Goal: Task Accomplishment & Management: Complete application form

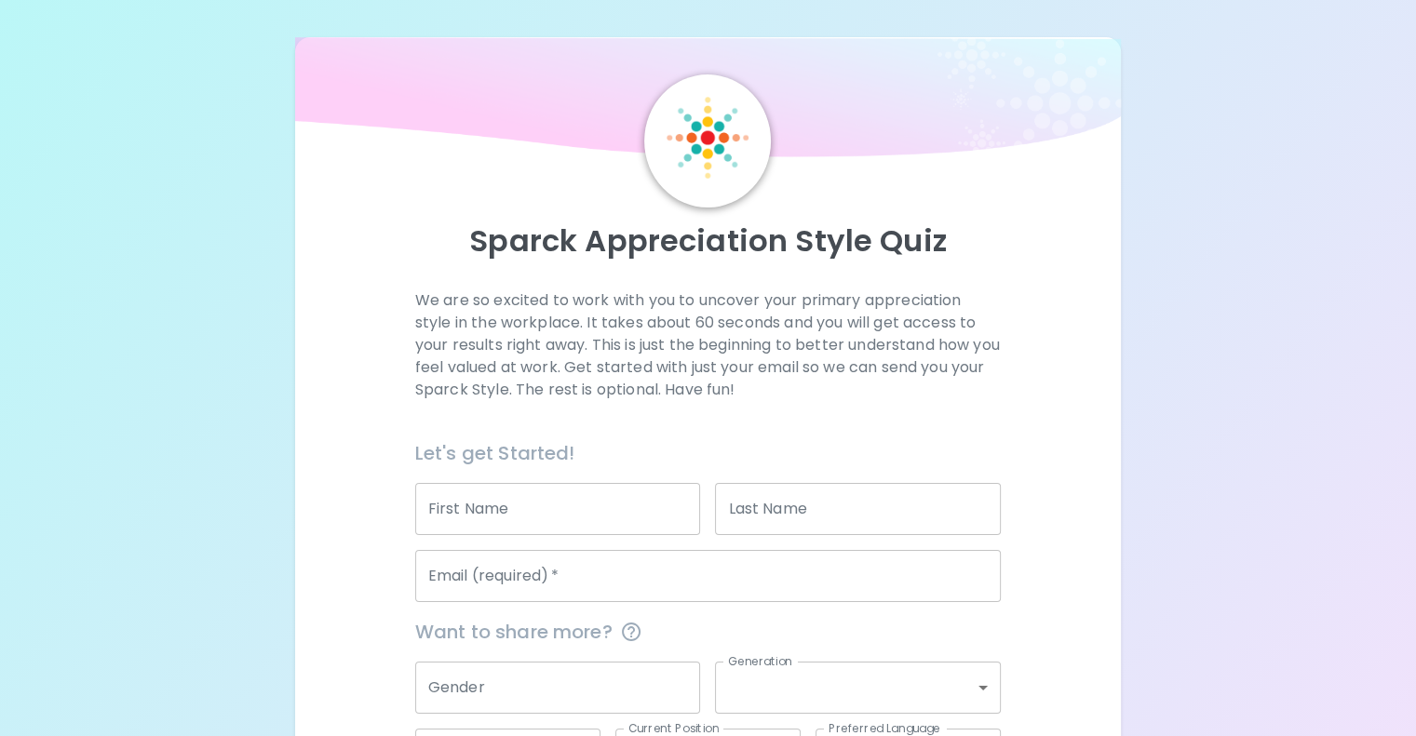
click at [589, 535] on input "First Name" at bounding box center [558, 509] width 286 height 52
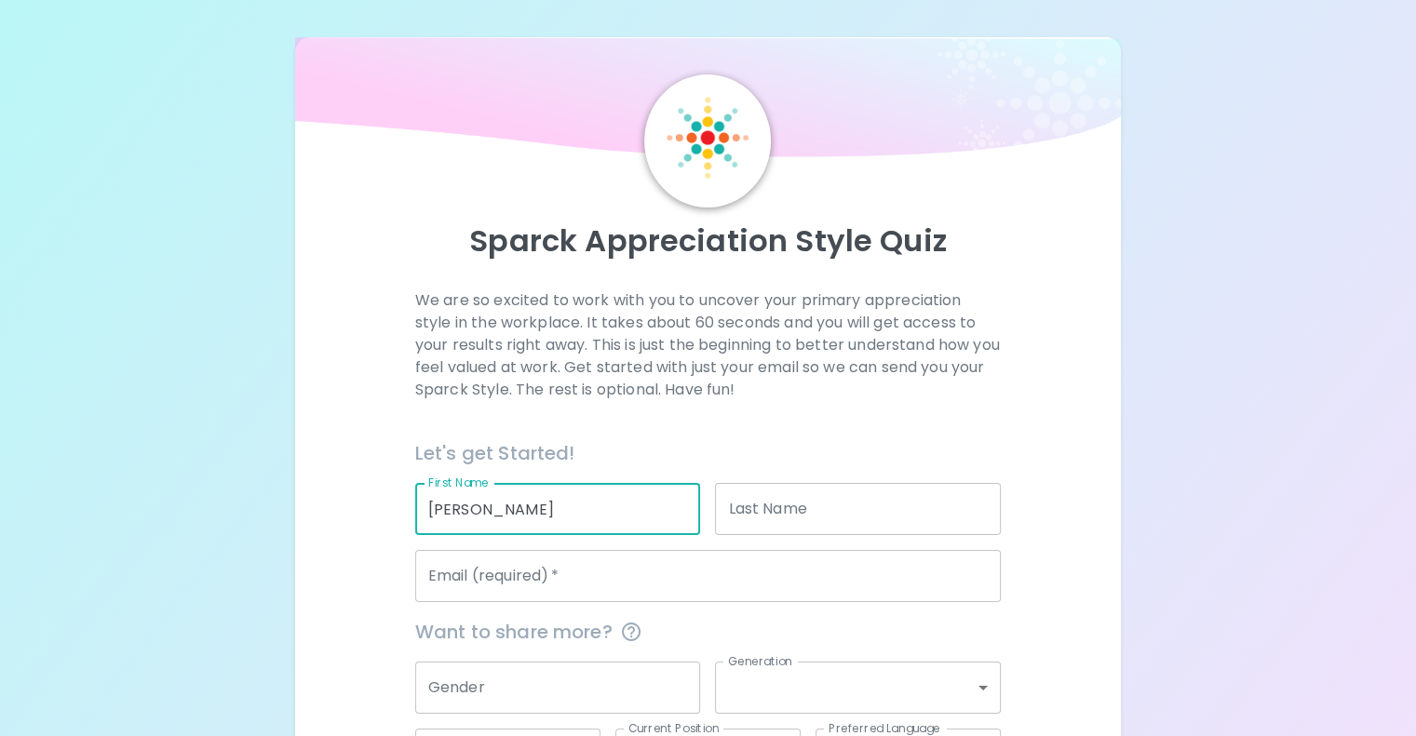
type input "[PERSON_NAME]"
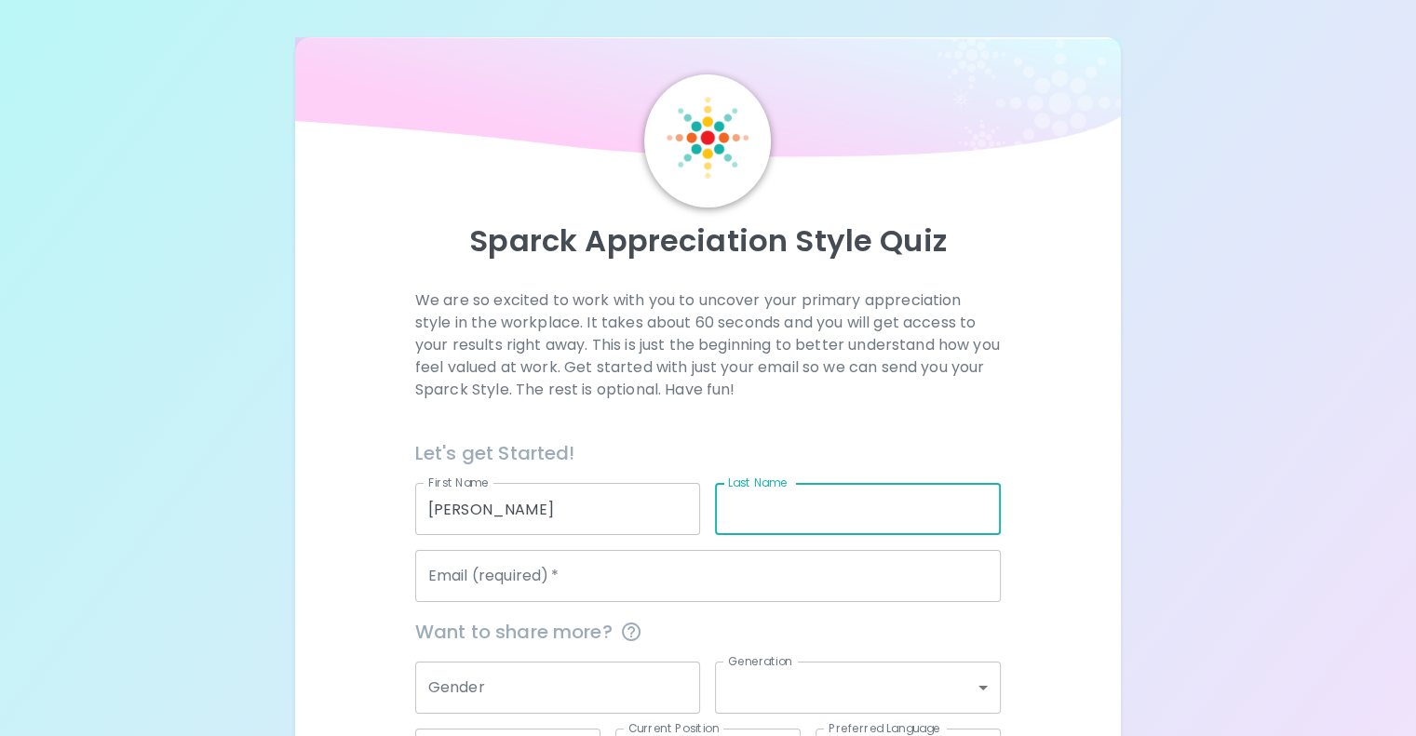
click at [775, 535] on input "Last Name" at bounding box center [858, 509] width 286 height 52
type input "Storey"
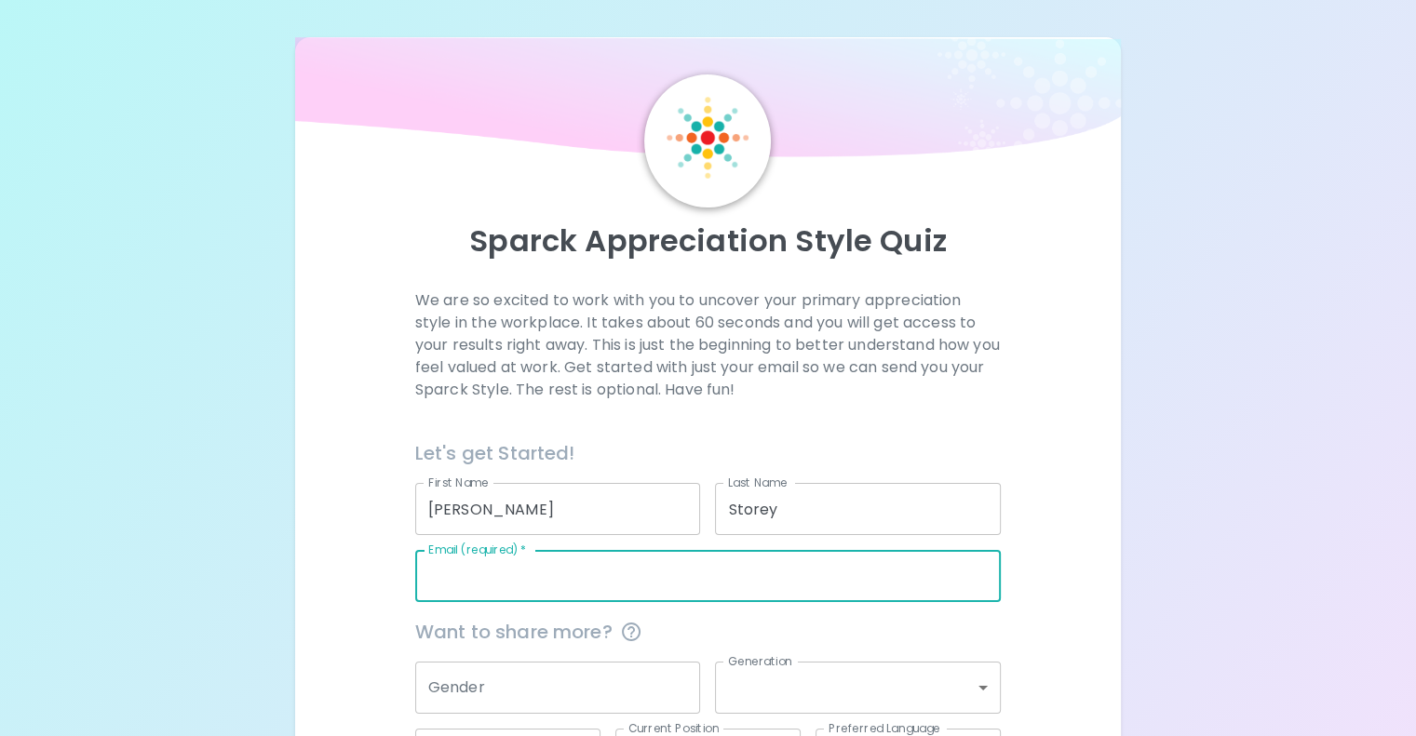
click at [801, 602] on input "Email (required)   *" at bounding box center [708, 576] width 586 height 52
type input "[PERSON_NAME][EMAIL_ADDRESS][PERSON_NAME][DOMAIN_NAME]"
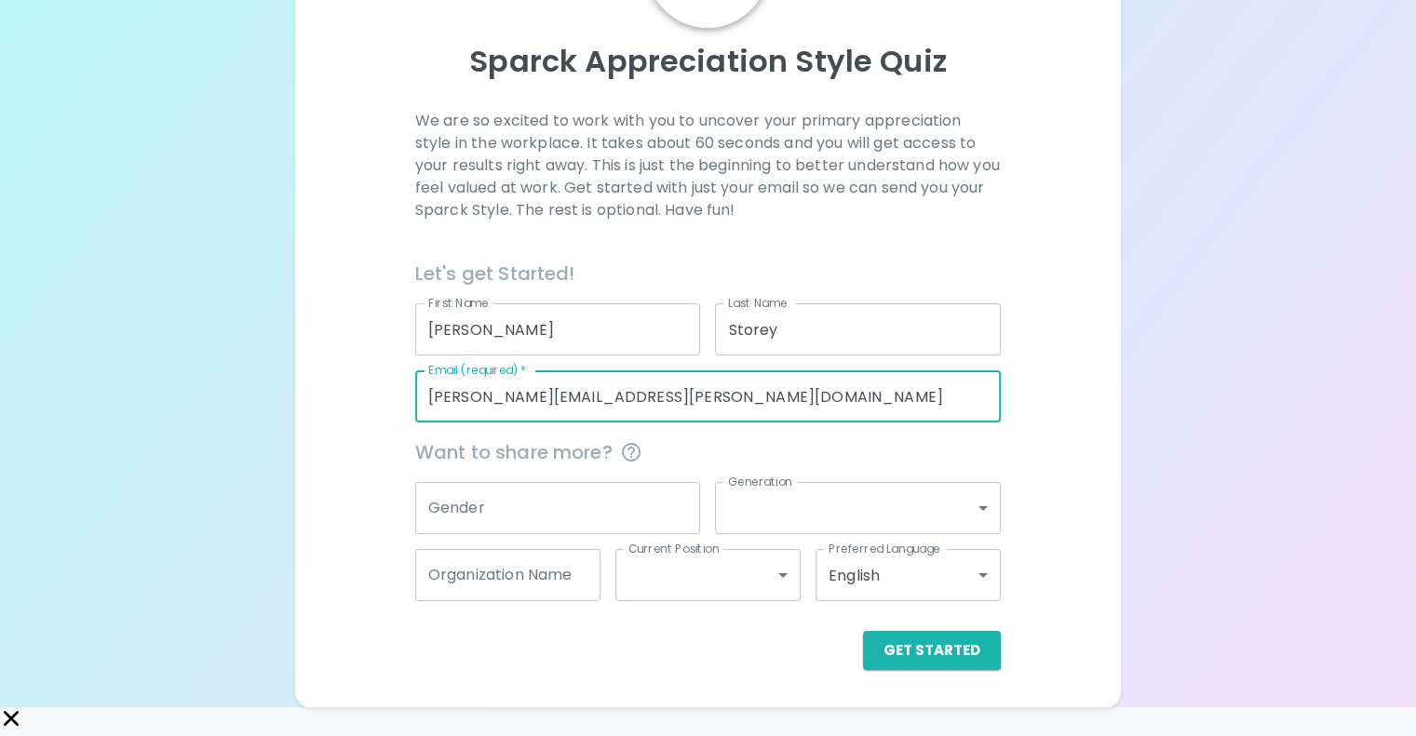
click at [614, 534] on input "Gender" at bounding box center [558, 508] width 286 height 52
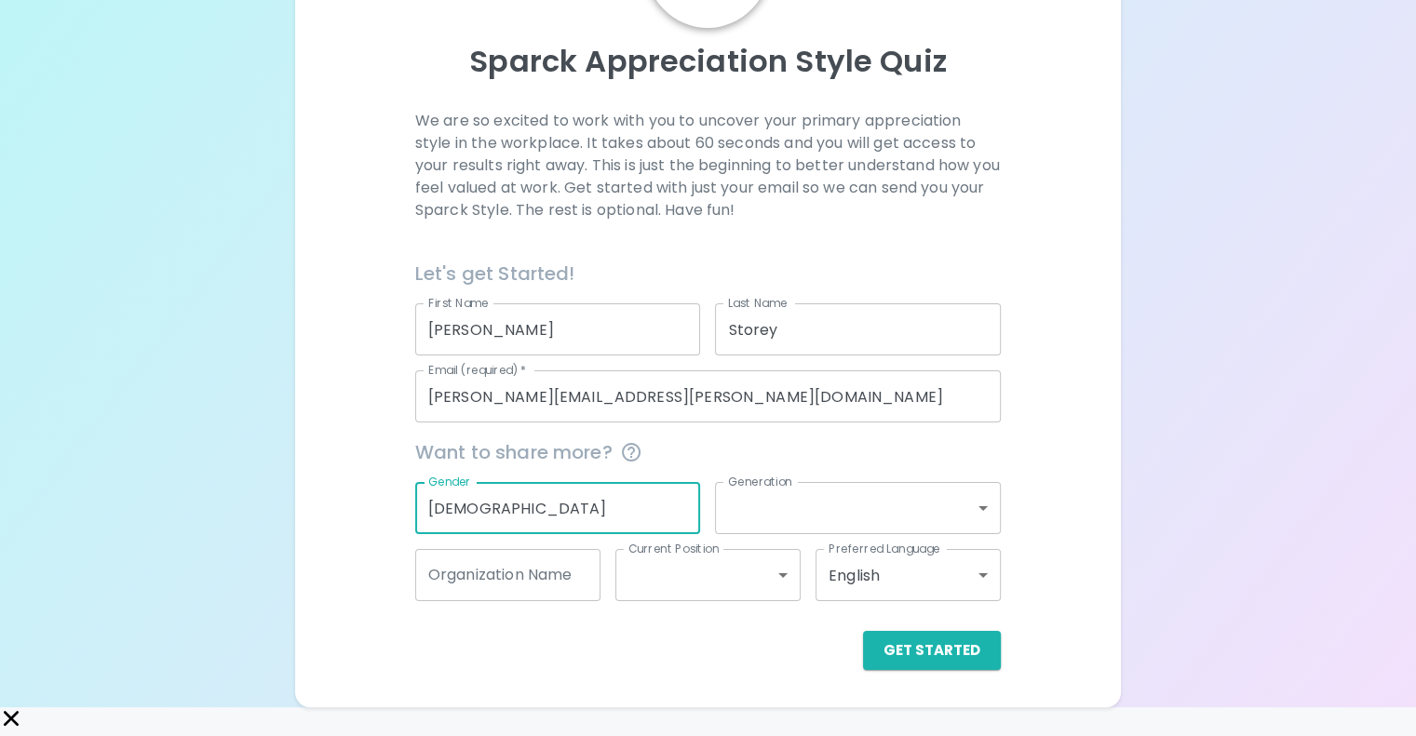
type input "[DEMOGRAPHIC_DATA]"
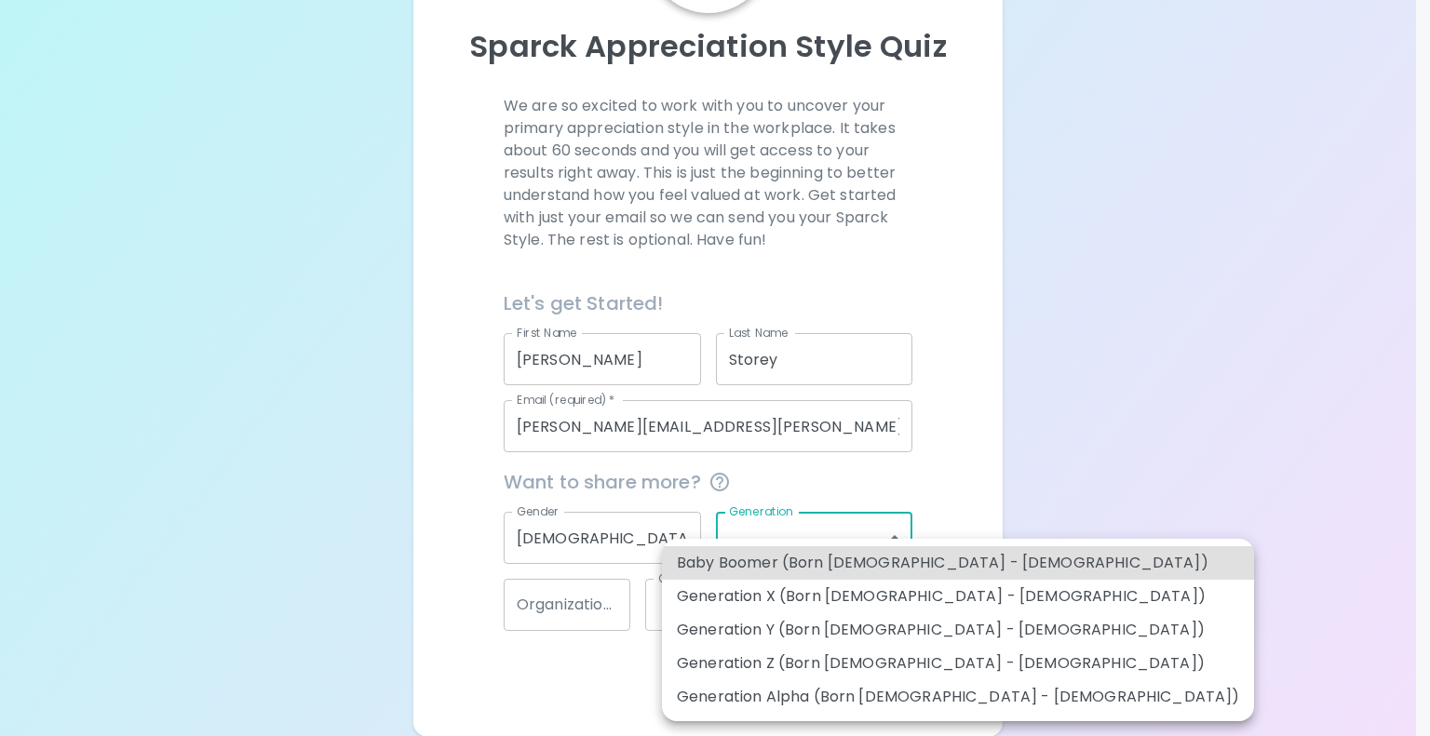
click at [862, 524] on body "Sparck Appreciation Style Quiz We are so excited to work with you to uncover yo…" at bounding box center [715, 285] width 1430 height 961
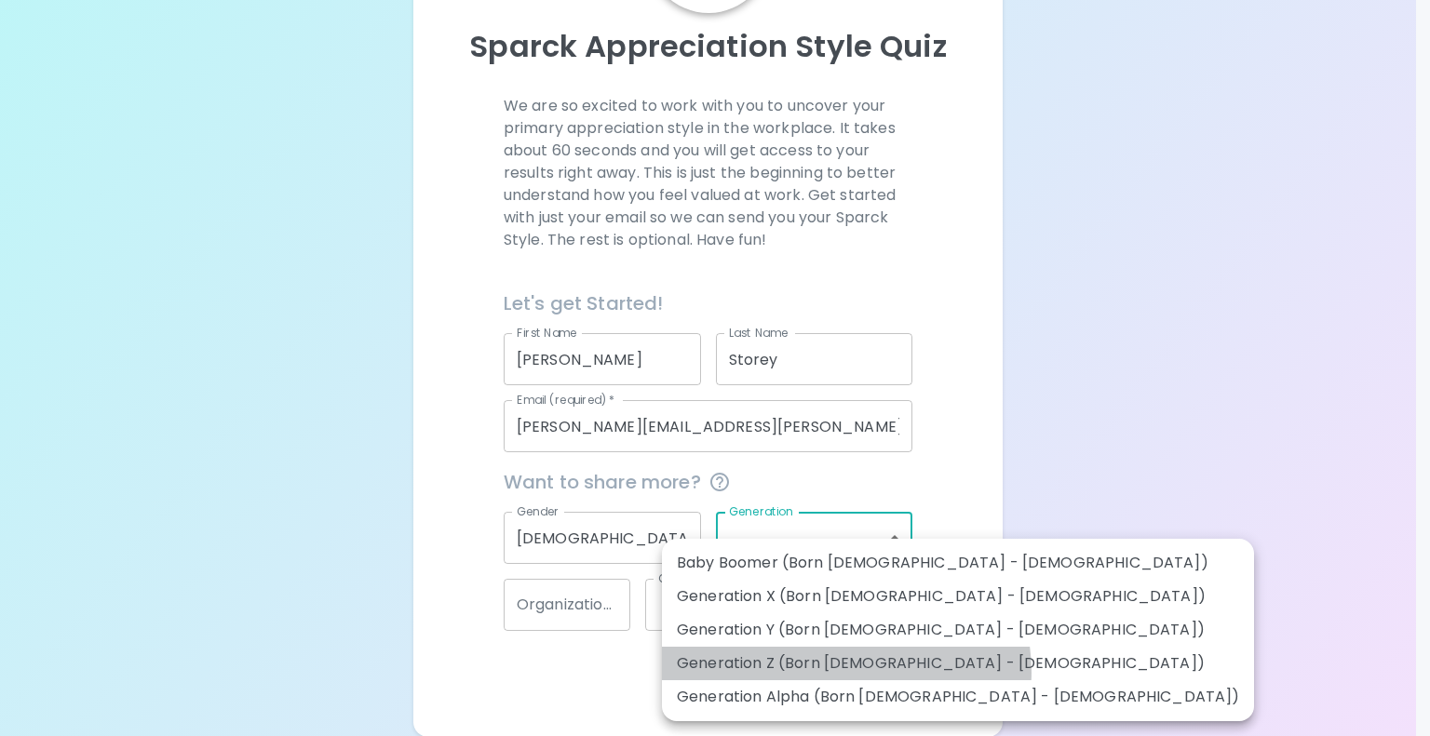
click at [845, 672] on li "Generation Z (Born [DEMOGRAPHIC_DATA] - [DEMOGRAPHIC_DATA])" at bounding box center [958, 664] width 592 height 34
type input "generation_z"
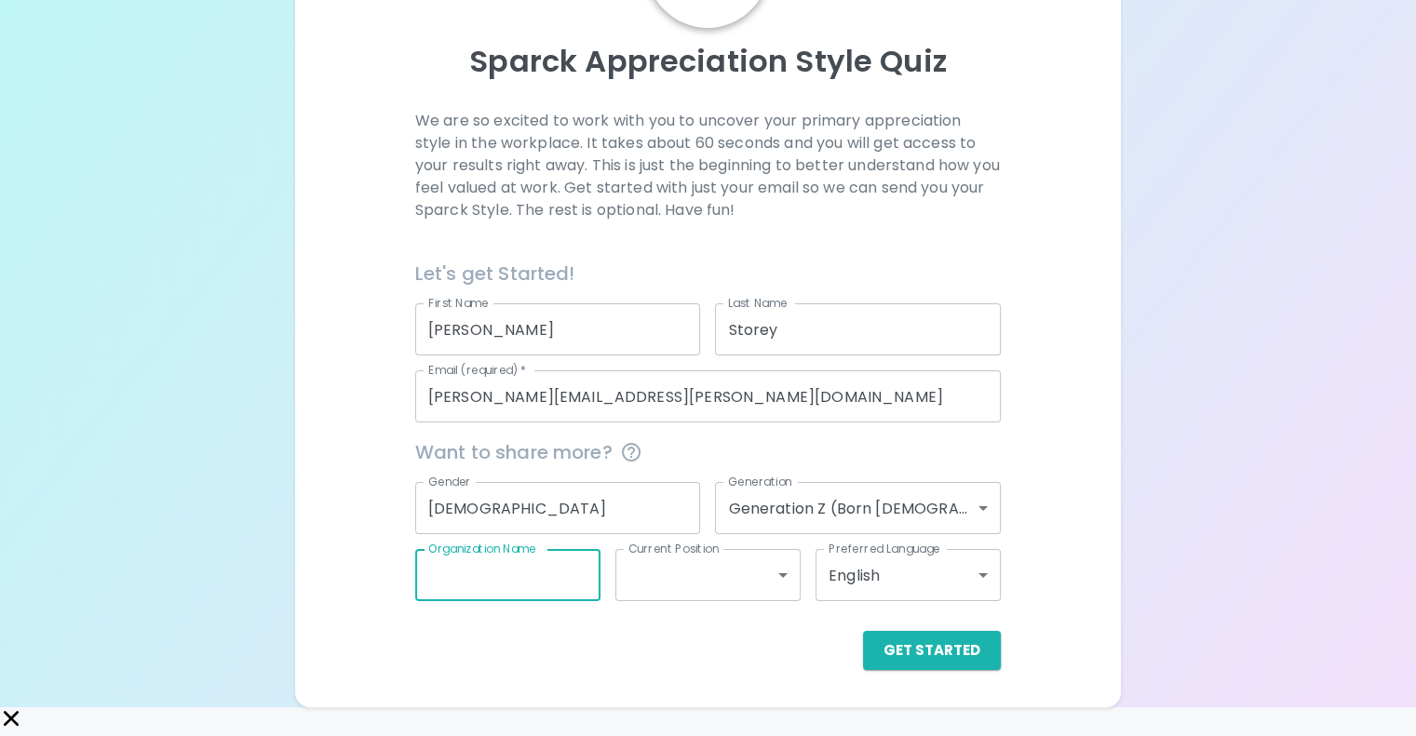
click at [554, 601] on input "Organization Name" at bounding box center [507, 575] width 185 height 52
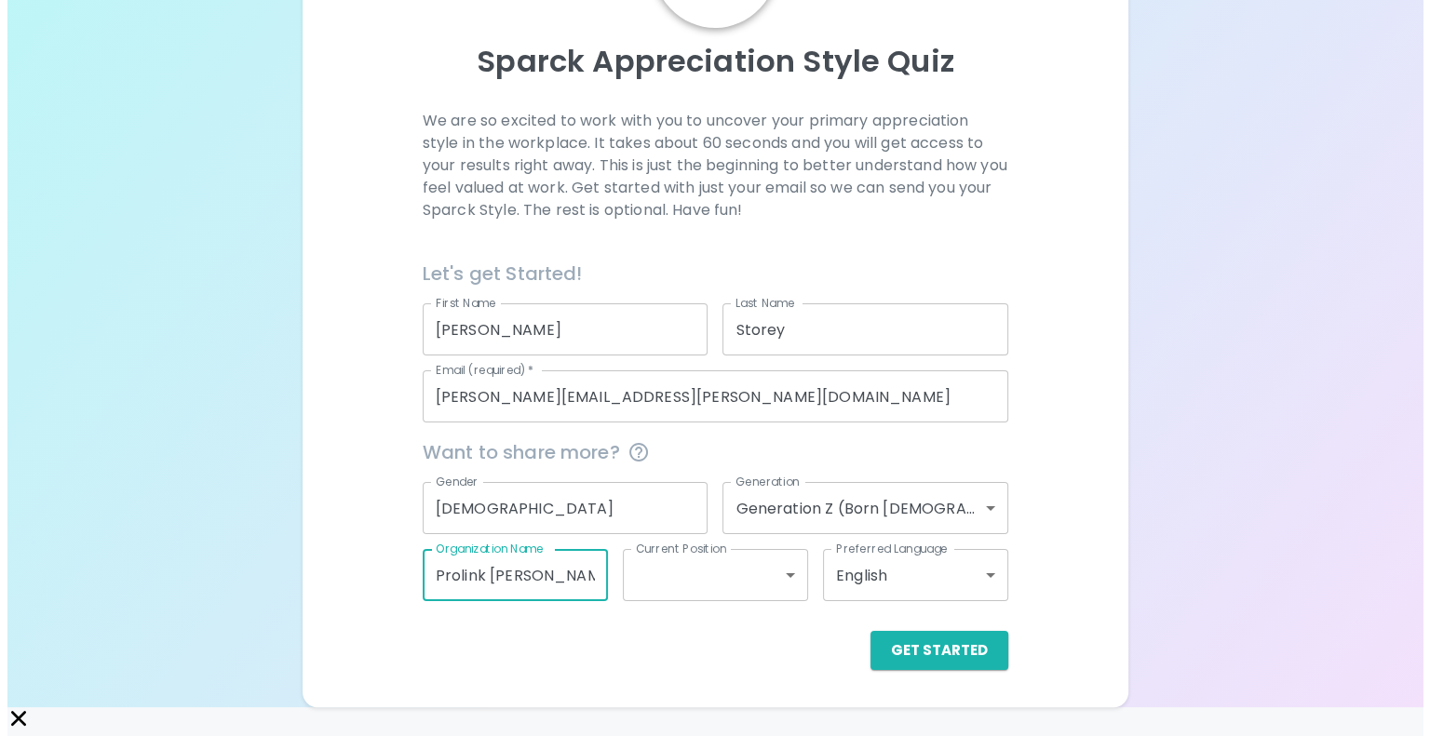
scroll to position [0, 11]
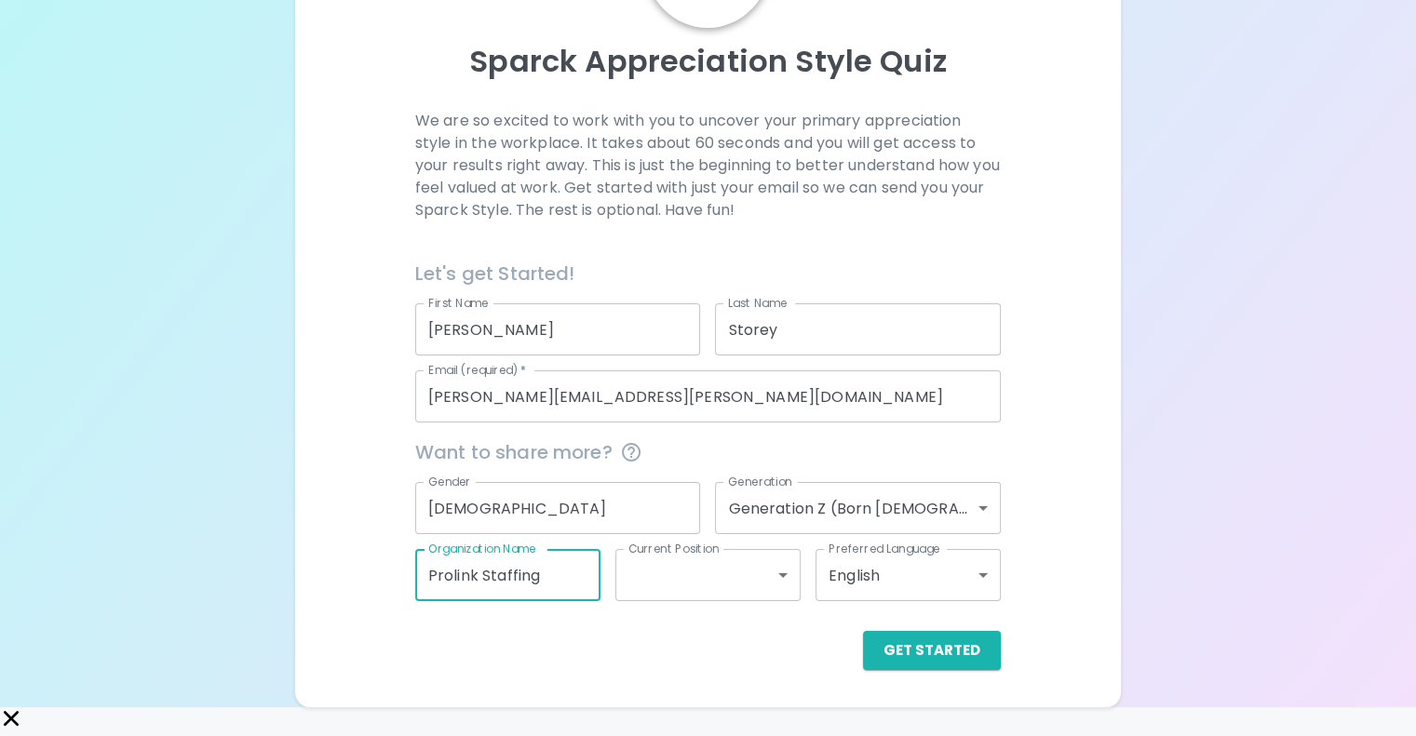
type input "Prolink Staffing"
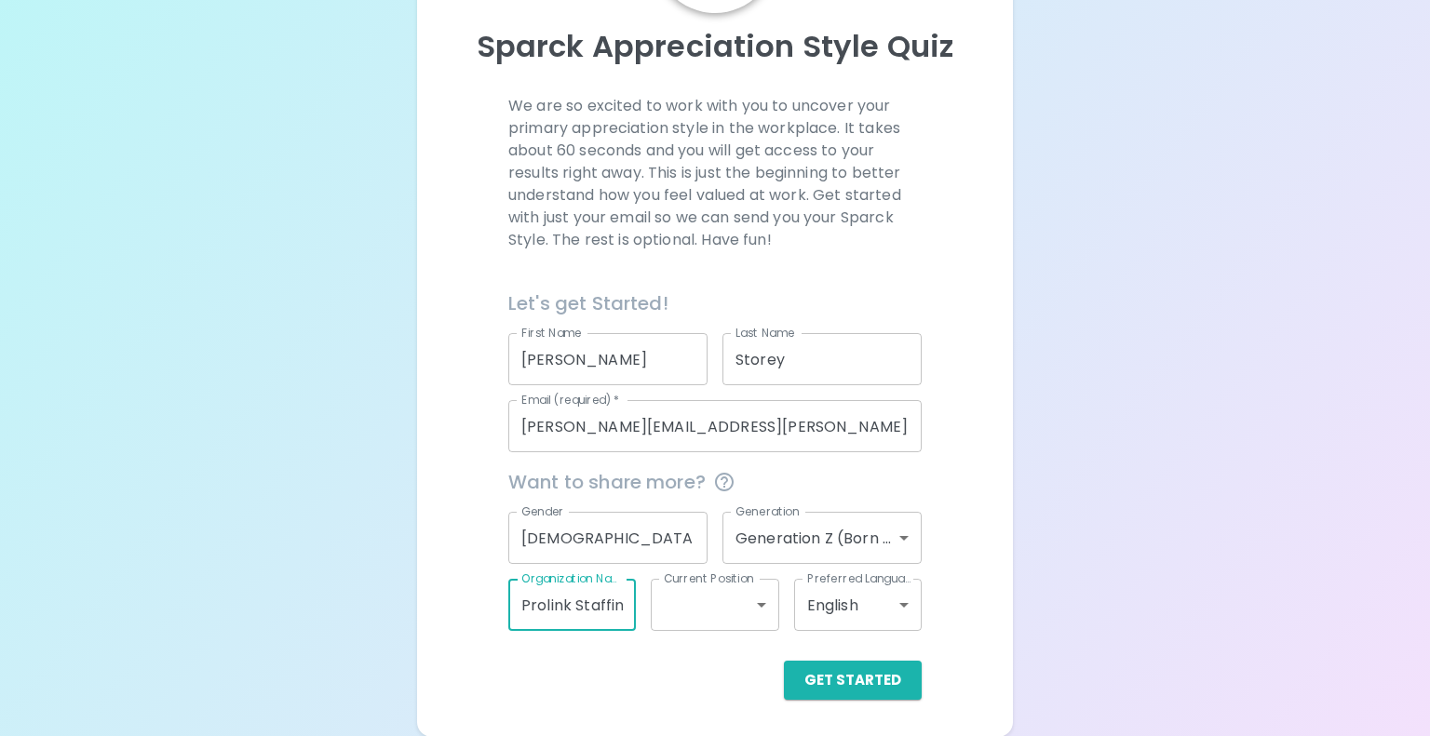
click at [719, 607] on body "Sparck Appreciation Style Quiz We are so excited to work with you to uncover yo…" at bounding box center [715, 285] width 1430 height 961
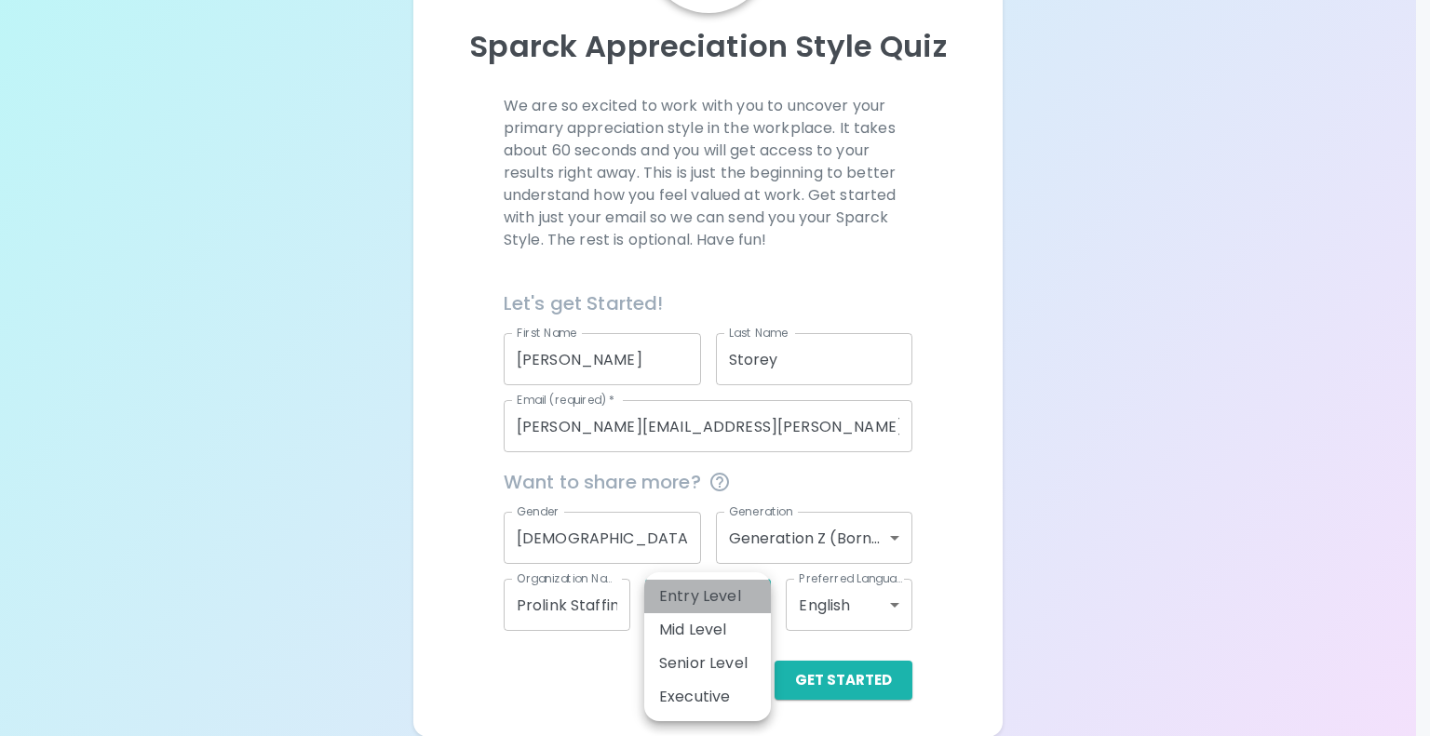
click at [719, 607] on li "Entry Level" at bounding box center [707, 597] width 127 height 34
type input "entry_level"
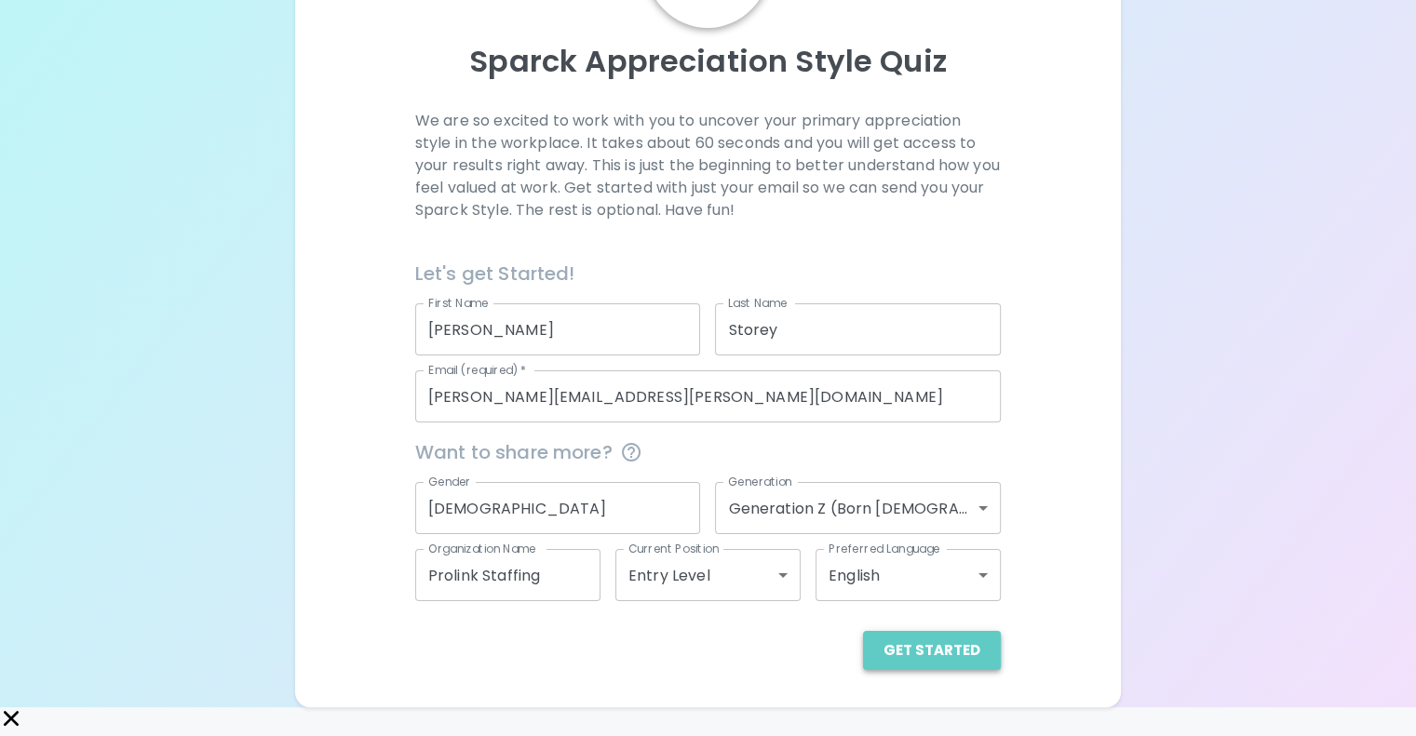
click at [865, 670] on button "Get Started" at bounding box center [932, 650] width 138 height 39
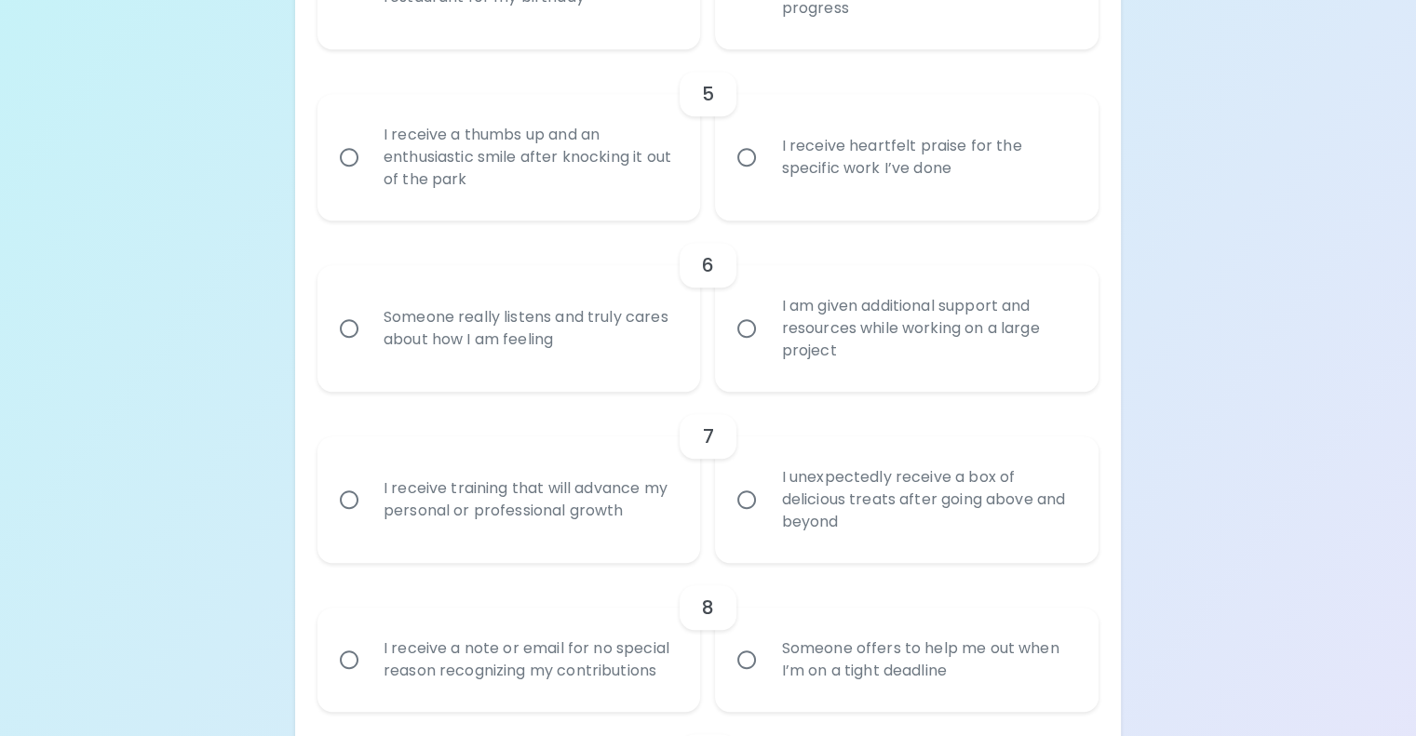
scroll to position [1039, 0]
click at [877, 200] on div "I receive heartfelt praise for the specific work I’ve done" at bounding box center [927, 155] width 322 height 89
click at [766, 175] on input "I receive heartfelt praise for the specific work I’ve done" at bounding box center [746, 155] width 39 height 39
radio input "true"
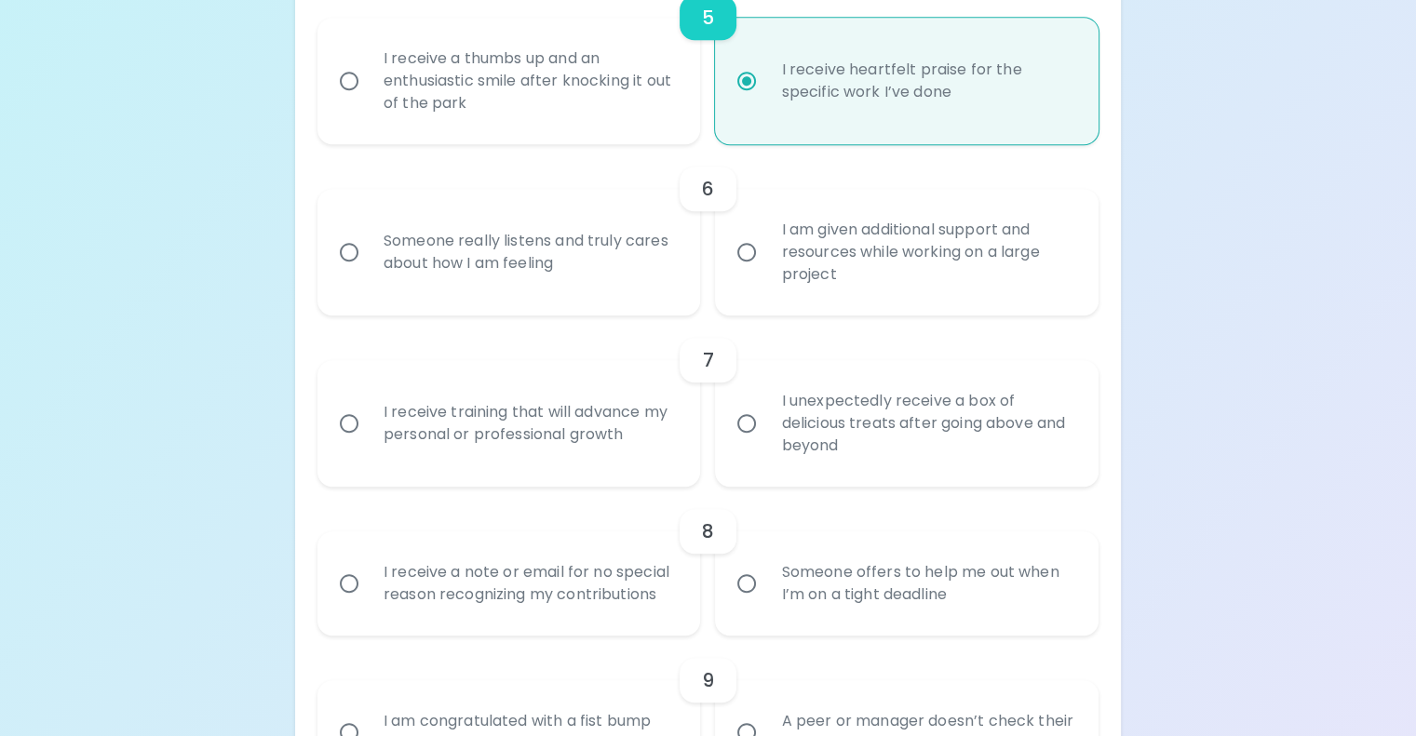
scroll to position [1188, 0]
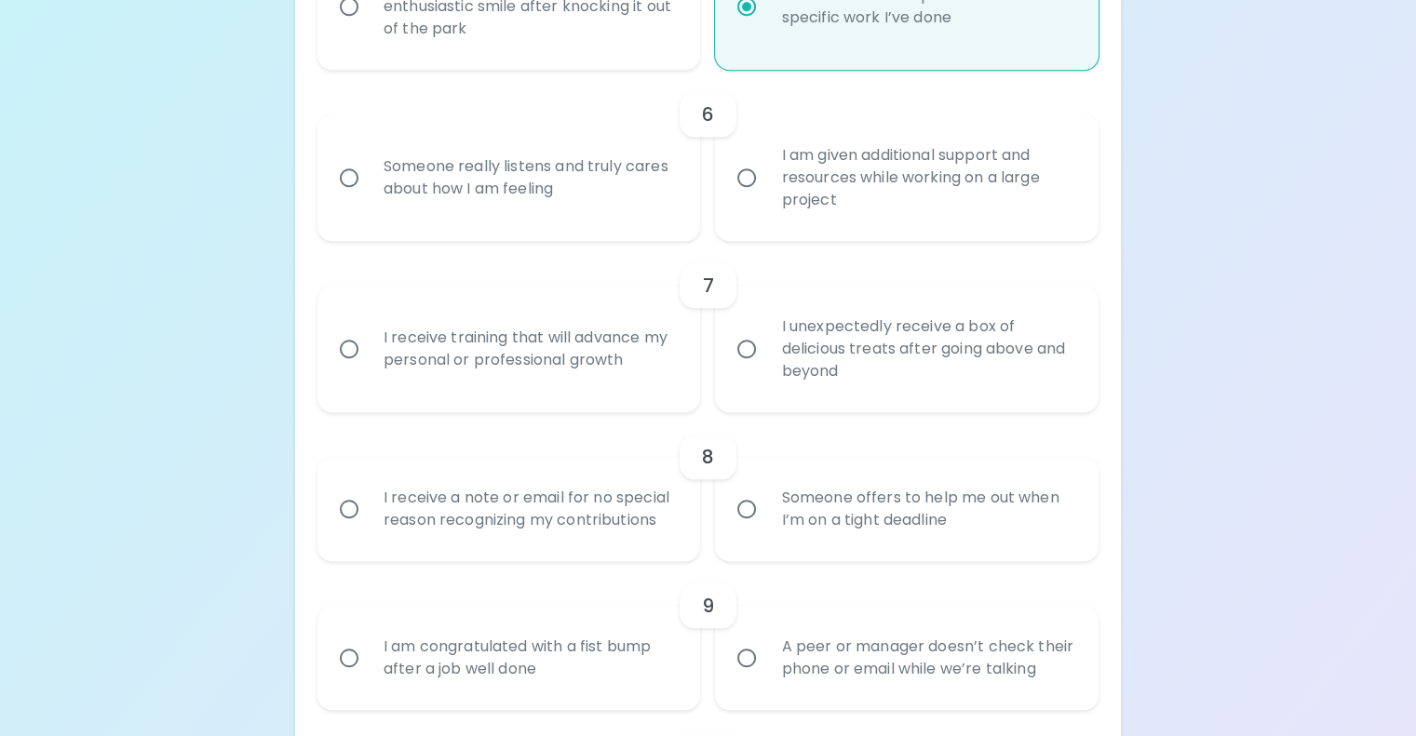
click at [540, 62] on div "I receive a thumbs up and an enthusiastic smile after knocking it out of the pa…" at bounding box center [530, 7] width 322 height 112
click at [369, 26] on input "I receive a thumbs up and an enthusiastic smile after knocking it out of the pa…" at bounding box center [349, 6] width 39 height 39
radio input "true"
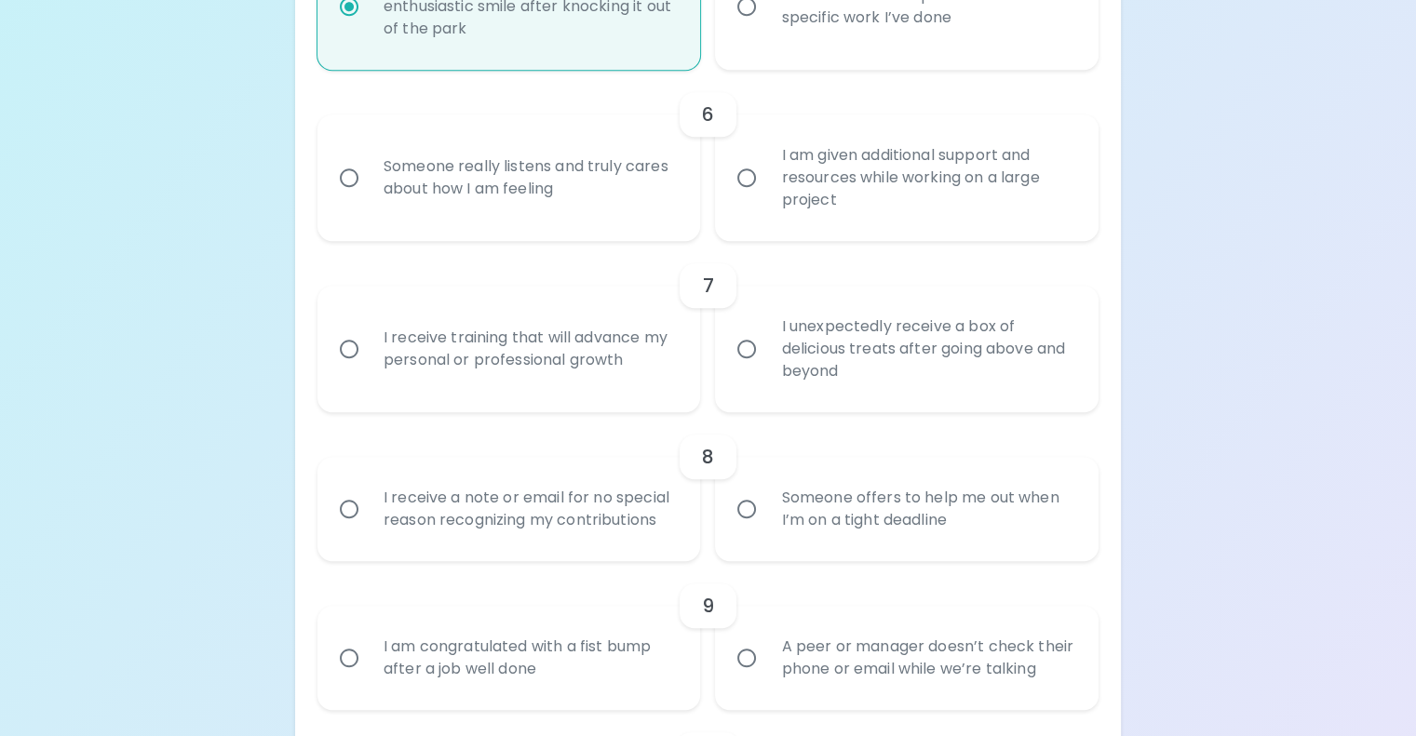
click at [836, 51] on div "I receive heartfelt praise for the specific work I’ve done" at bounding box center [927, 6] width 322 height 89
click at [766, 26] on input "I receive heartfelt praise for the specific work I’ve done" at bounding box center [746, 6] width 39 height 39
radio input "true"
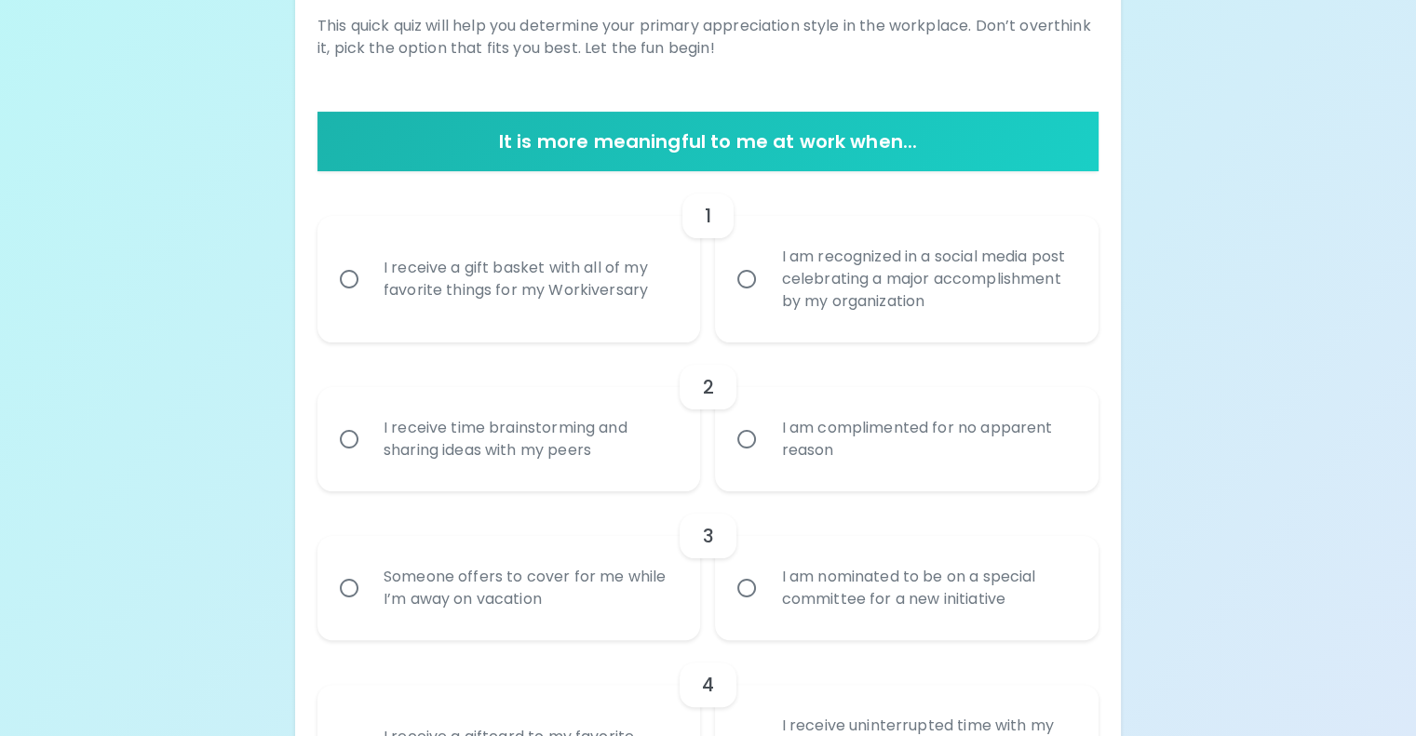
scroll to position [276, 0]
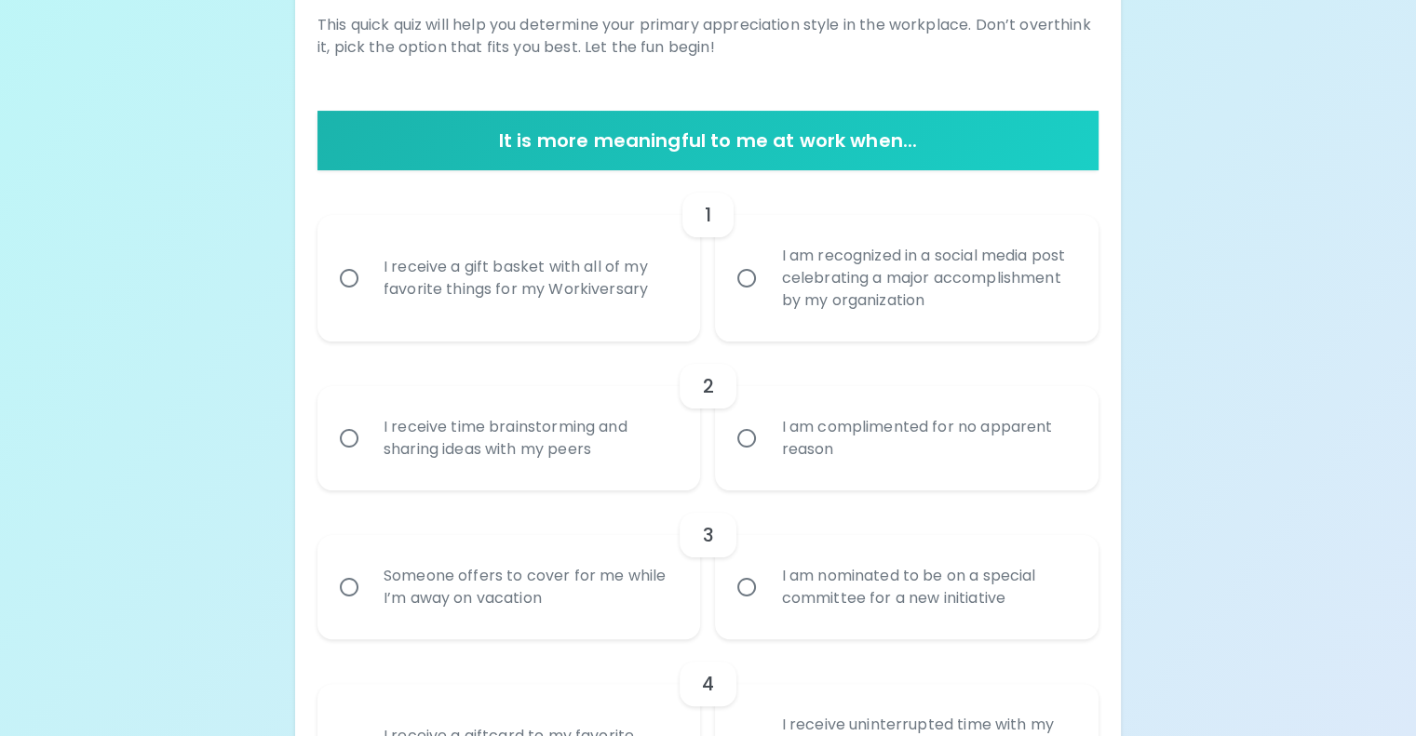
click at [546, 323] on div "I receive a gift basket with all of my favorite things for my Workiversary" at bounding box center [530, 278] width 322 height 89
click at [369, 298] on input "I receive a gift basket with all of my favorite things for my Workiversary" at bounding box center [349, 278] width 39 height 39
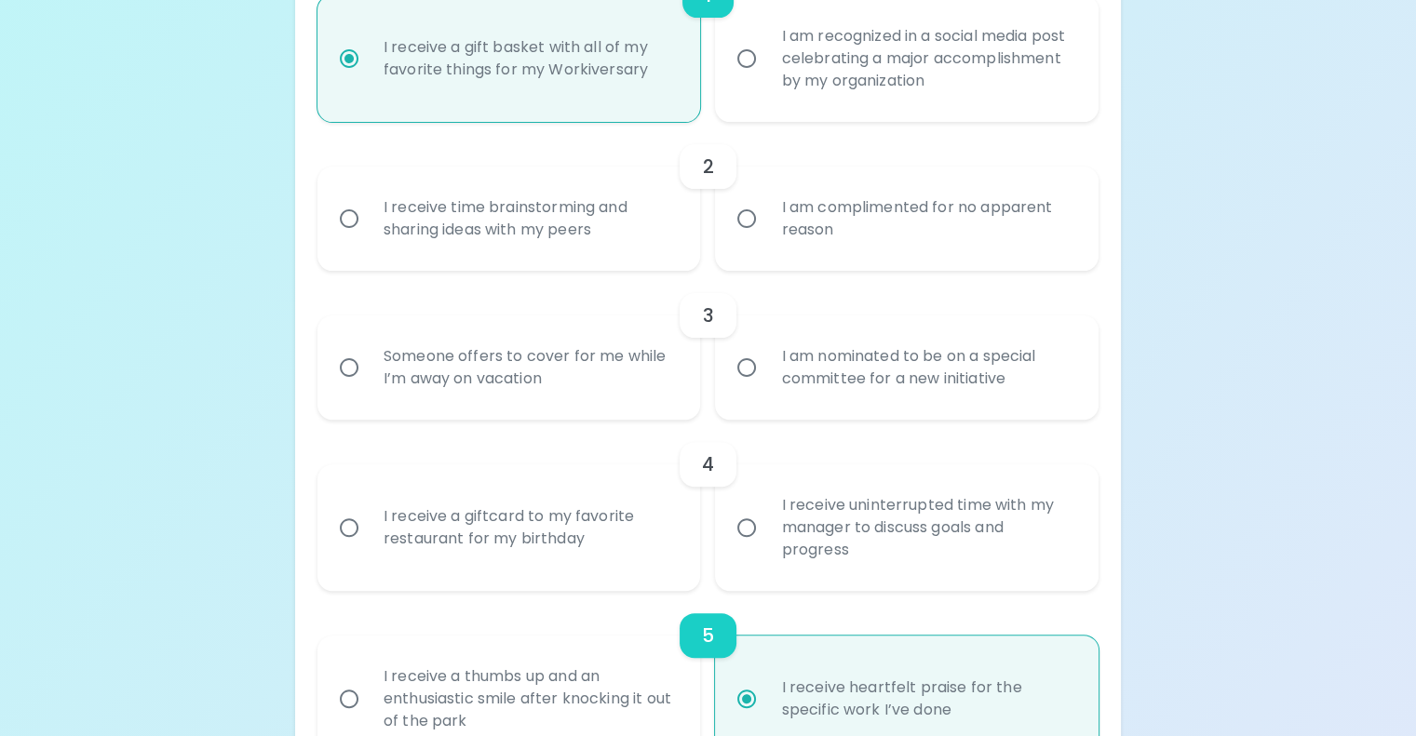
scroll to position [501, 0]
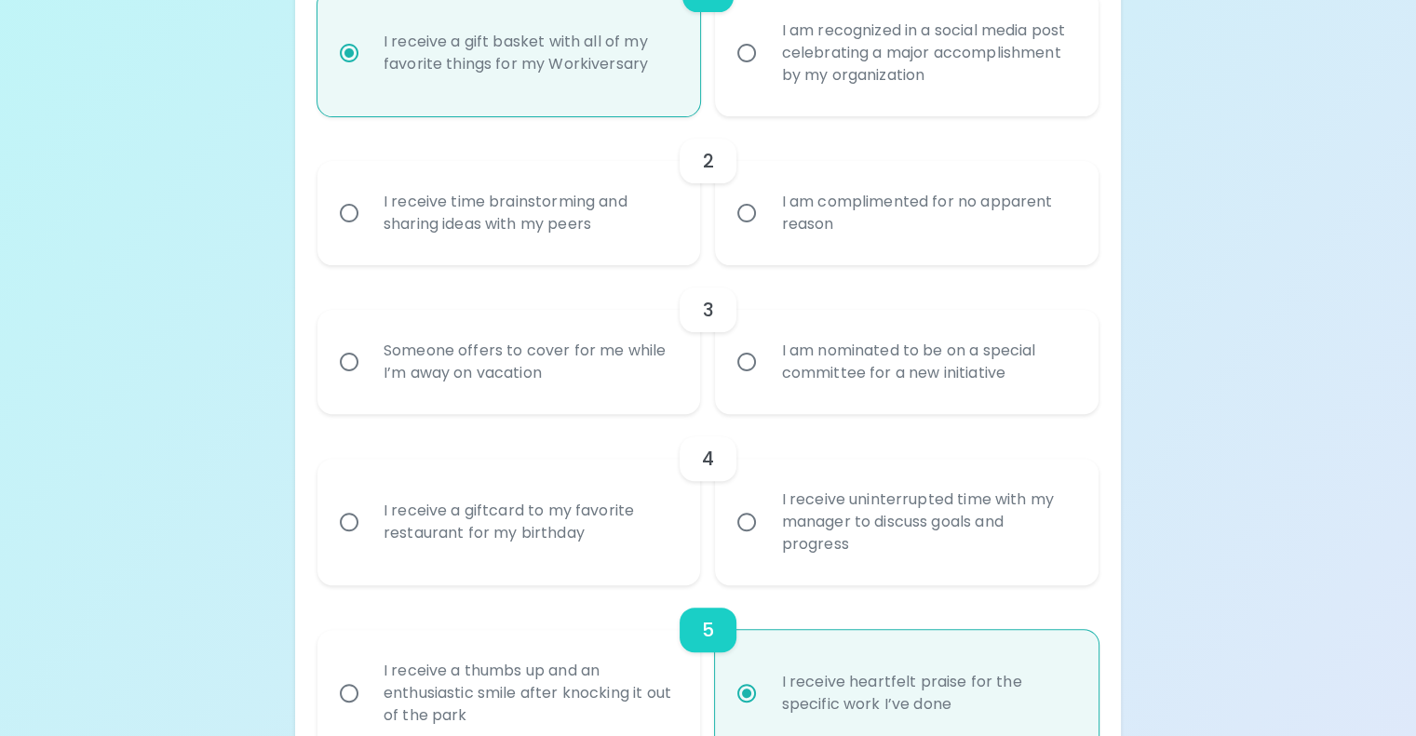
radio input "true"
click at [546, 258] on div "I receive time brainstorming and sharing ideas with my peers" at bounding box center [530, 213] width 322 height 89
click at [369, 233] on input "I receive time brainstorming and sharing ideas with my peers" at bounding box center [349, 213] width 39 height 39
radio input "false"
radio input "true"
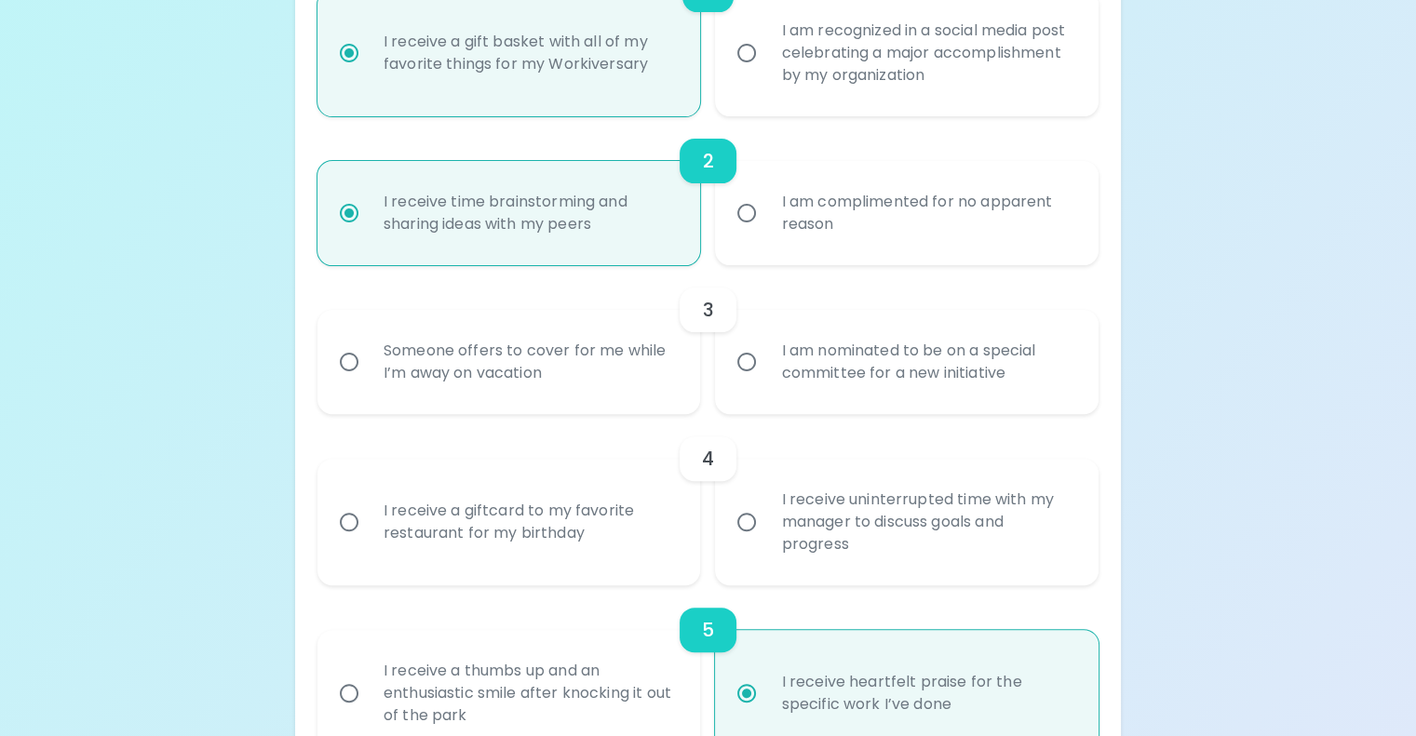
scroll to position [650, 0]
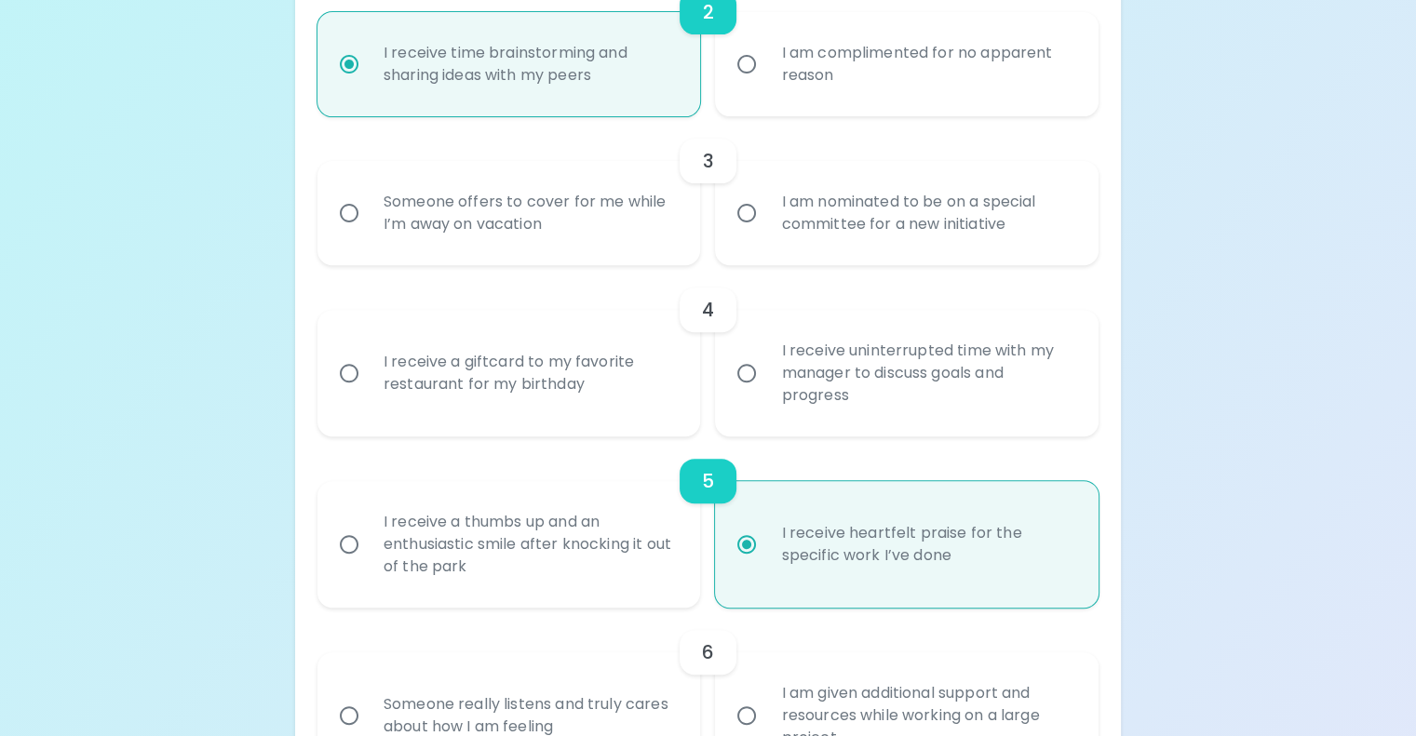
radio input "true"
click at [640, 258] on div "Someone offers to cover for me while I’m away on vacation" at bounding box center [530, 213] width 322 height 89
click at [369, 233] on input "Someone offers to cover for me while I’m away on vacation" at bounding box center [349, 213] width 39 height 39
radio input "false"
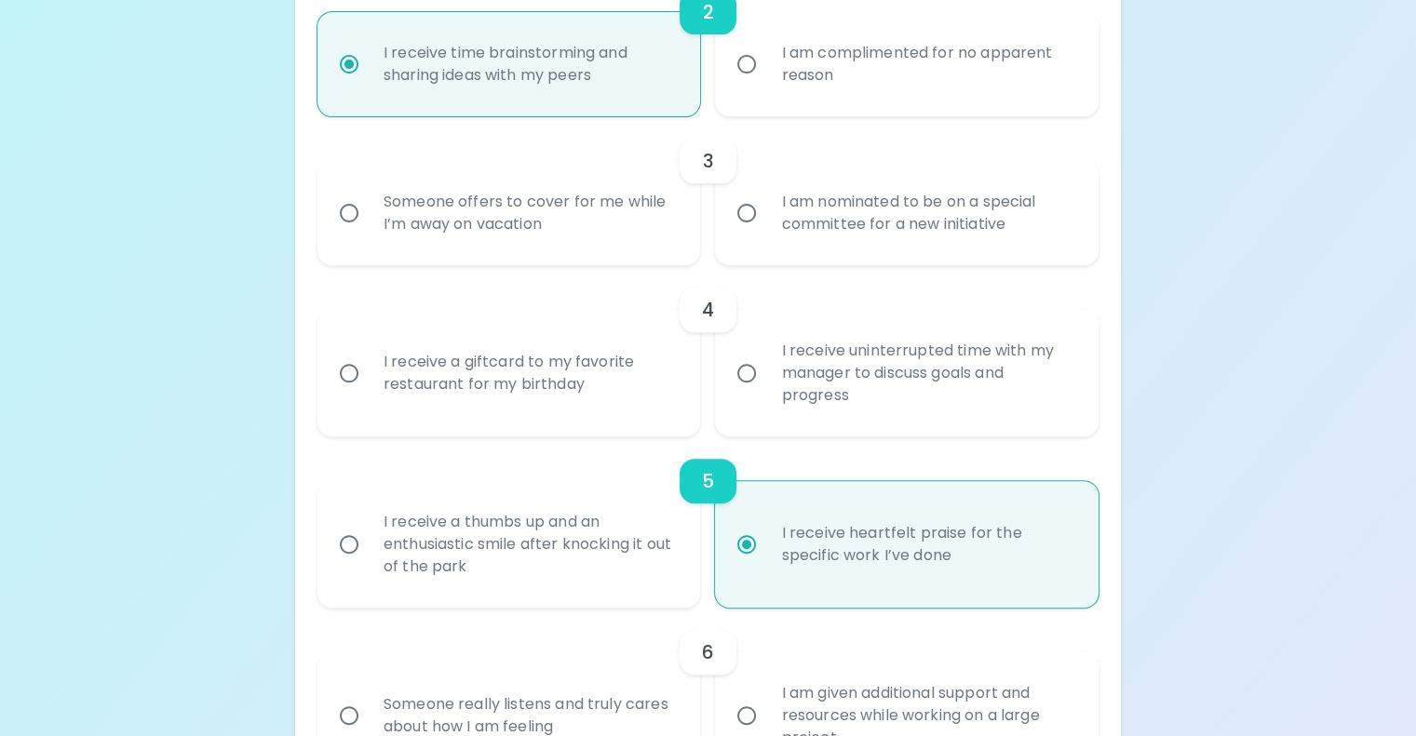
radio input "true"
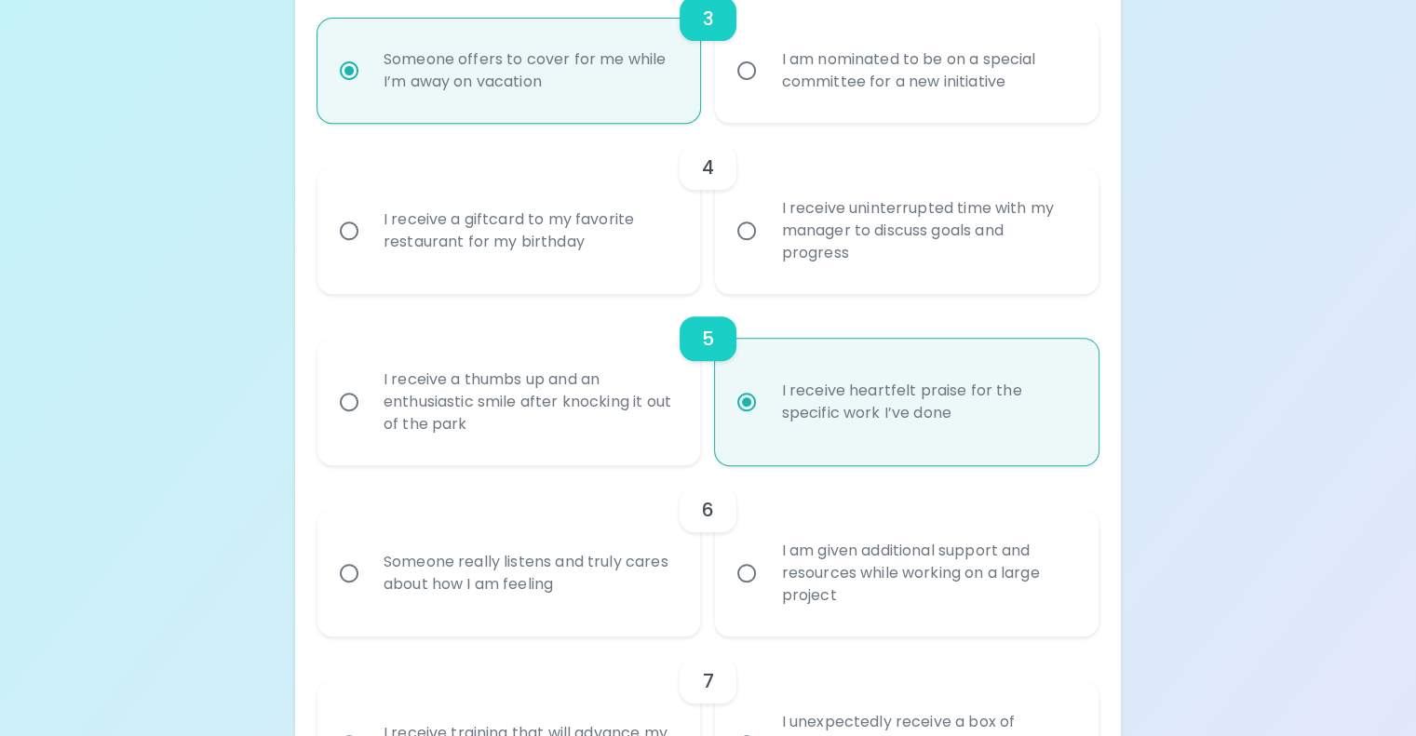
scroll to position [799, 0]
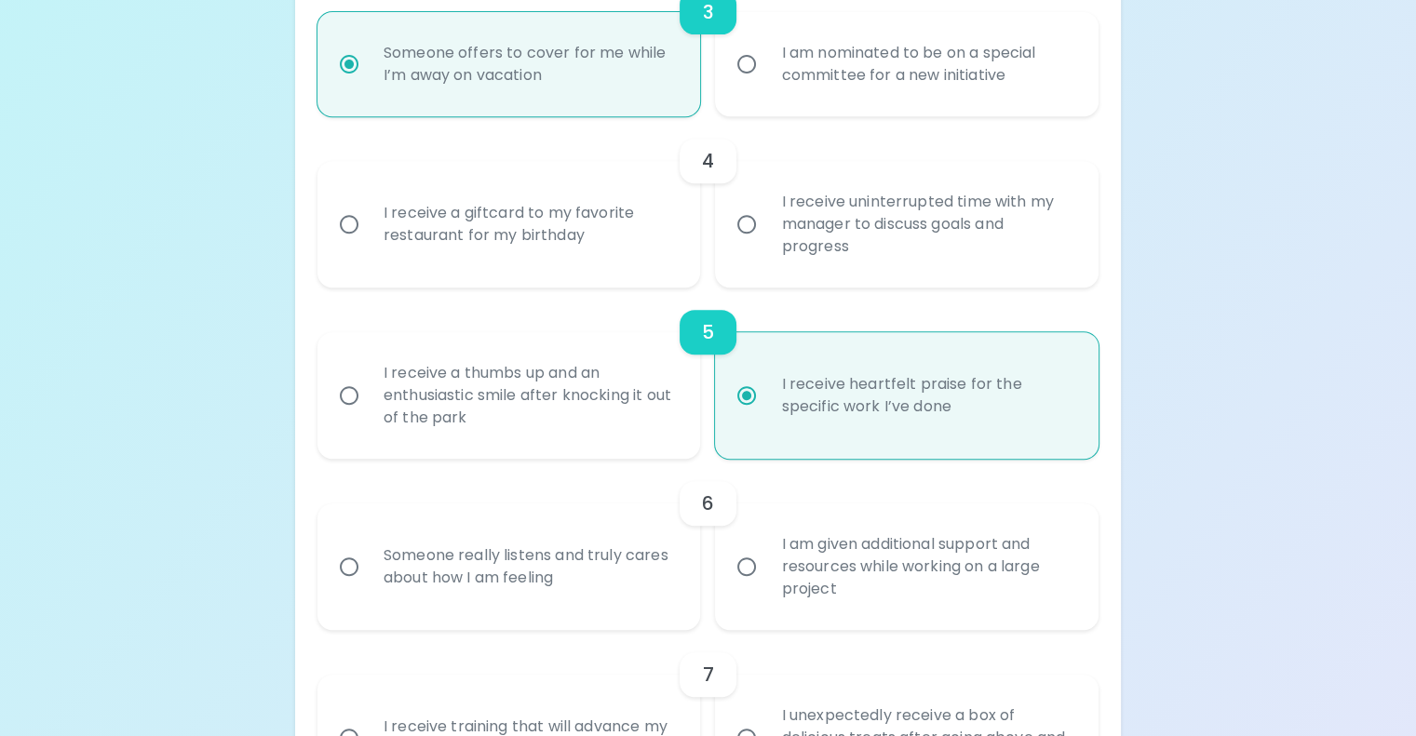
radio input "true"
click at [797, 280] on div "I receive uninterrupted time with my manager to discuss goals and progress" at bounding box center [927, 225] width 322 height 112
click at [766, 244] on input "I receive uninterrupted time with my manager to discuss goals and progress" at bounding box center [746, 224] width 39 height 39
radio input "false"
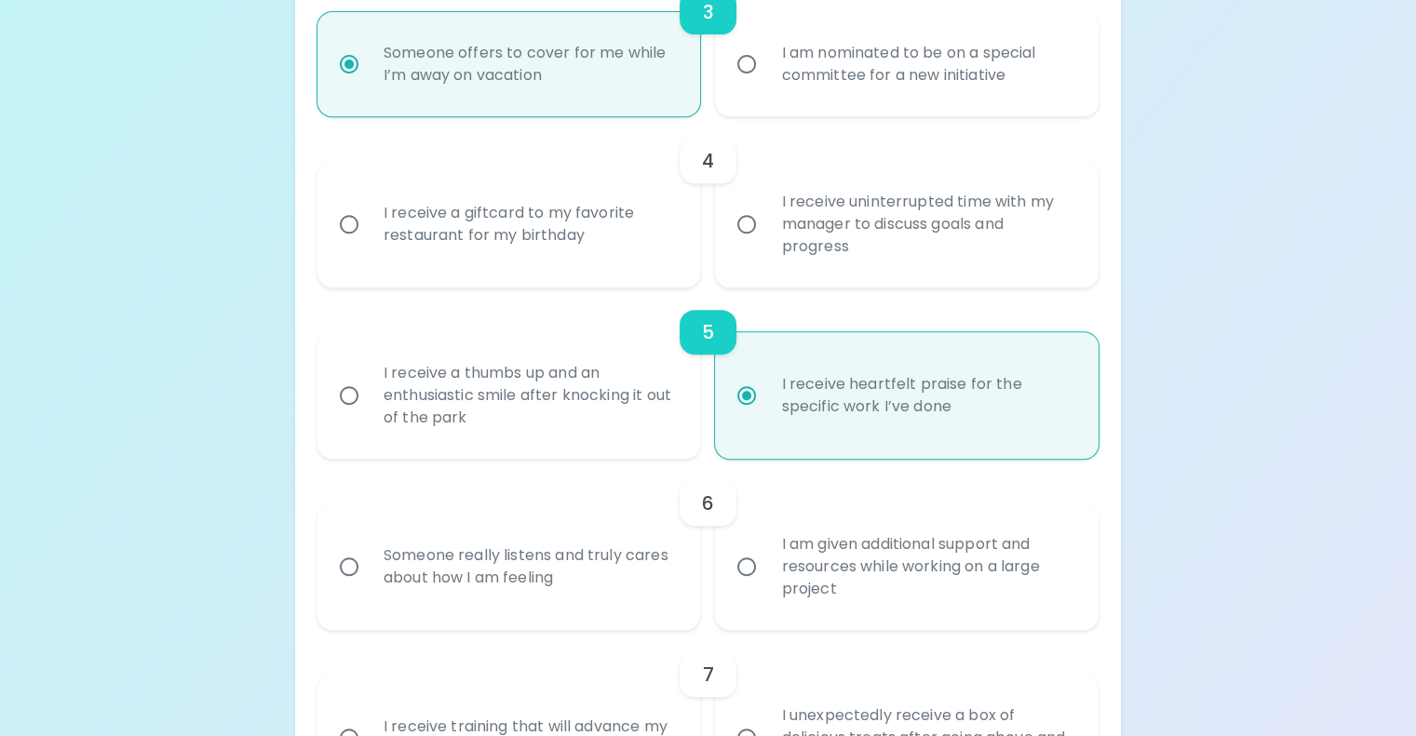
radio input "false"
radio input "true"
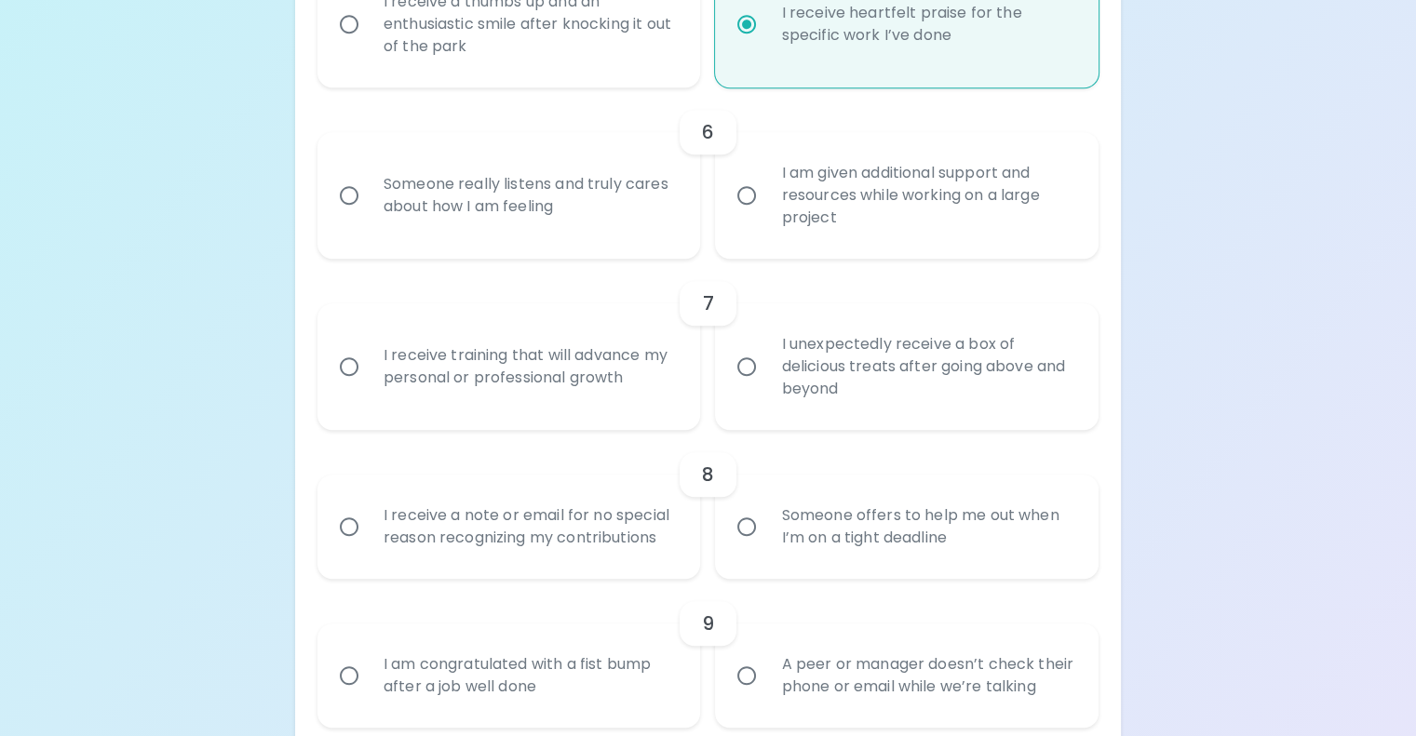
scroll to position [1173, 0]
radio input "true"
click at [833, 249] on div "I am given additional support and resources while working on a large project" at bounding box center [927, 193] width 322 height 112
click at [766, 212] on input "I am given additional support and resources while working on a large project" at bounding box center [746, 192] width 39 height 39
radio input "false"
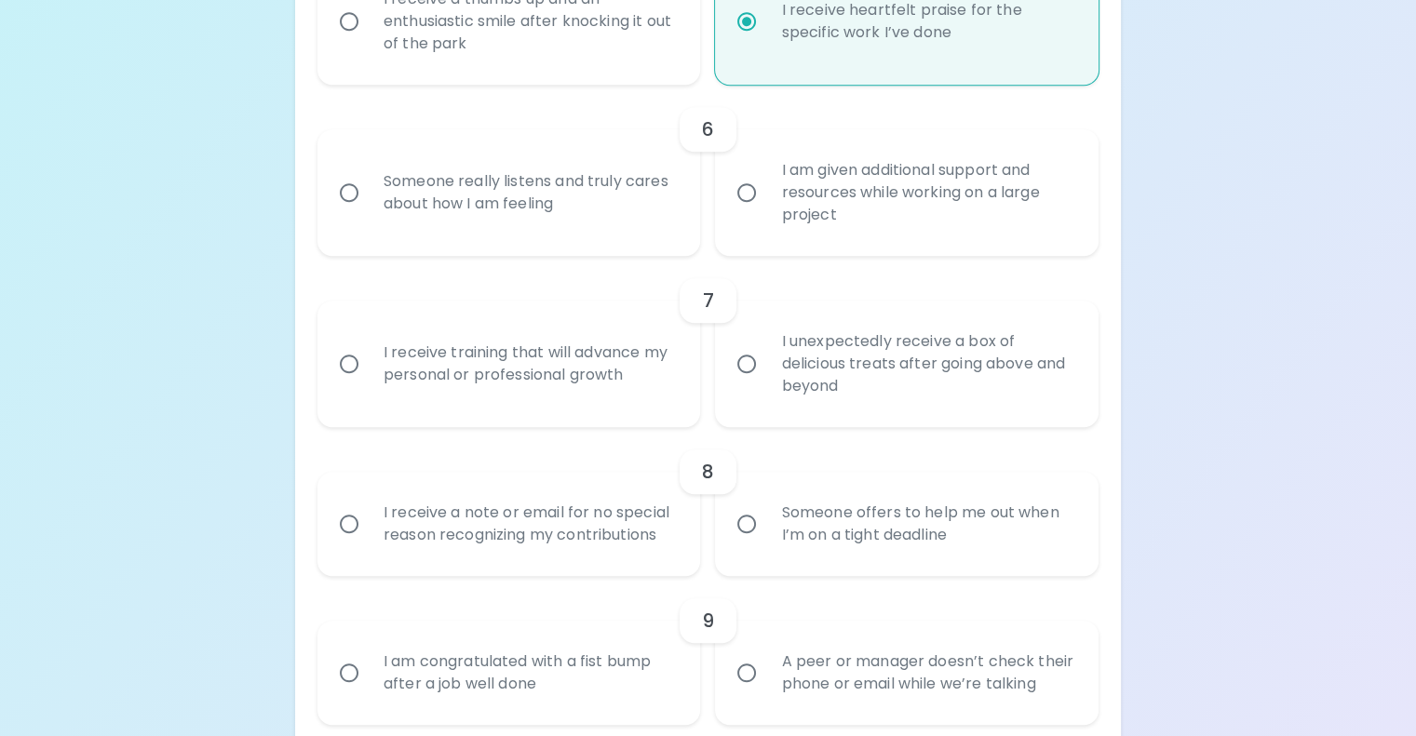
radio input "false"
radio input "true"
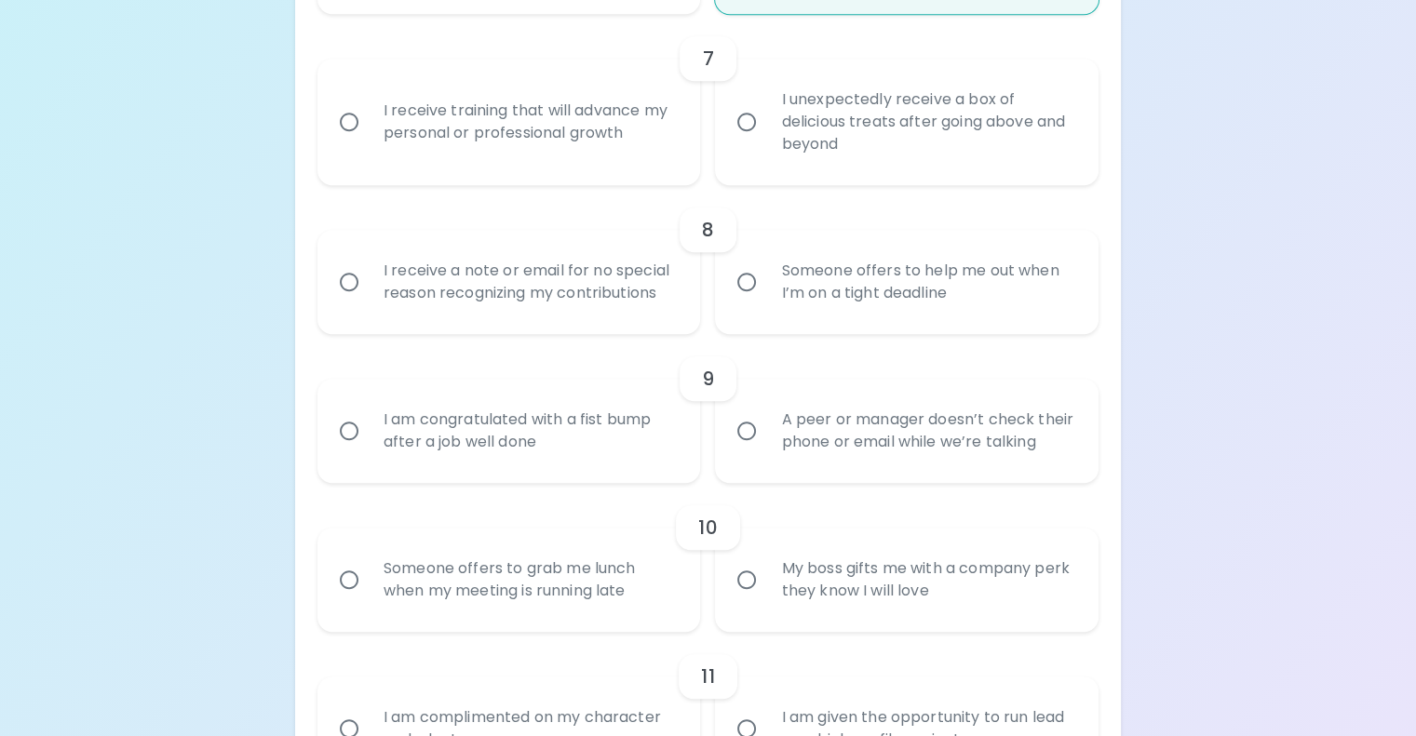
scroll to position [1416, 0]
radio input "true"
click at [595, 166] on div "I receive training that will advance my personal or professional growth" at bounding box center [530, 120] width 322 height 89
click at [369, 141] on input "I receive training that will advance my personal or professional growth" at bounding box center [349, 120] width 39 height 39
radio input "false"
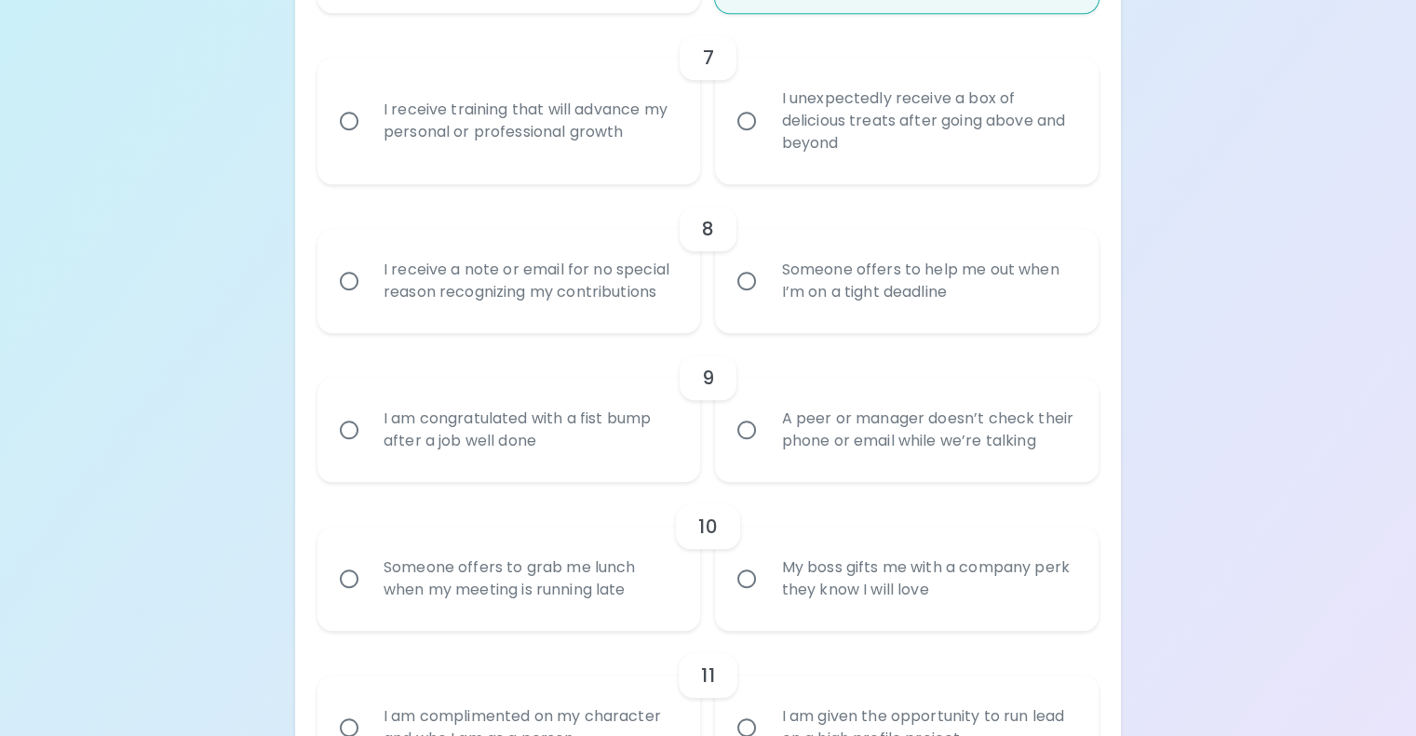
radio input "false"
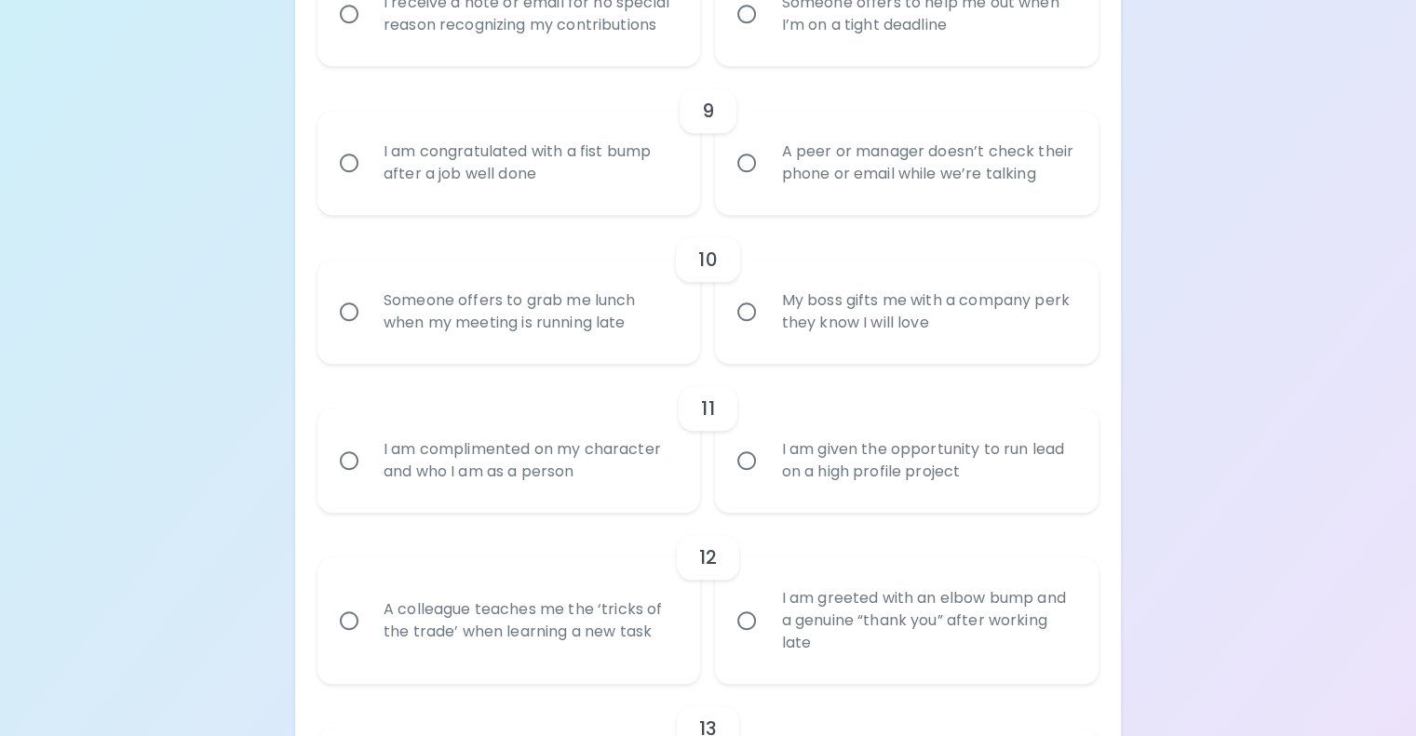
scroll to position [1684, 0]
radio input "true"
click at [823, 58] on div "Someone offers to help me out when I’m on a tight deadline" at bounding box center [927, 12] width 322 height 89
click at [766, 33] on input "Someone offers to help me out when I’m on a tight deadline" at bounding box center [746, 12] width 39 height 39
radio input "false"
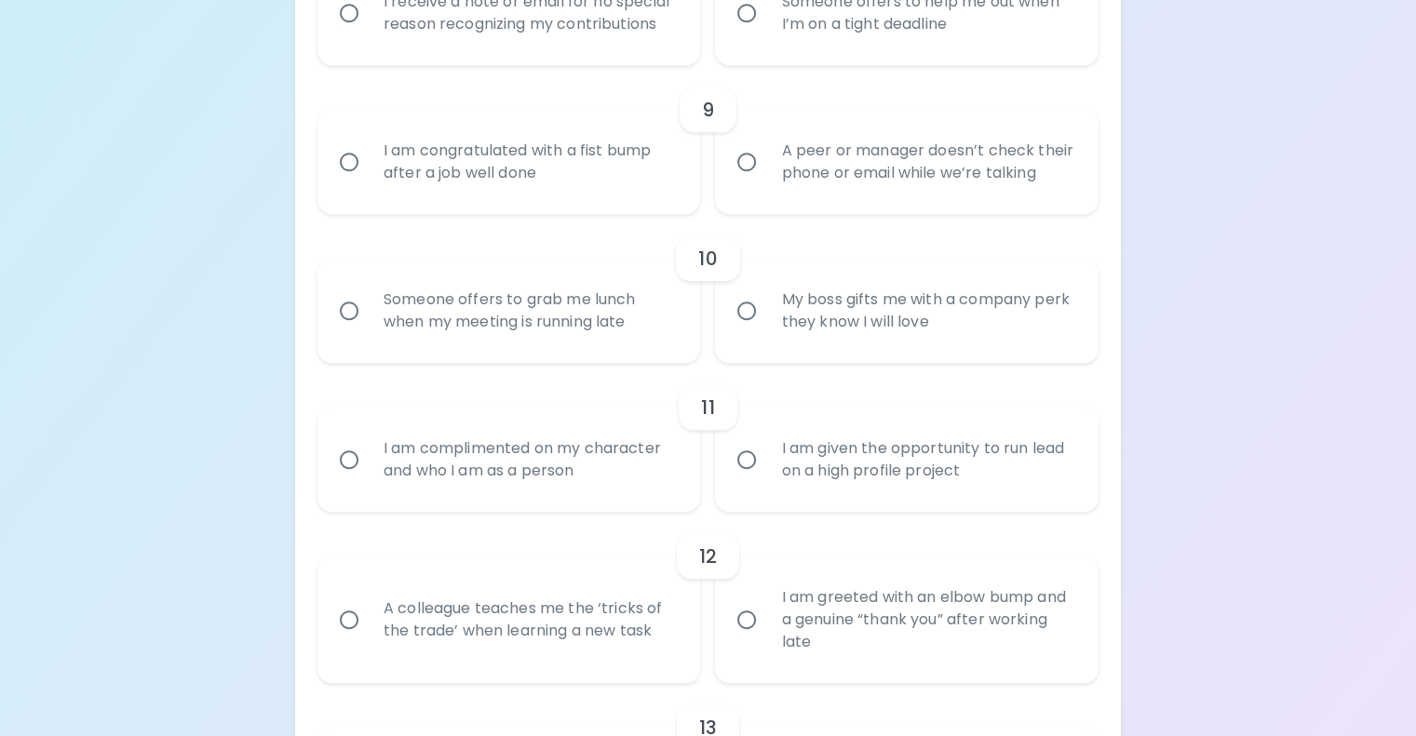
radio input "false"
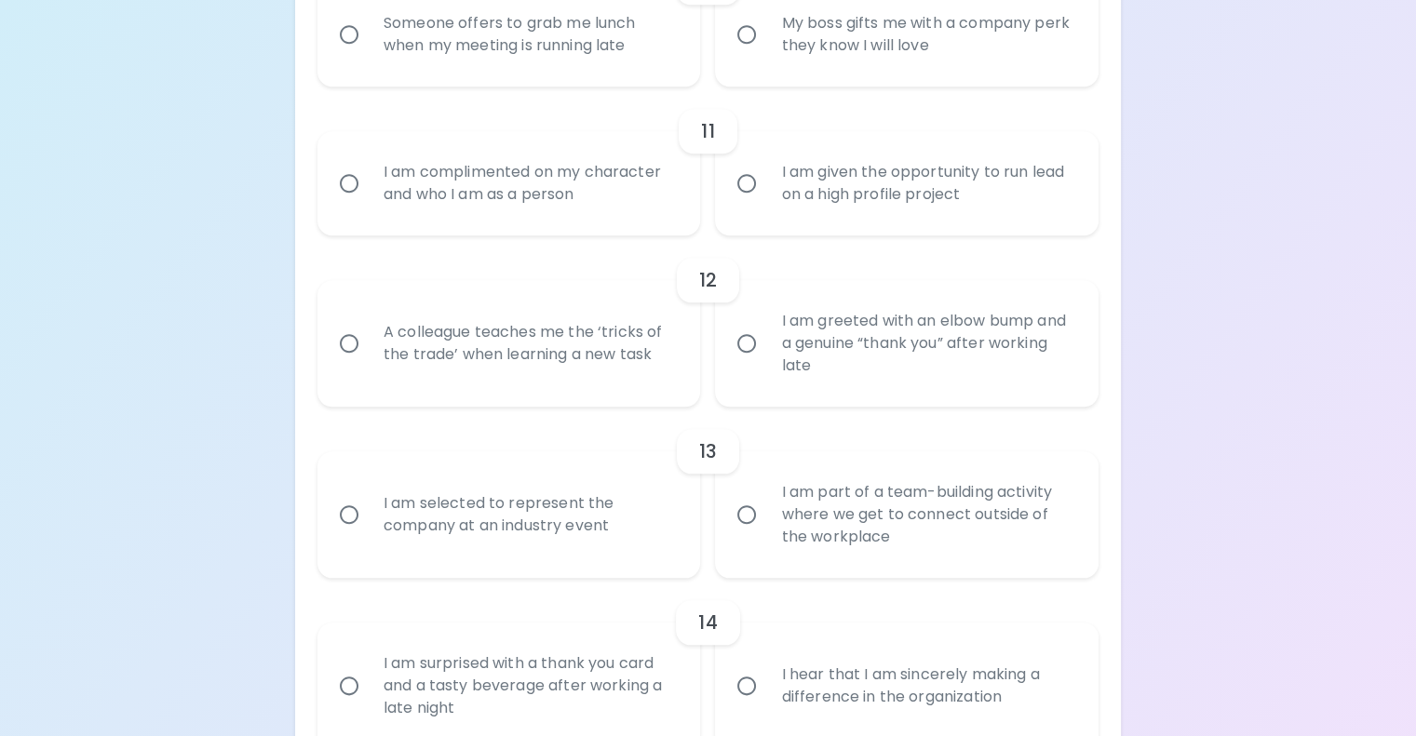
scroll to position [1967, 0]
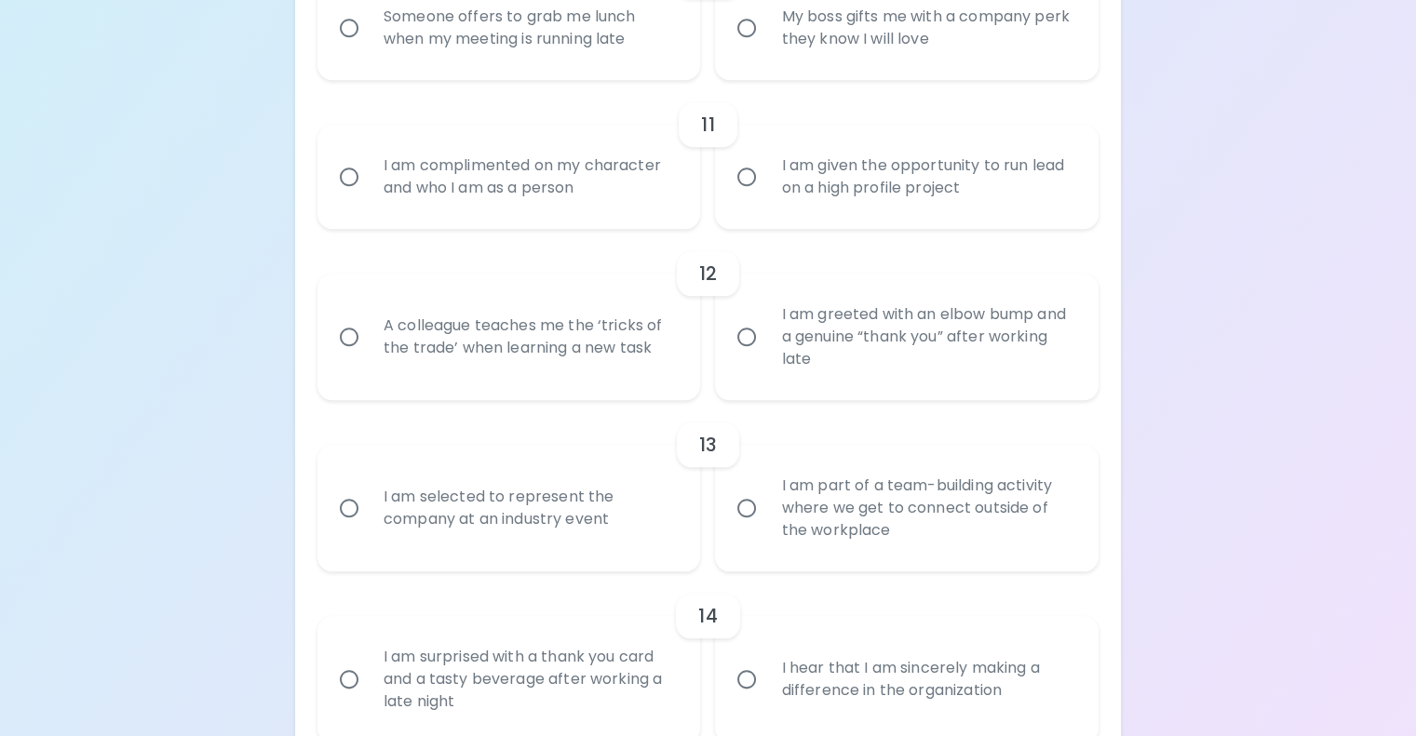
radio input "true"
radio input "false"
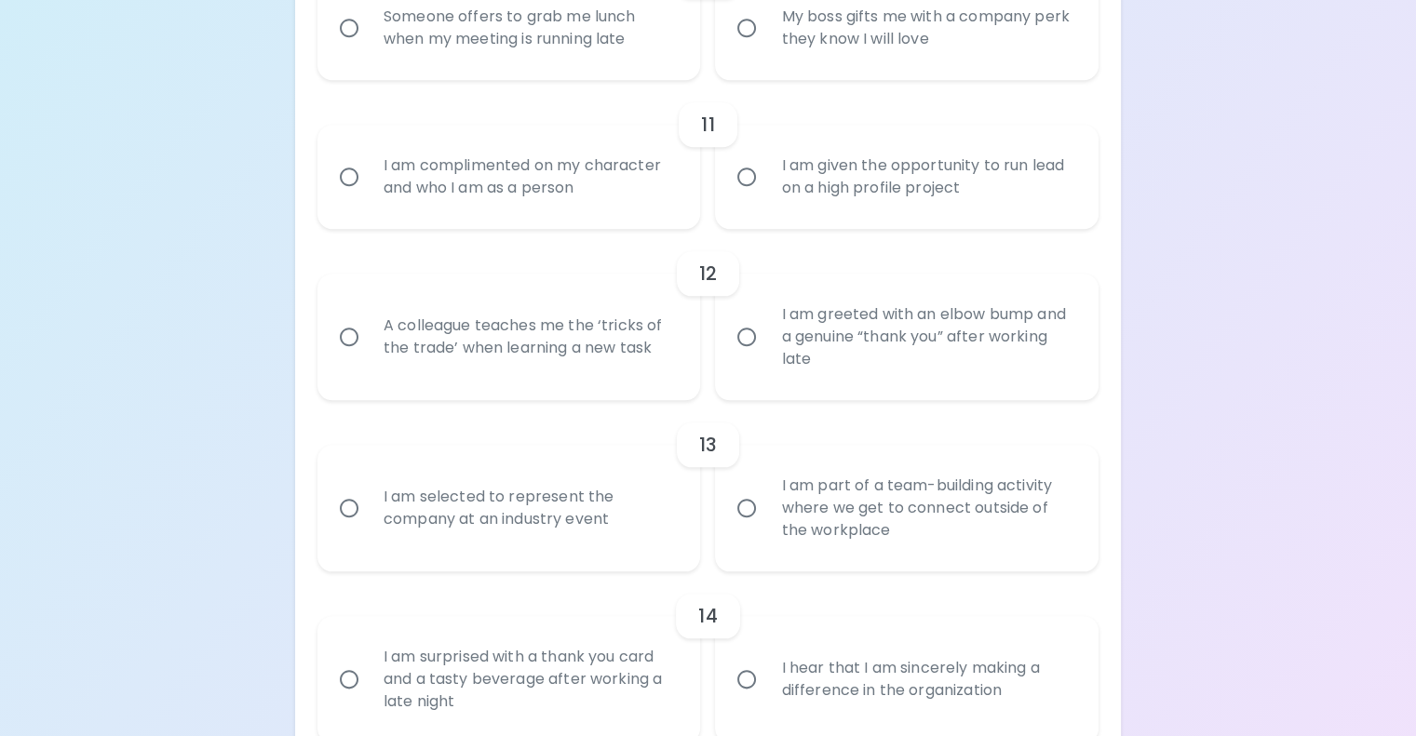
radio input "false"
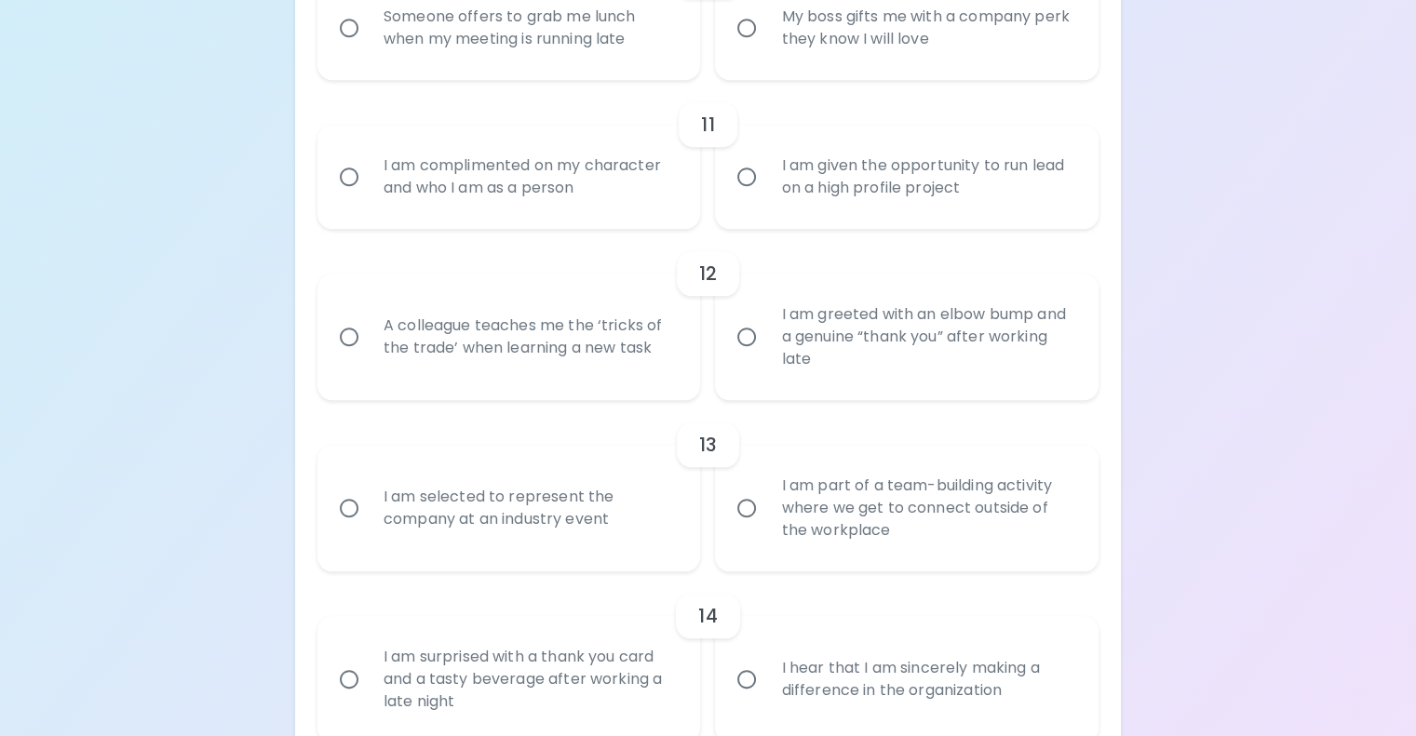
scroll to position [2116, 0]
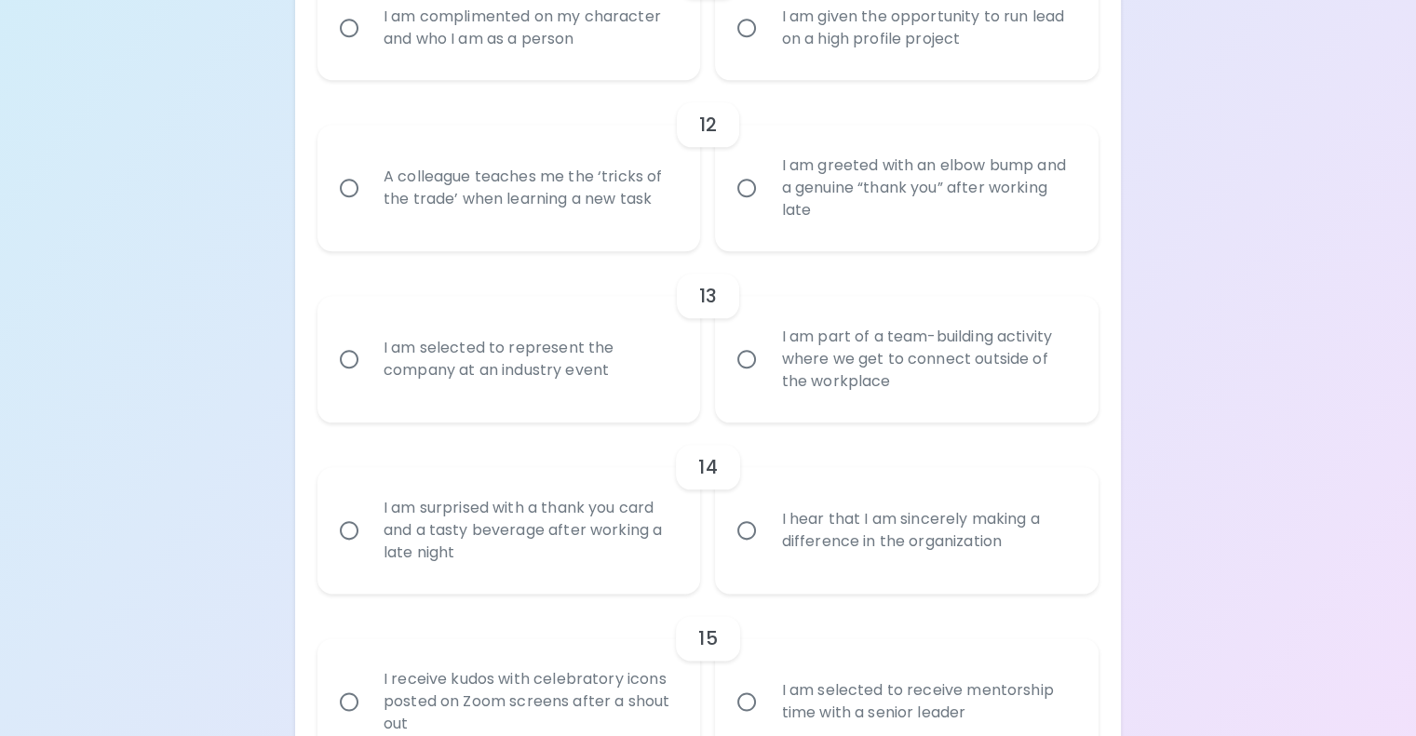
radio input "true"
radio input "false"
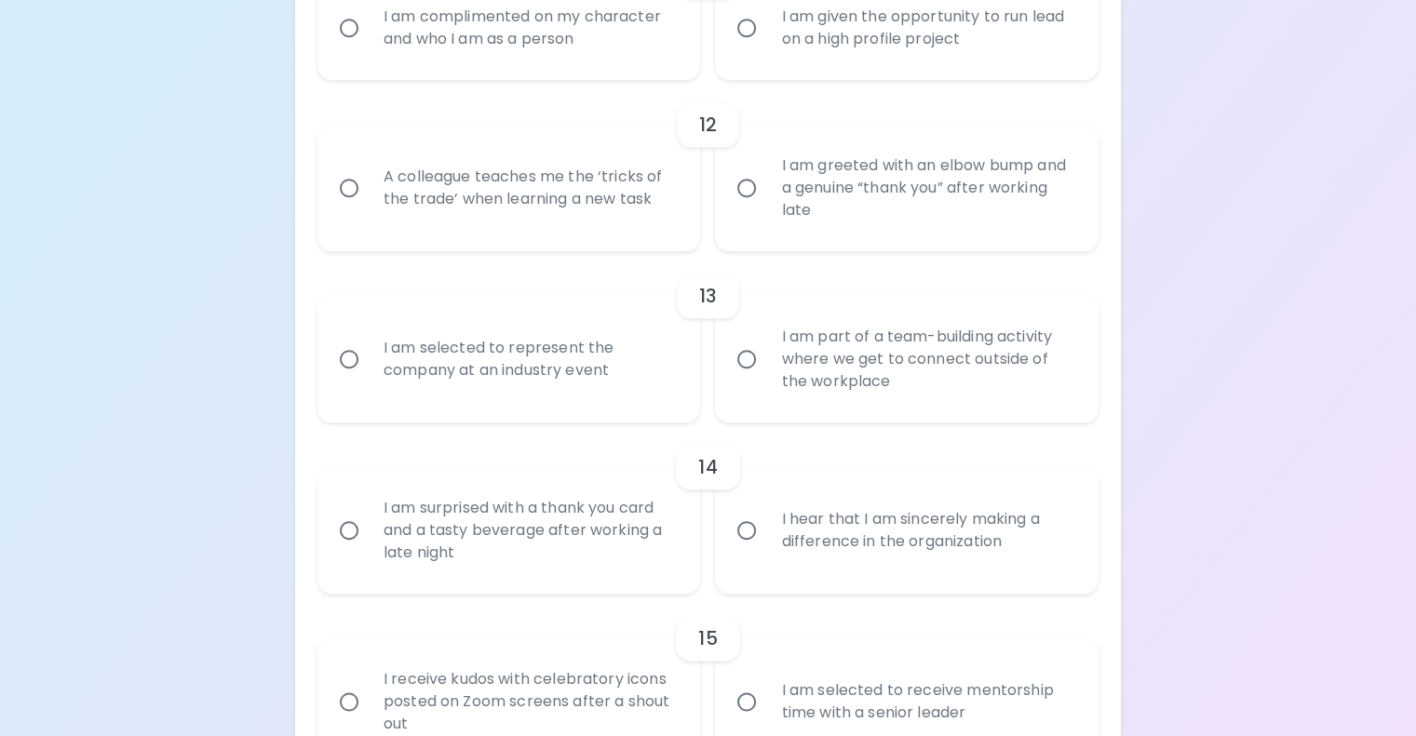
radio input "false"
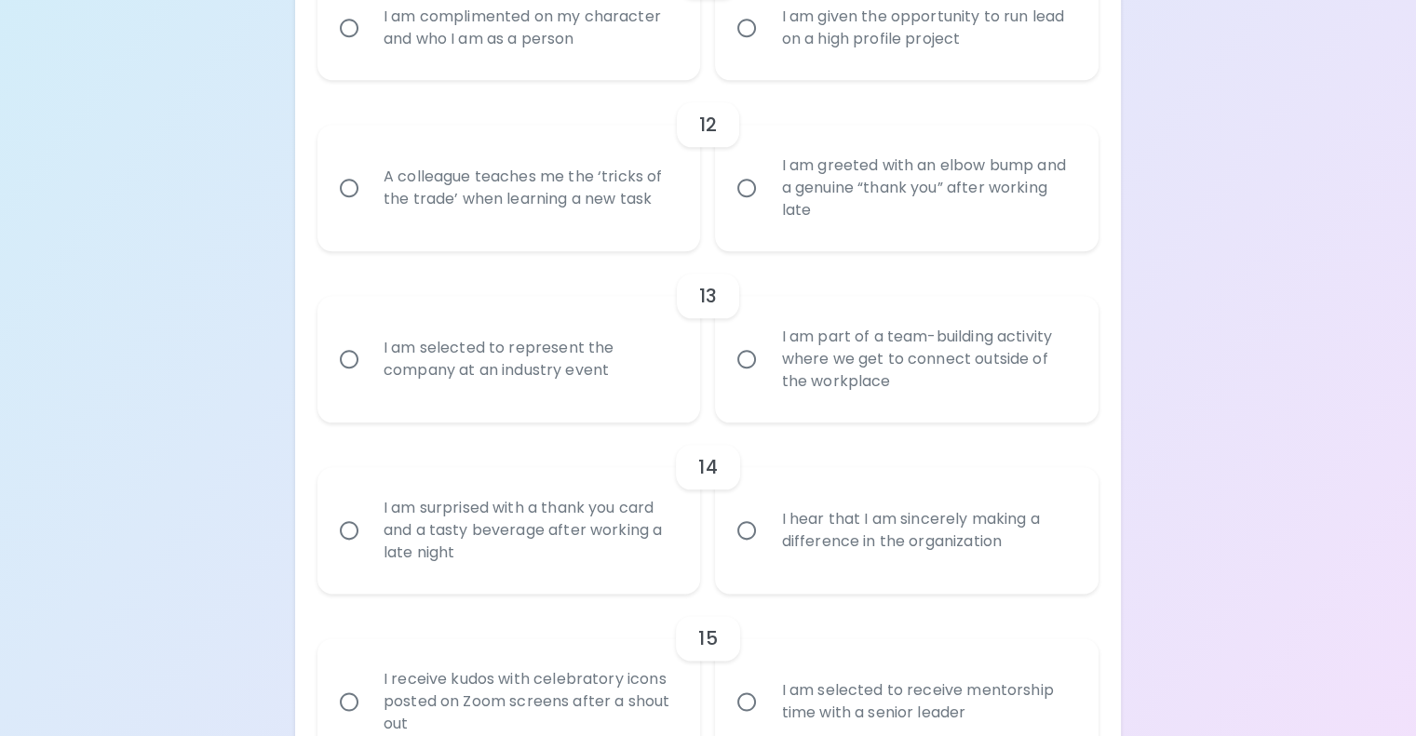
radio input "false"
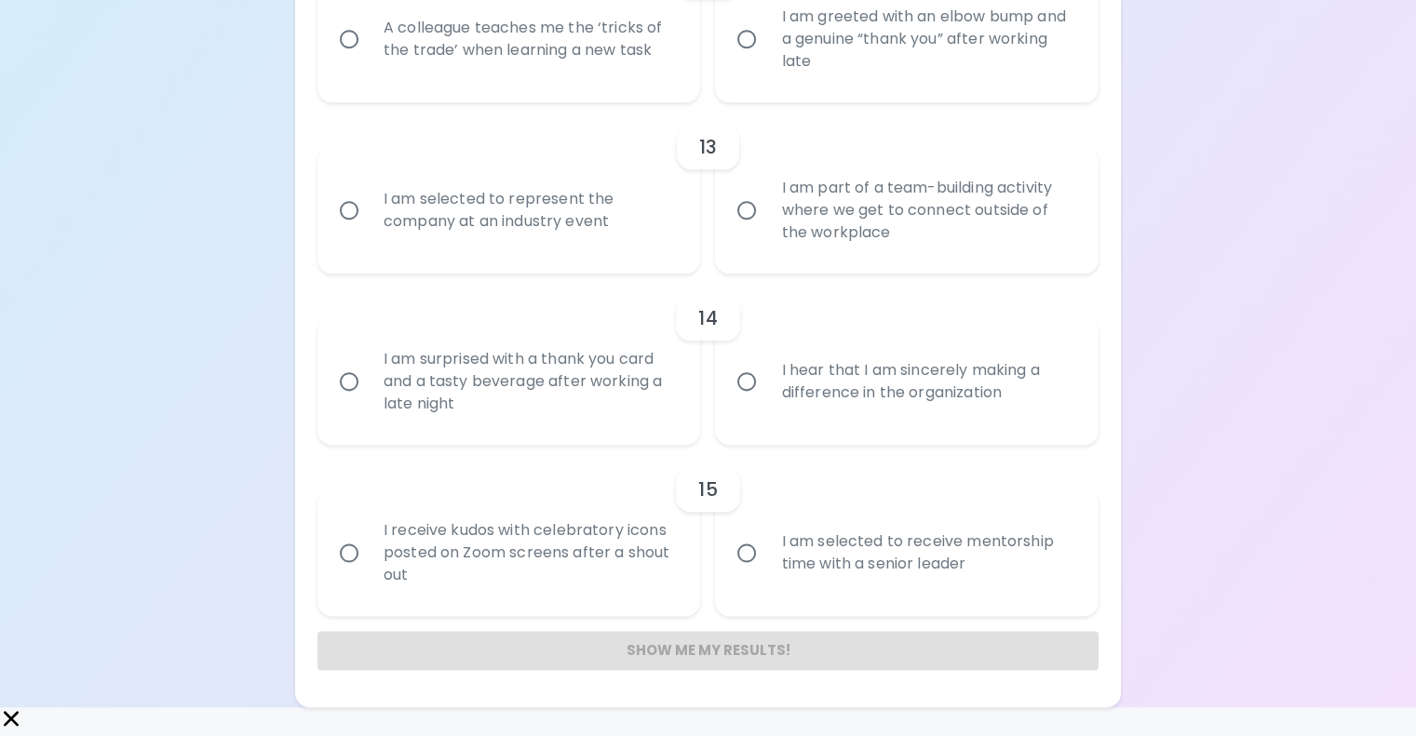
scroll to position [2316, 0]
radio input "true"
radio input "false"
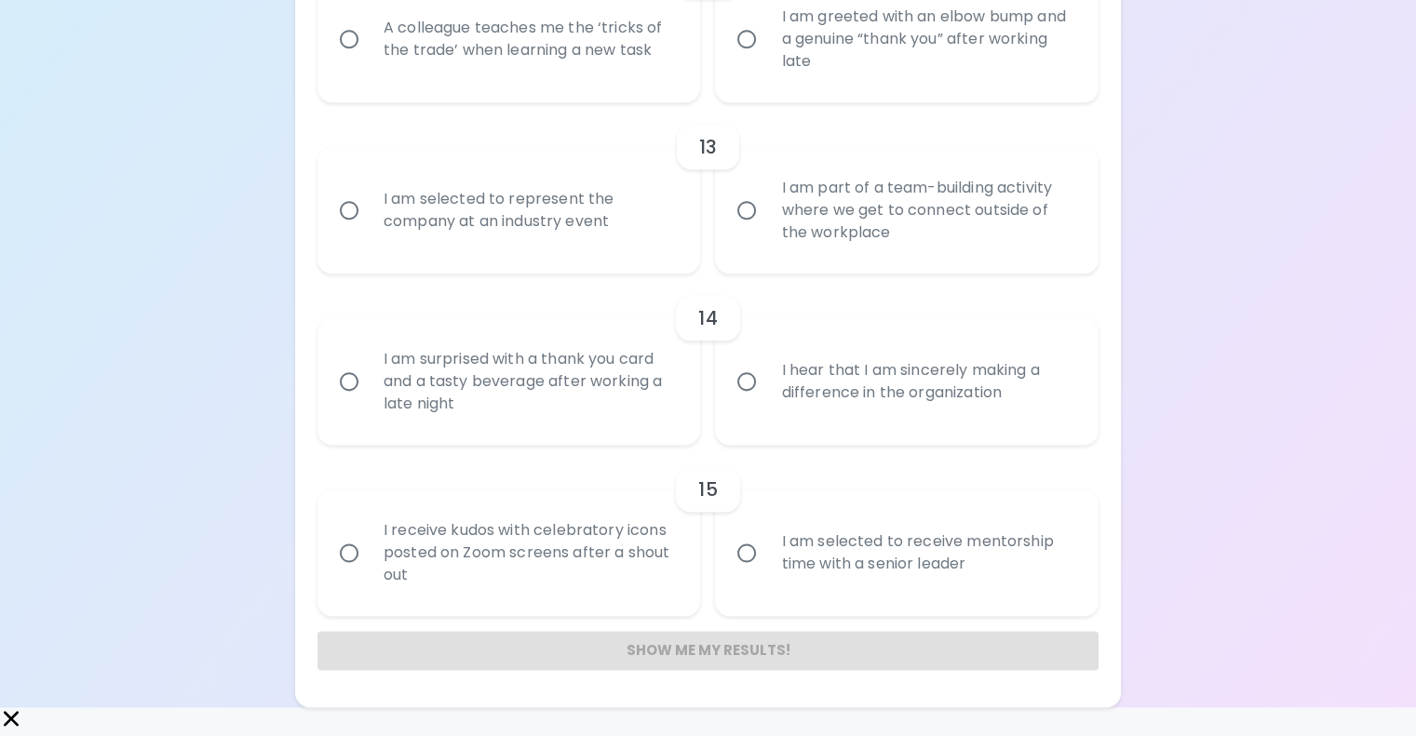
radio input "false"
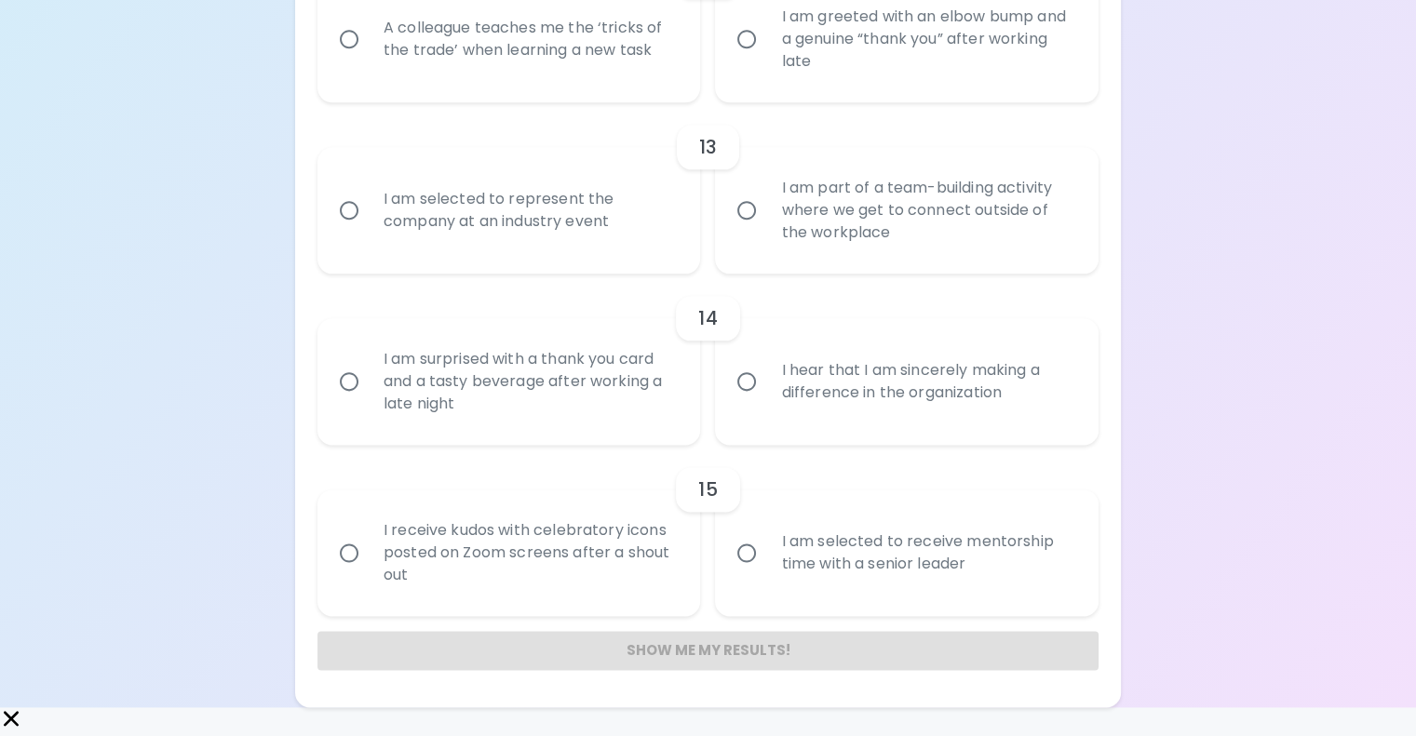
radio input "false"
radio input "true"
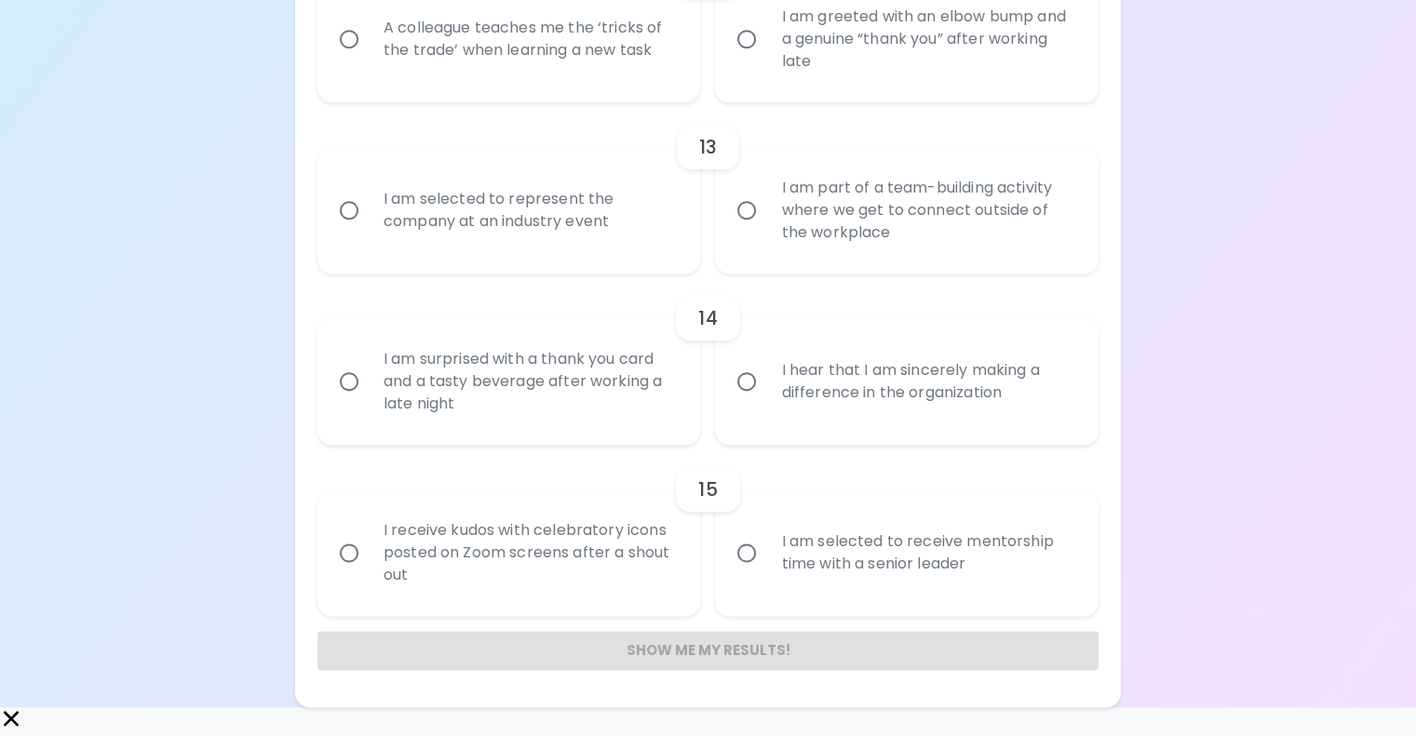
click at [635, 84] on div "A colleague teaches me the ‘tricks of the trade’ when learning a new task" at bounding box center [530, 38] width 322 height 89
click at [369, 59] on input "A colleague teaches me the ‘tricks of the trade’ when learning a new task" at bounding box center [349, 39] width 39 height 39
radio input "false"
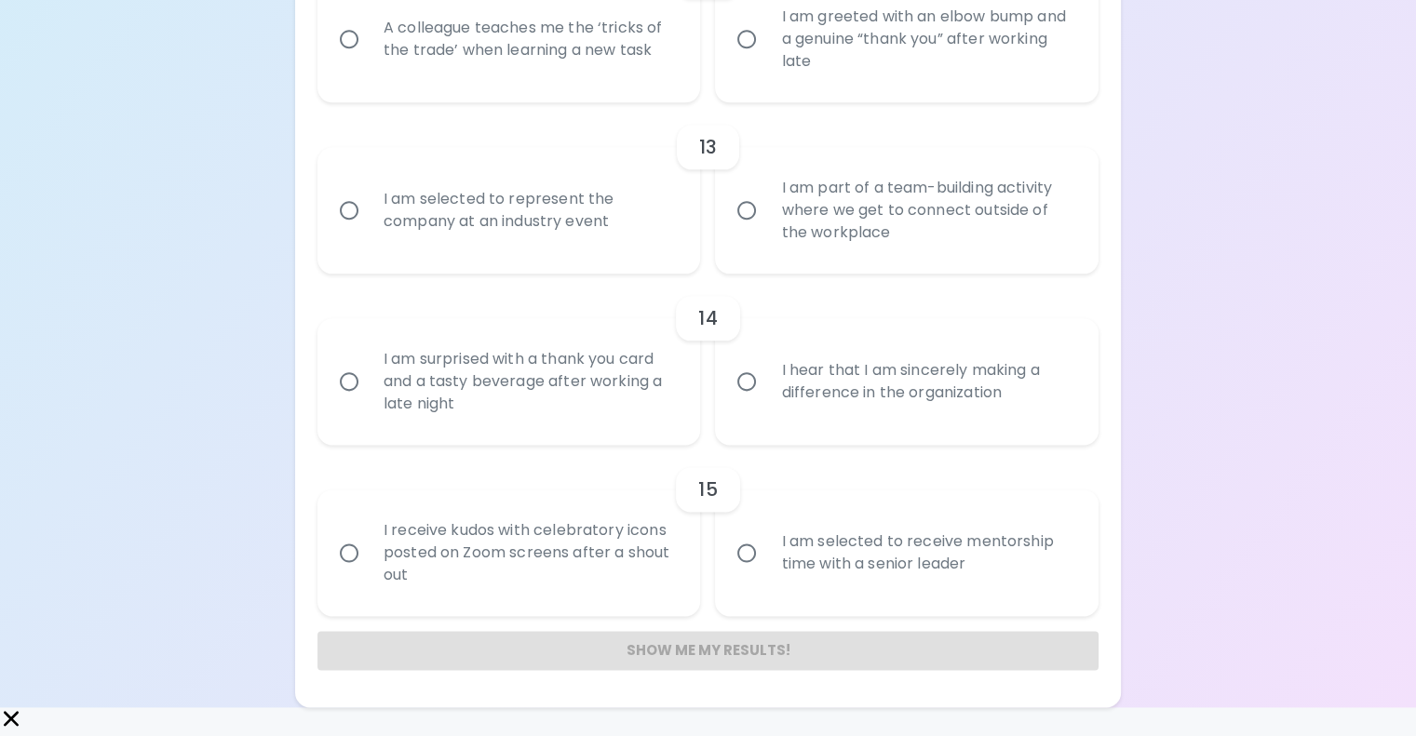
radio input "false"
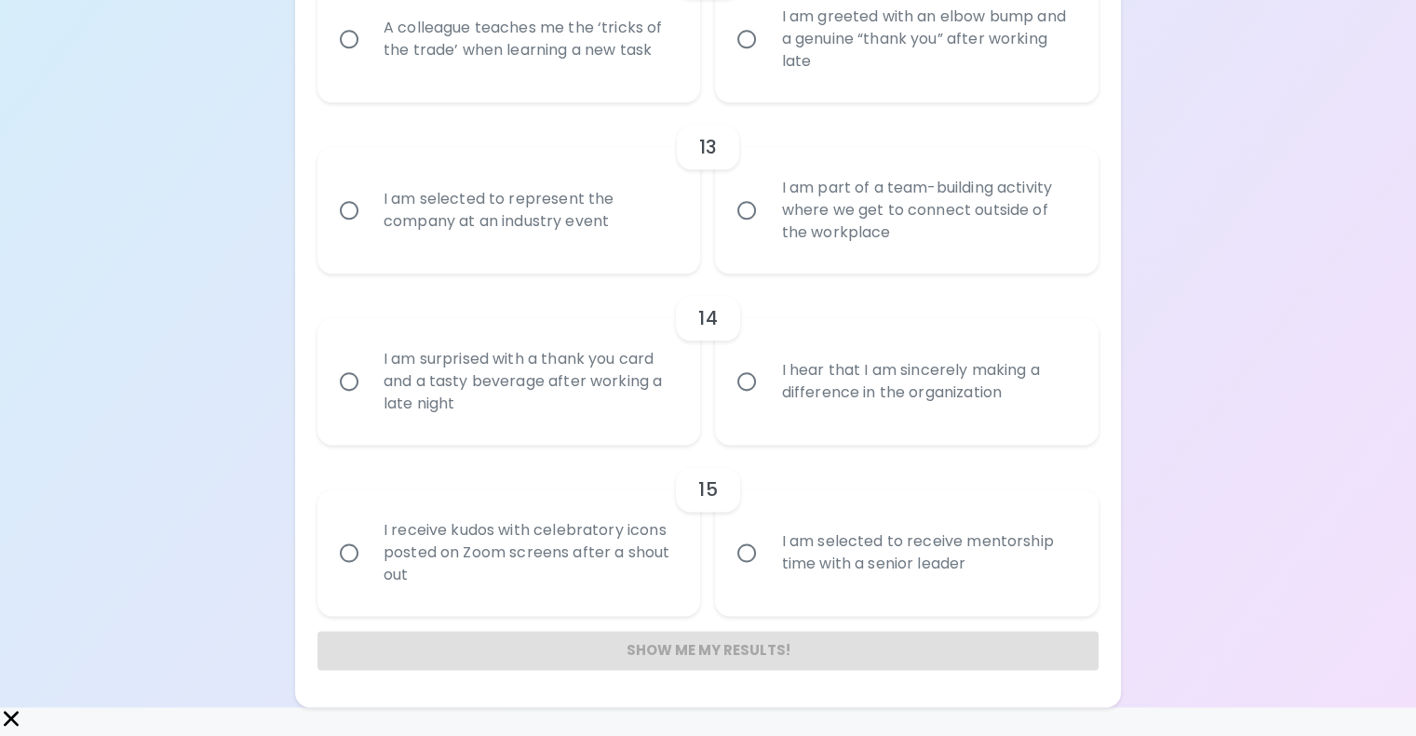
radio input "false"
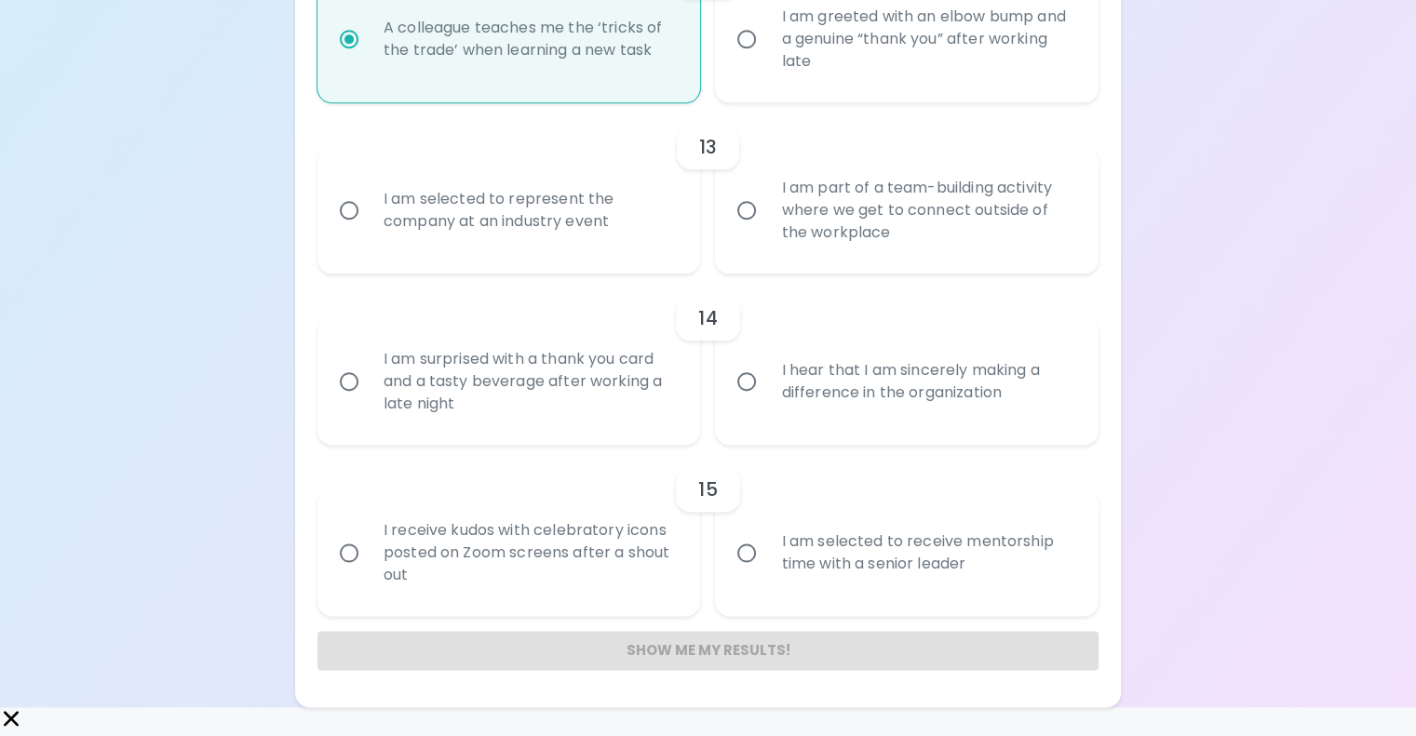
scroll to position [2759, 0]
radio input "true"
click at [825, 263] on div "I am part of a team-building activity where we get to connect outside of the wo…" at bounding box center [927, 211] width 322 height 112
click at [766, 230] on input "I am part of a team-building activity where we get to connect outside of the wo…" at bounding box center [746, 210] width 39 height 39
radio input "false"
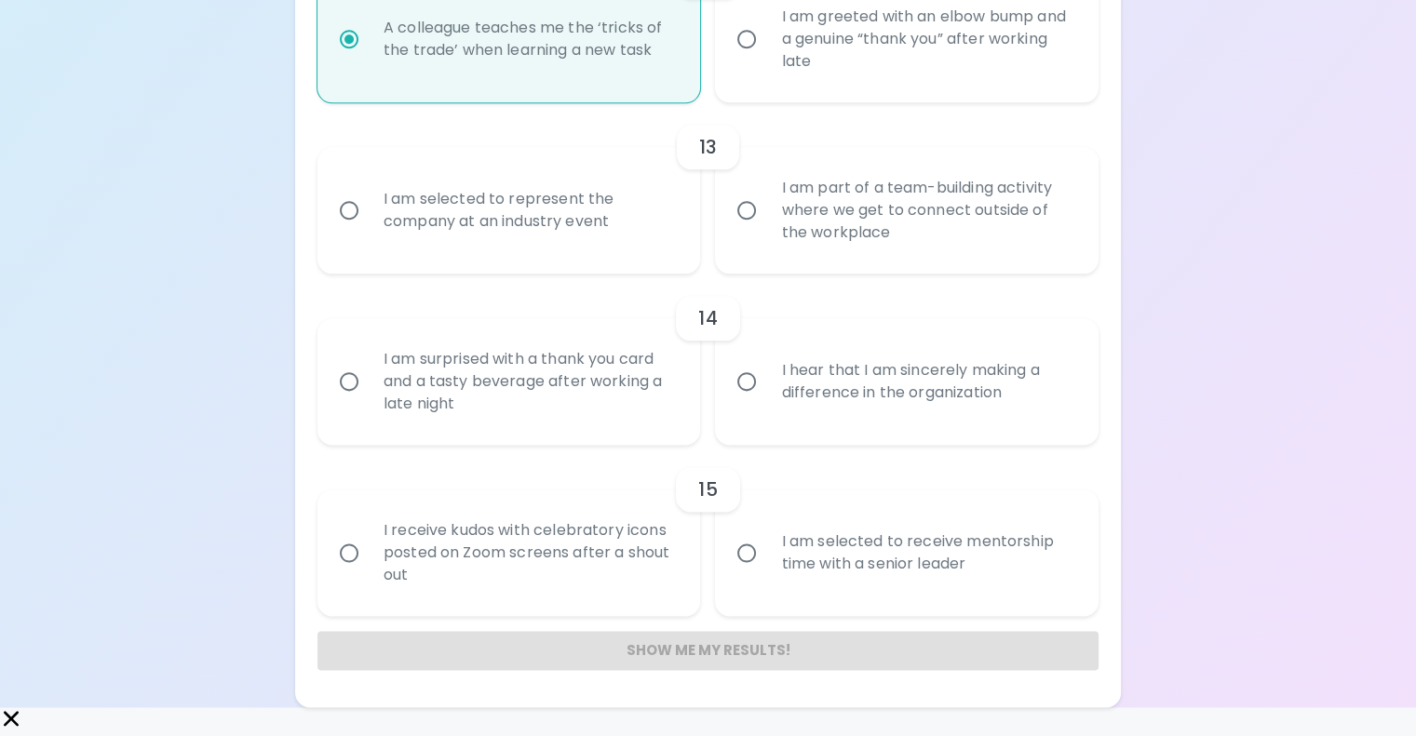
radio input "false"
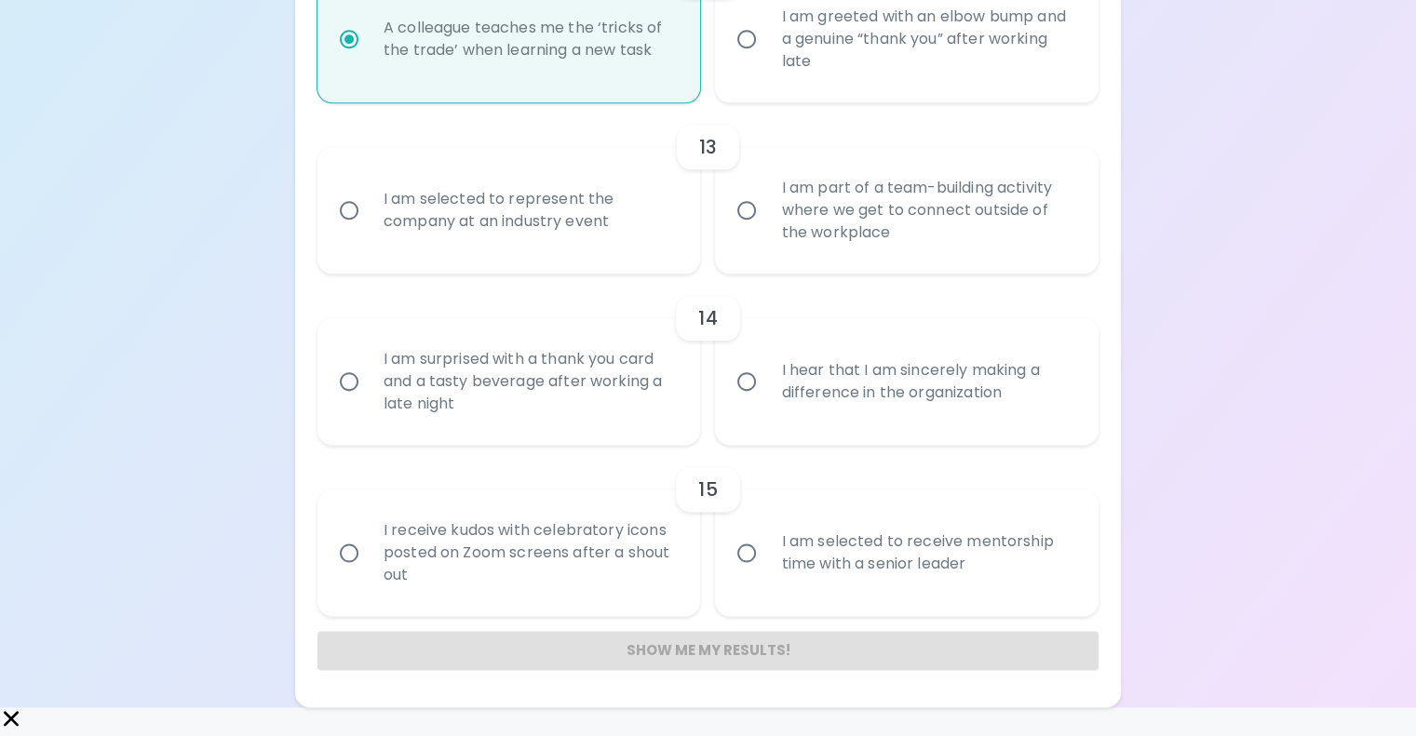
radio input "false"
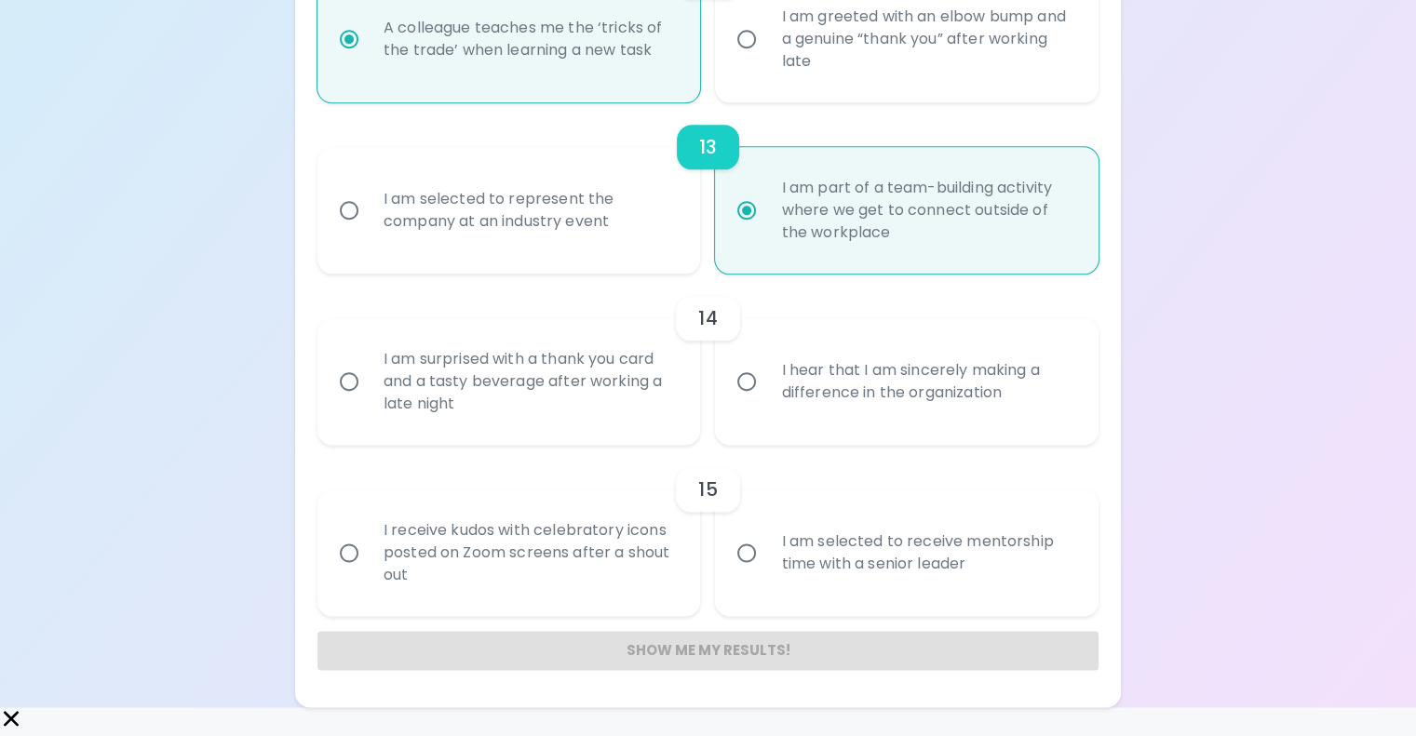
scroll to position [2831, 0]
radio input "true"
click at [820, 392] on div "I hear that I am sincerely making a difference in the organization" at bounding box center [927, 381] width 322 height 89
click at [766, 392] on input "I hear that I am sincerely making a difference in the organization" at bounding box center [746, 381] width 39 height 39
radio input "false"
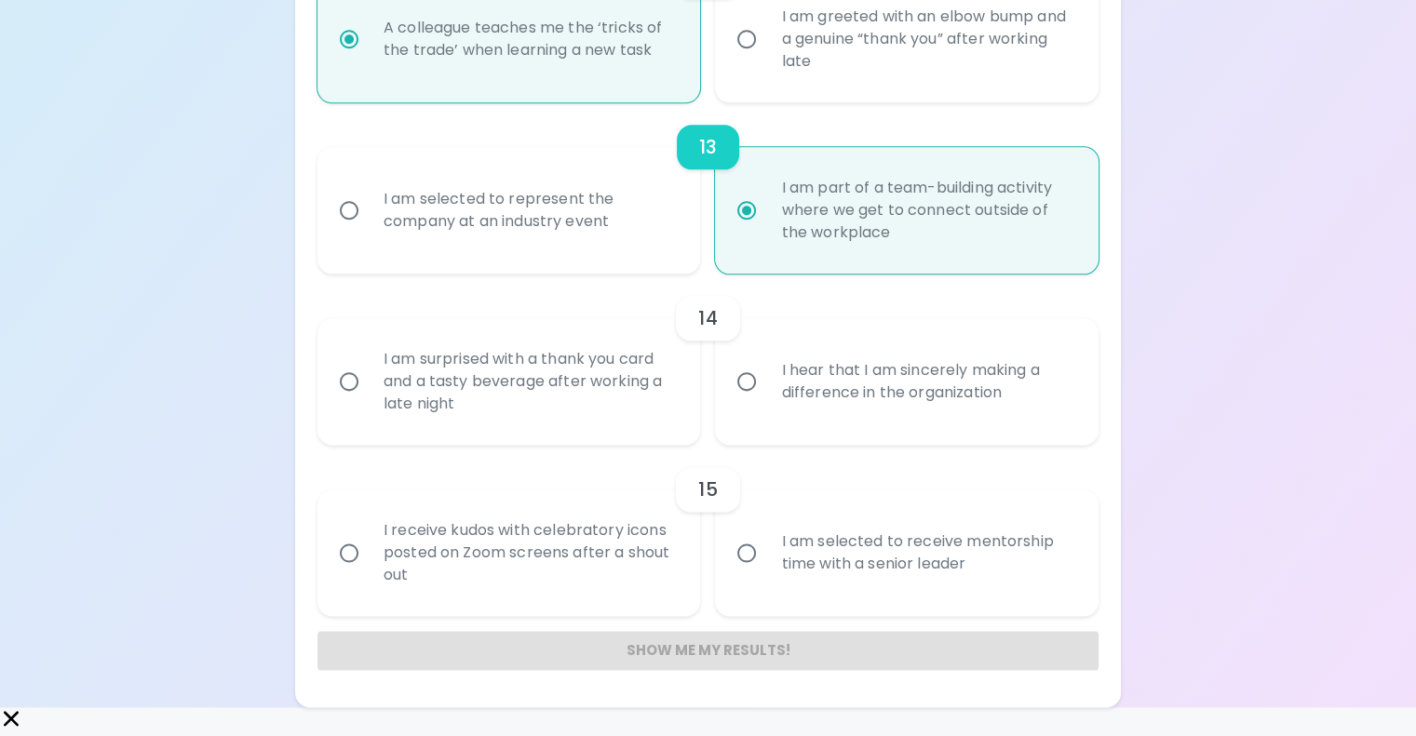
radio input "false"
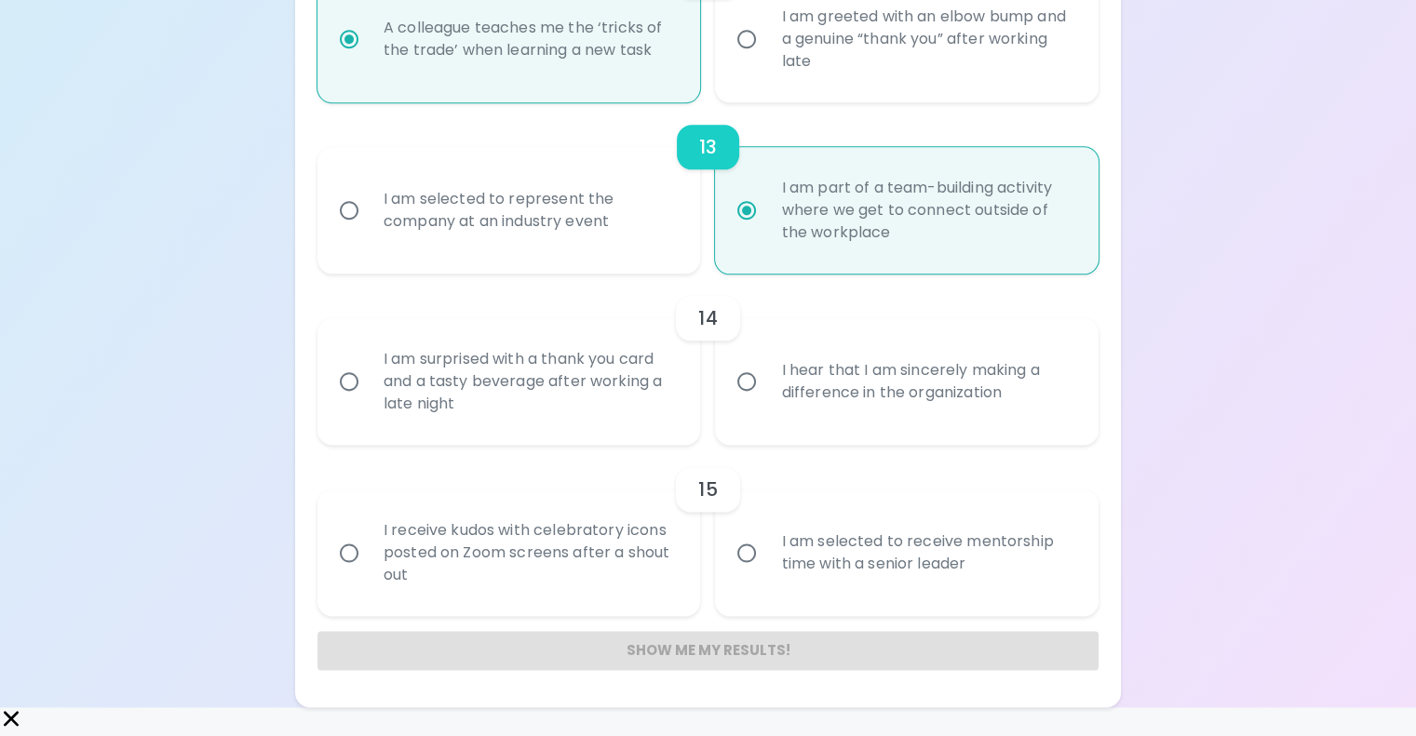
radio input "false"
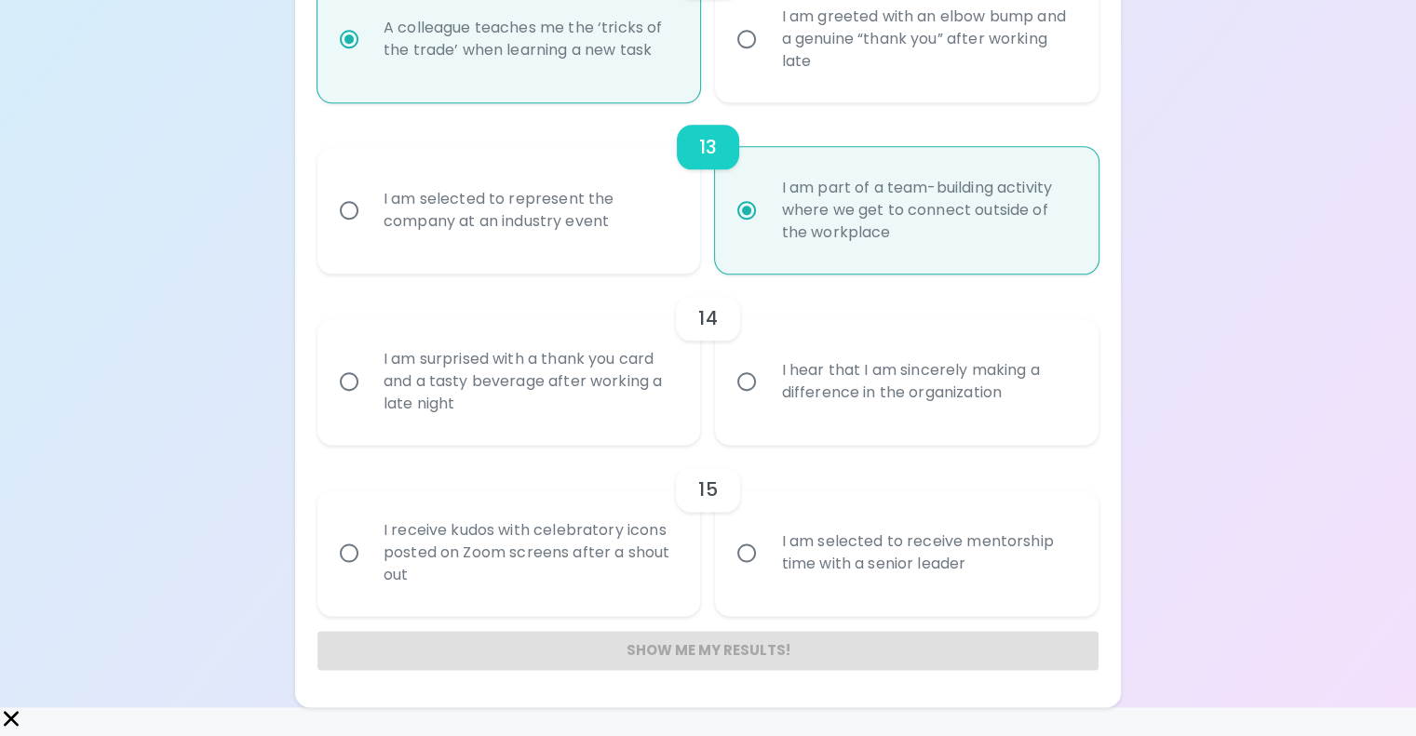
radio input "false"
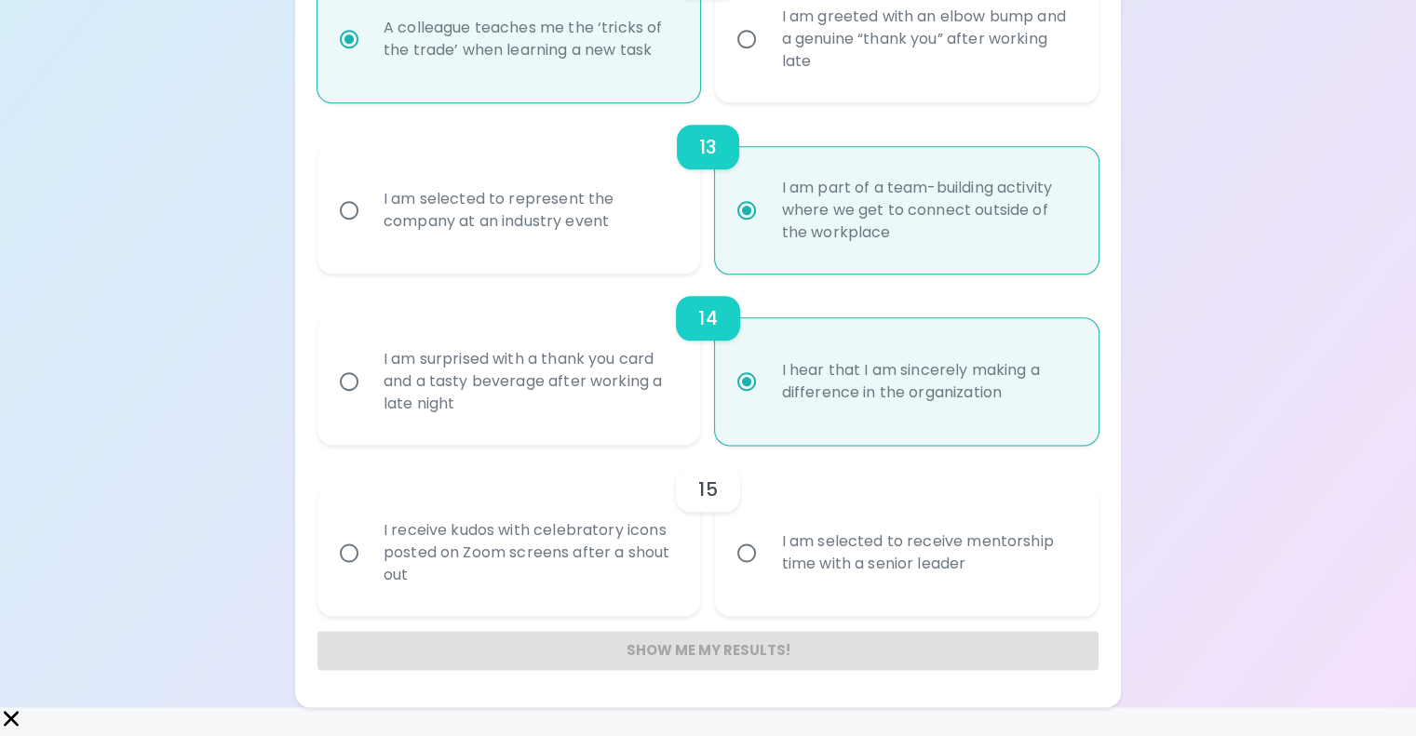
radio input "true"
click at [587, 562] on div "I receive kudos with celebratory icons posted on Zoom screens after a shout out" at bounding box center [530, 553] width 322 height 112
click at [369, 562] on input "I receive kudos with celebratory icons posted on Zoom screens after a shout out" at bounding box center [349, 552] width 39 height 39
radio input "false"
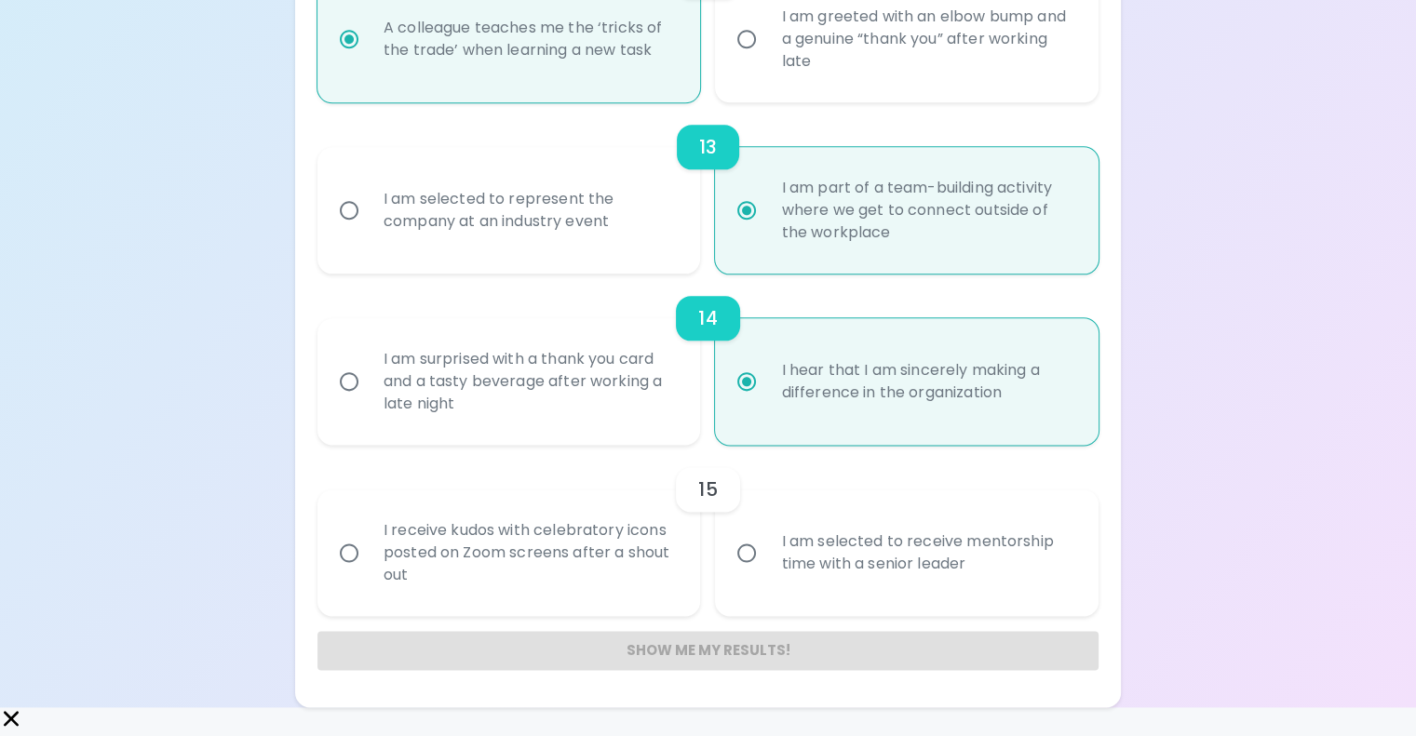
radio input "false"
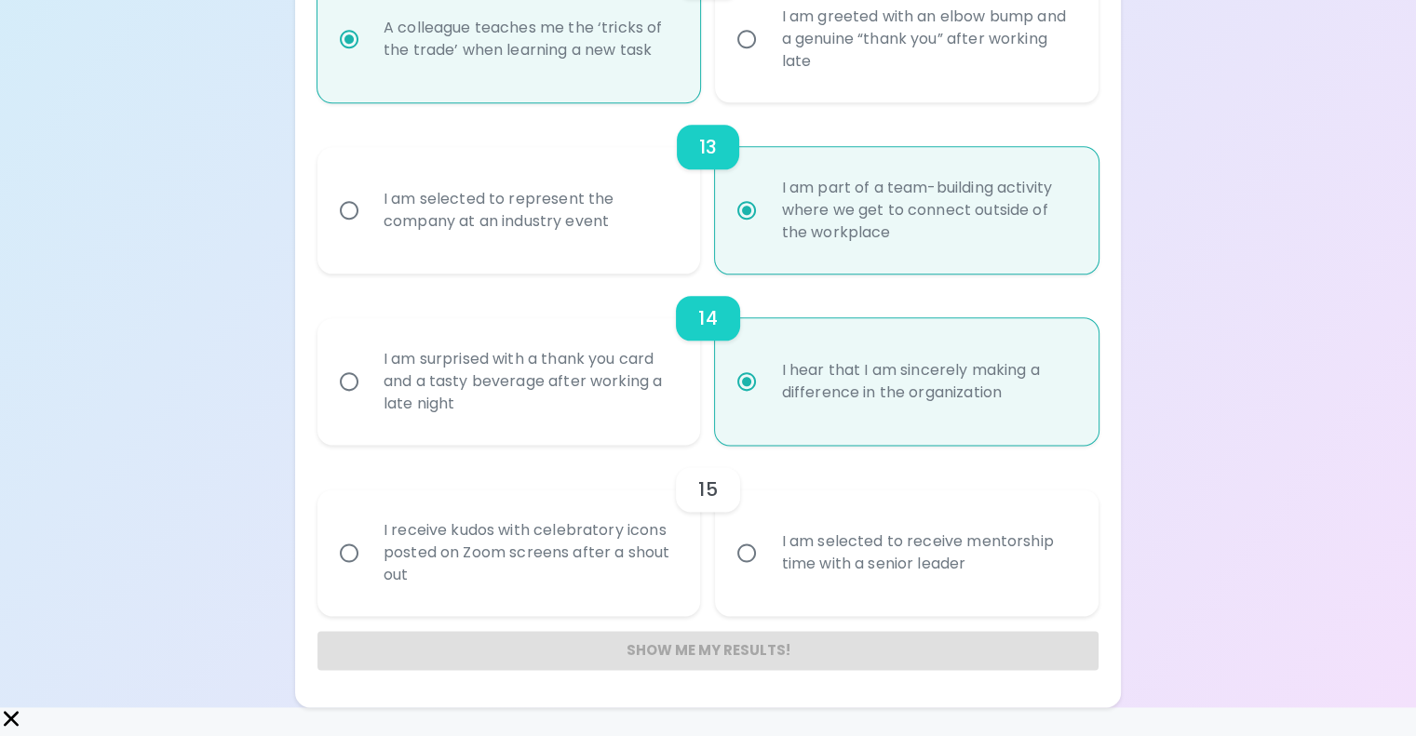
radio input "false"
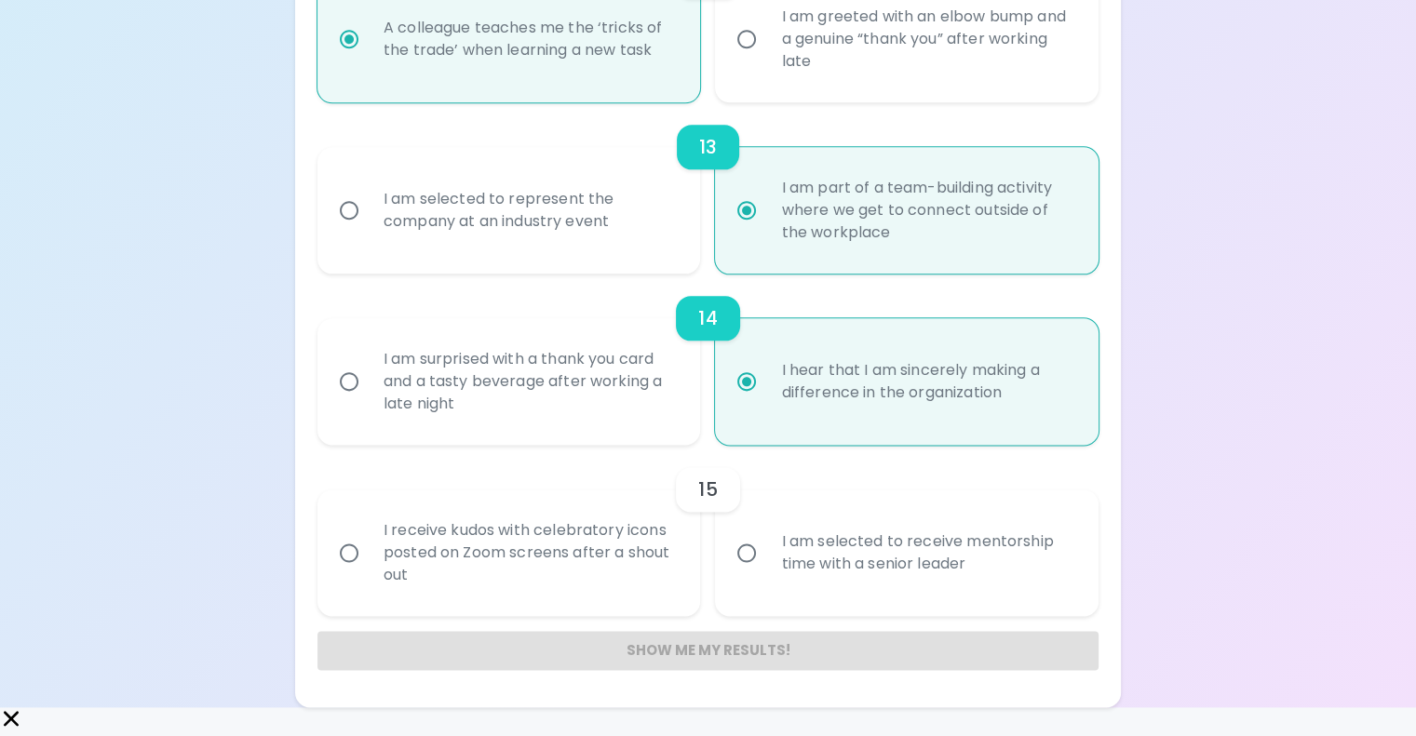
radio input "false"
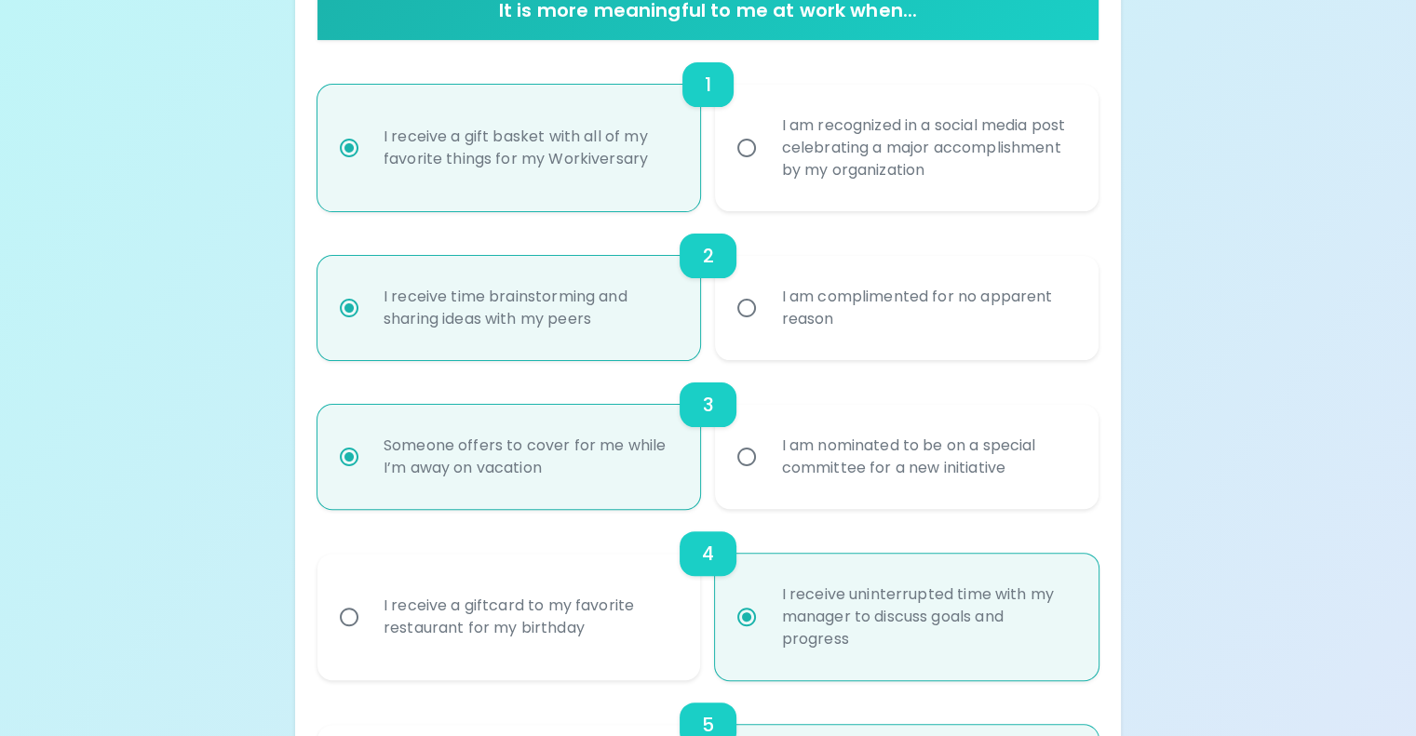
scroll to position [313, 0]
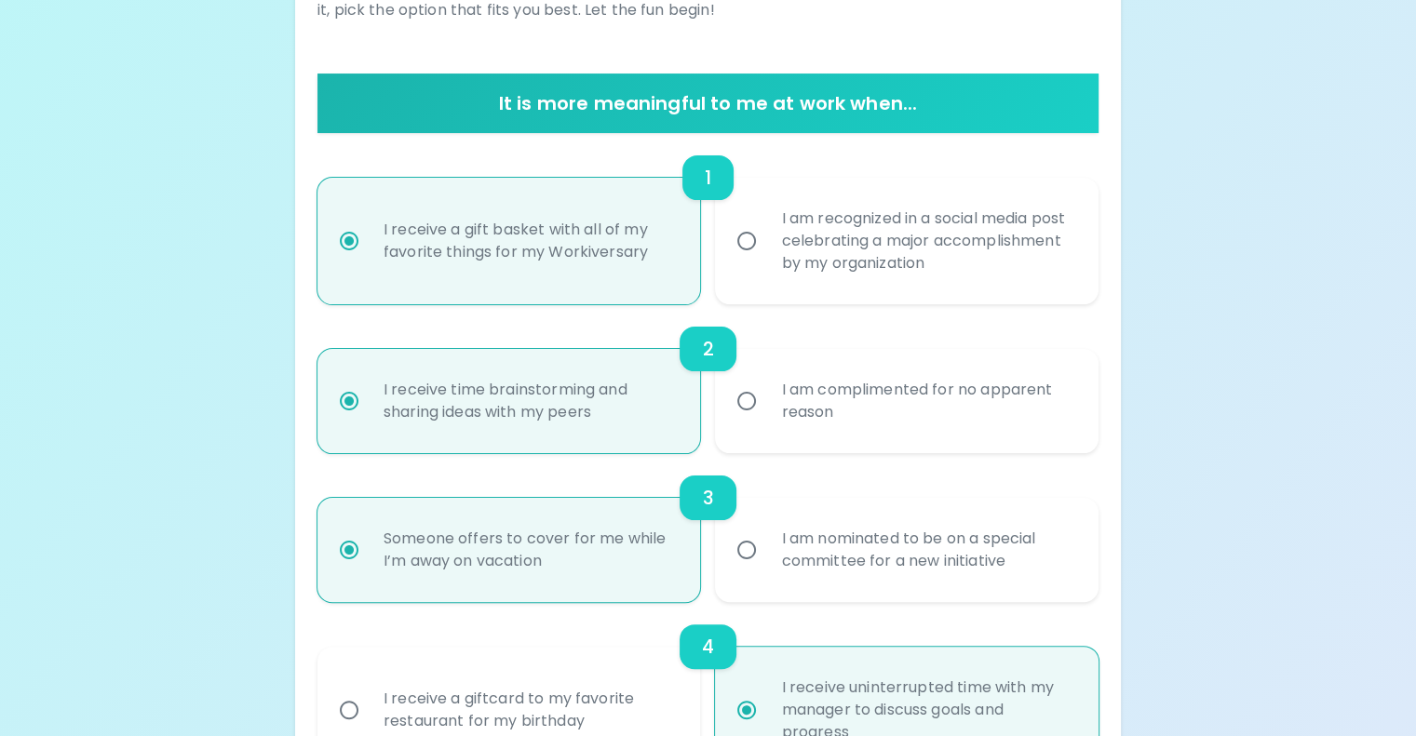
radio input "true"
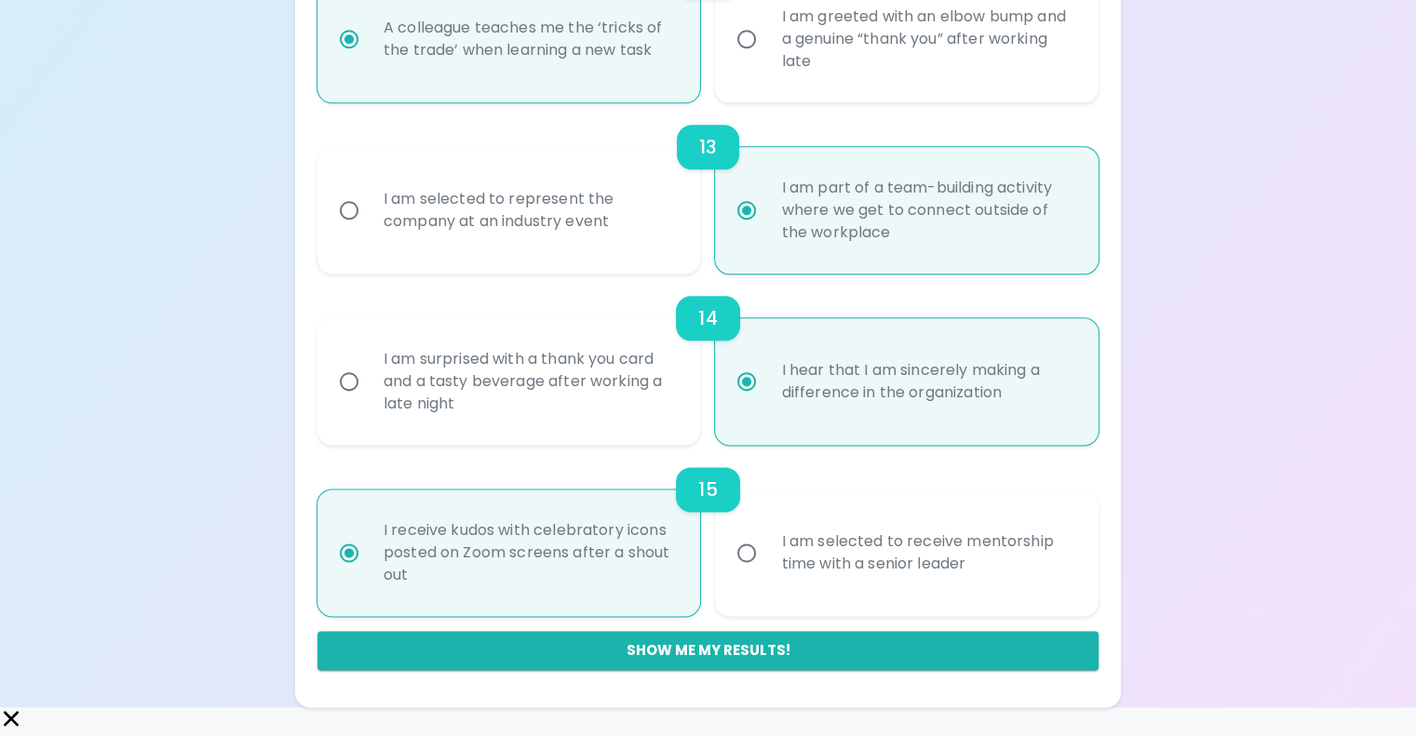
scroll to position [2831, 0]
click at [813, 670] on button "Show me my results!" at bounding box center [707, 650] width 781 height 39
radio input "false"
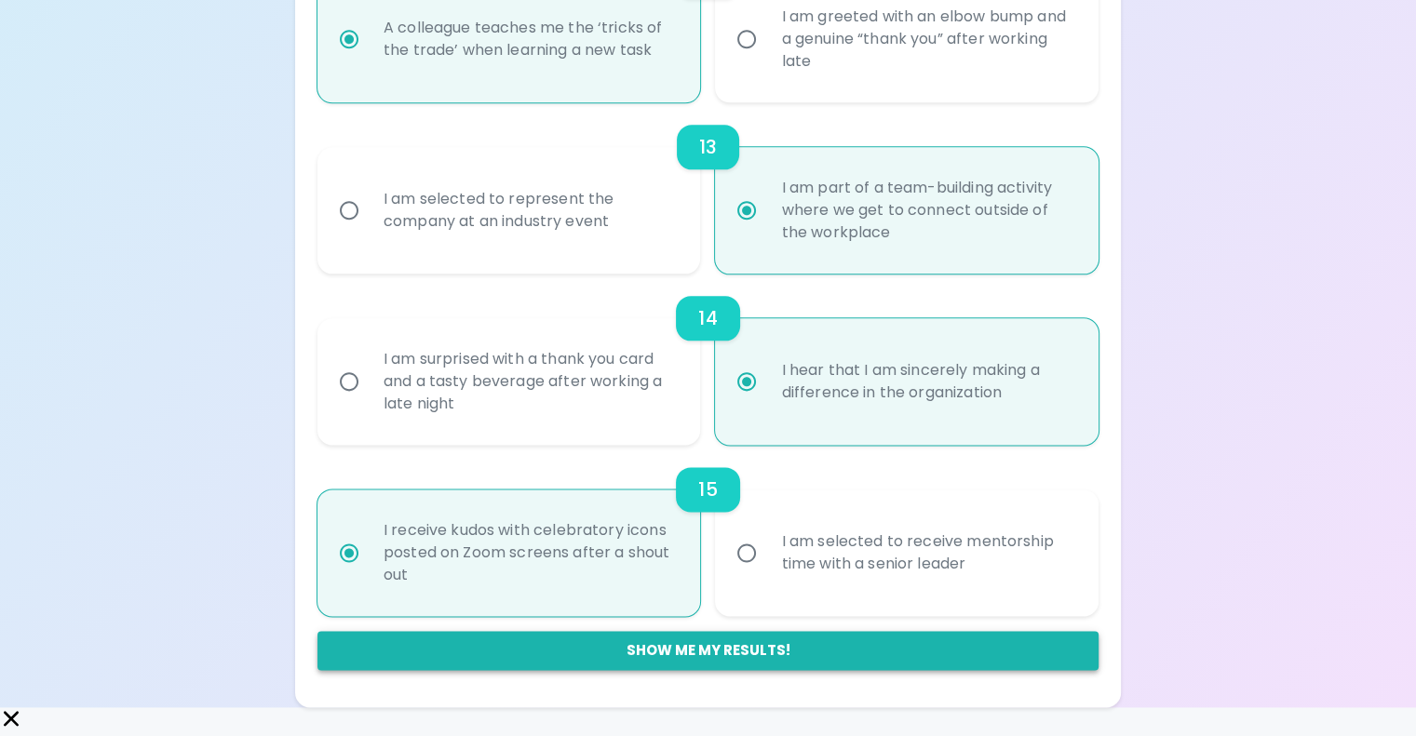
radio input "false"
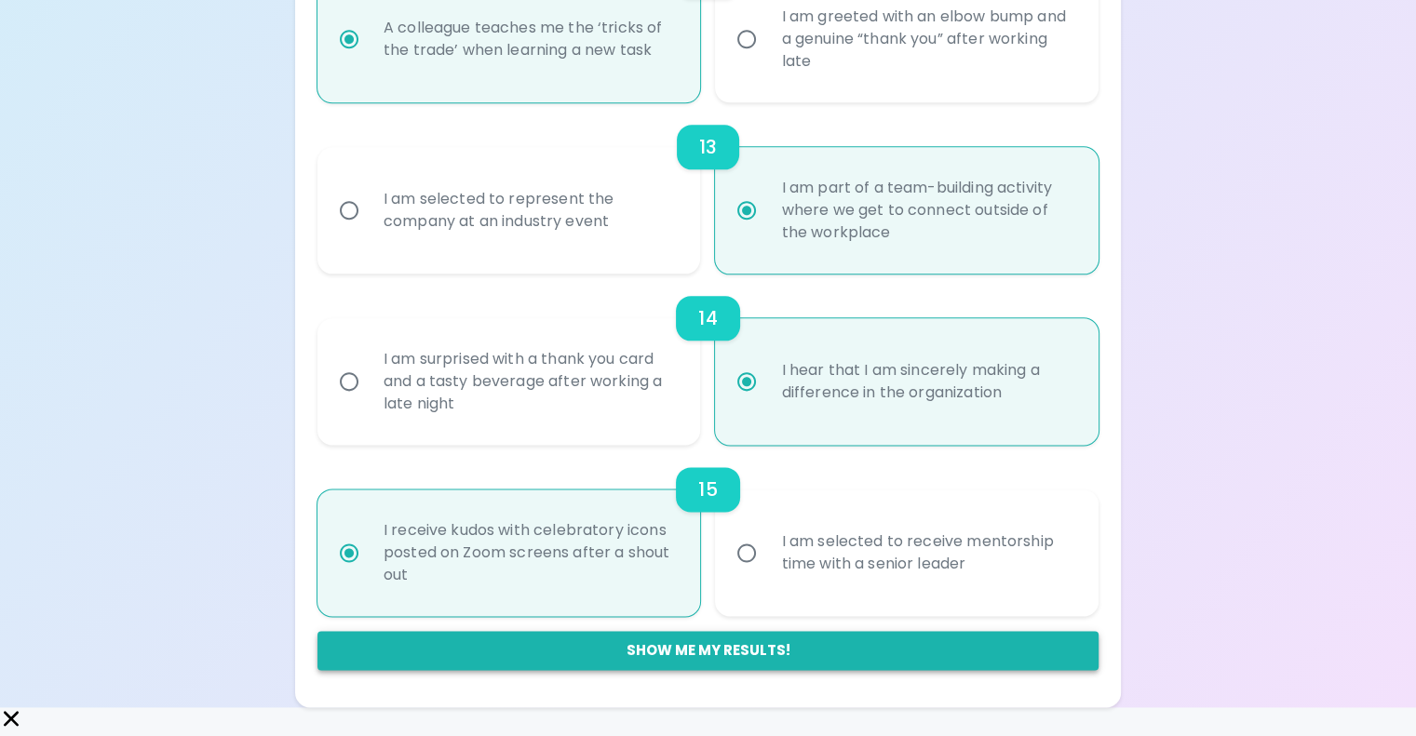
radio input "false"
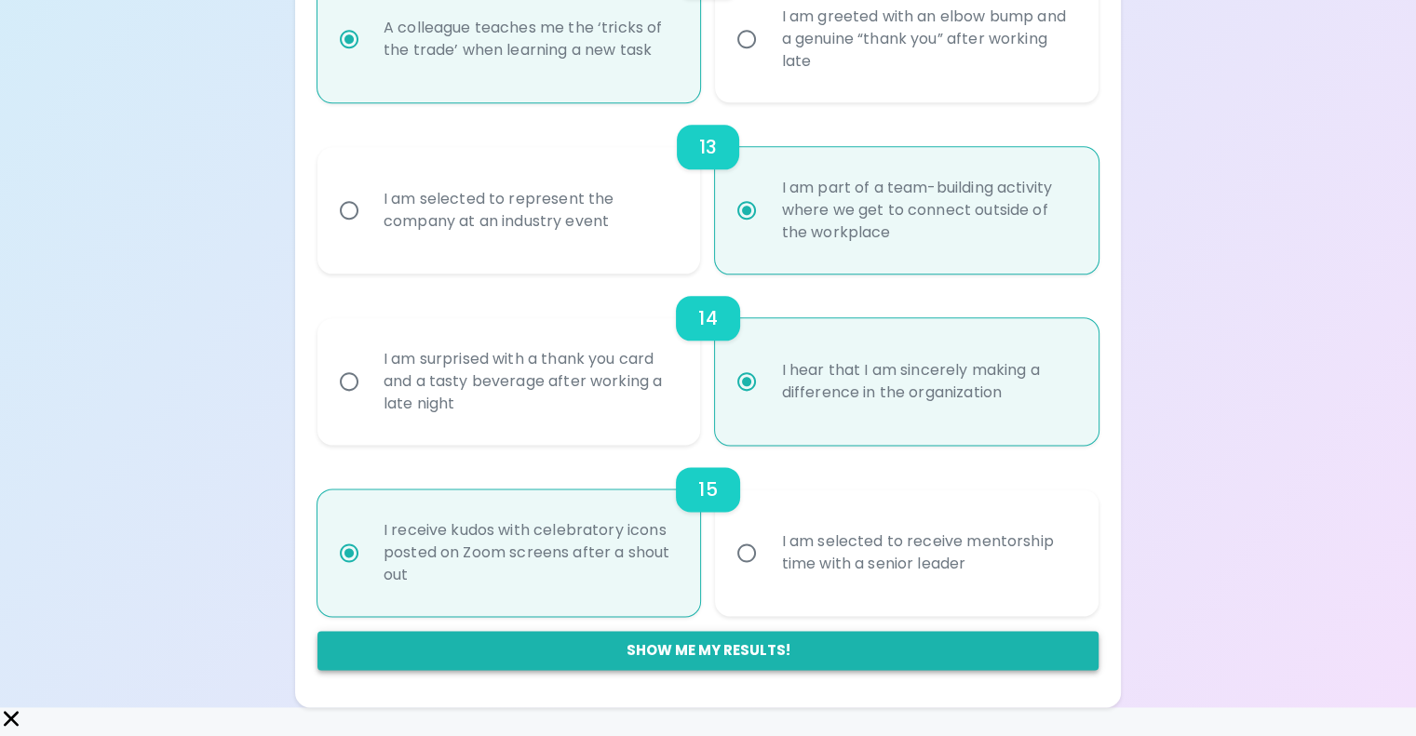
radio input "false"
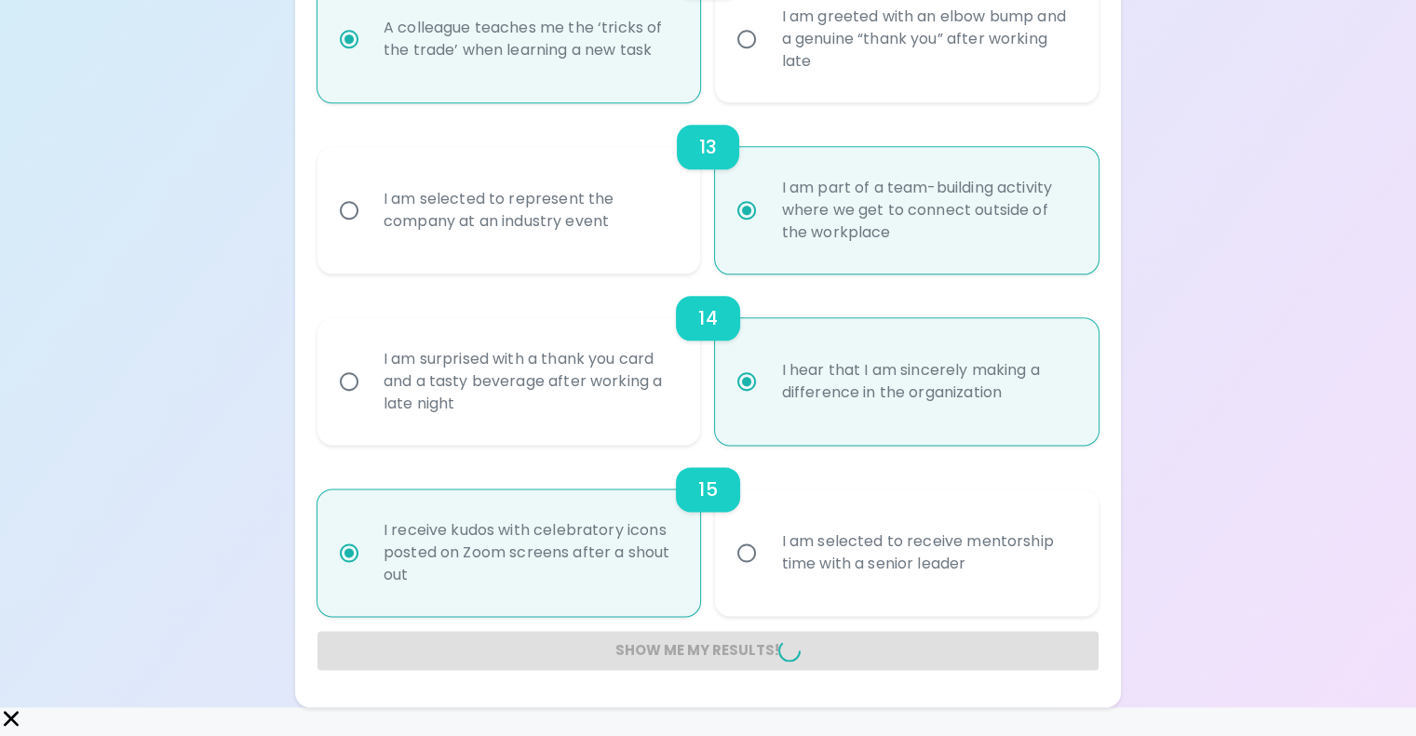
radio input "false"
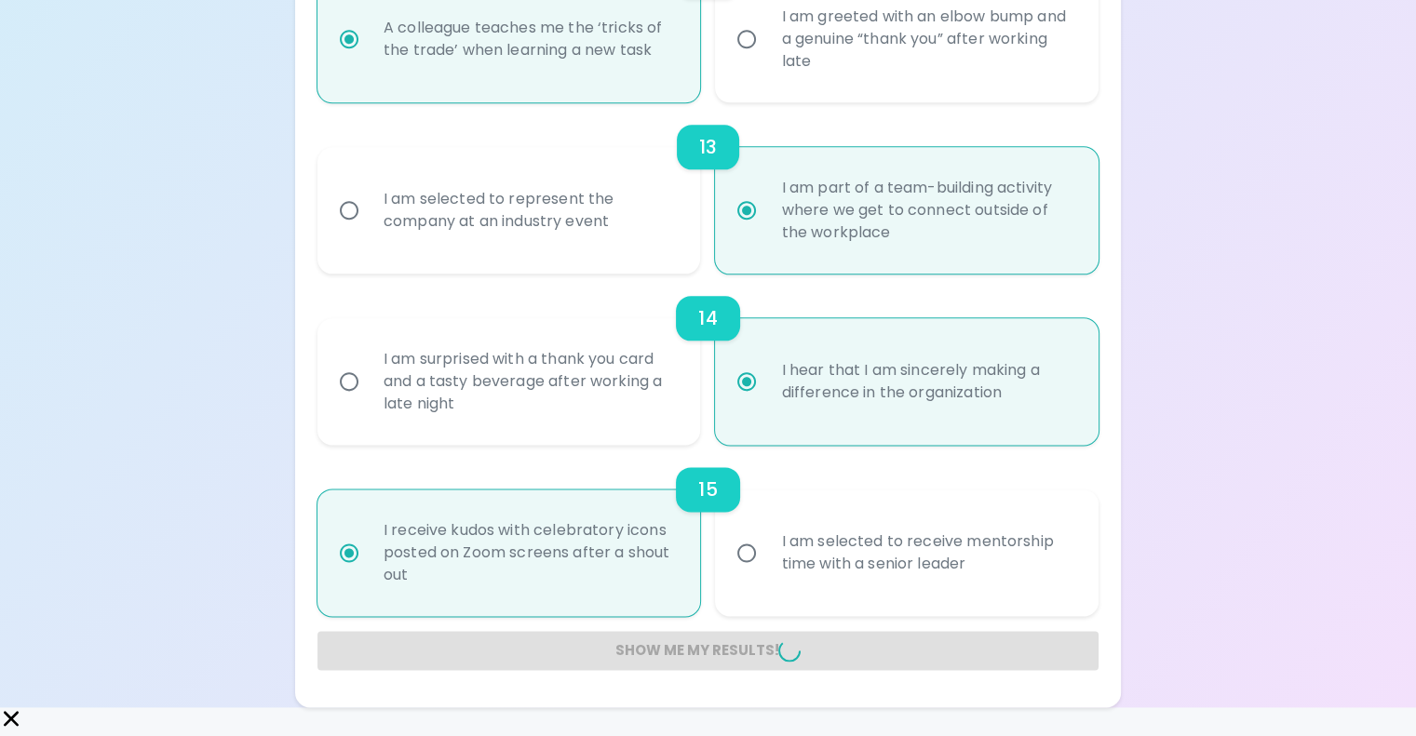
radio input "false"
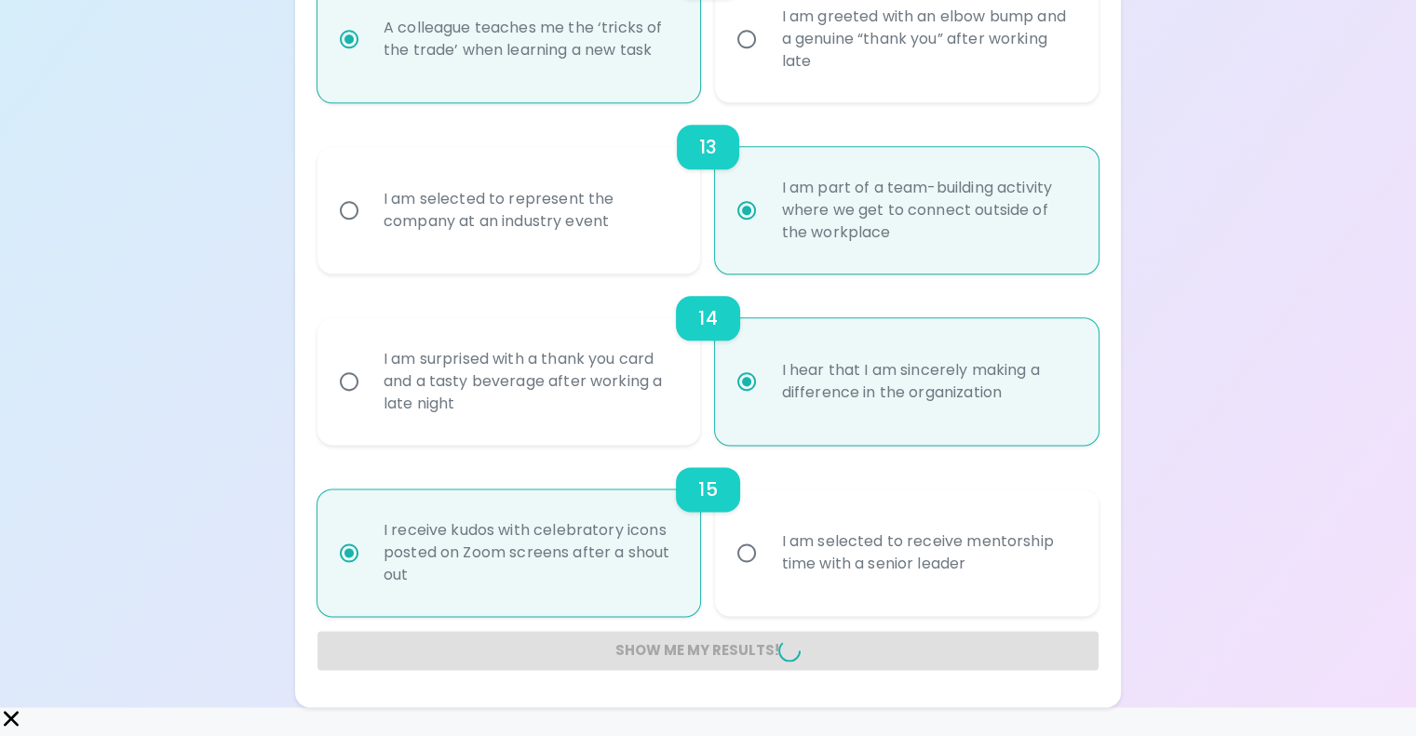
radio input "false"
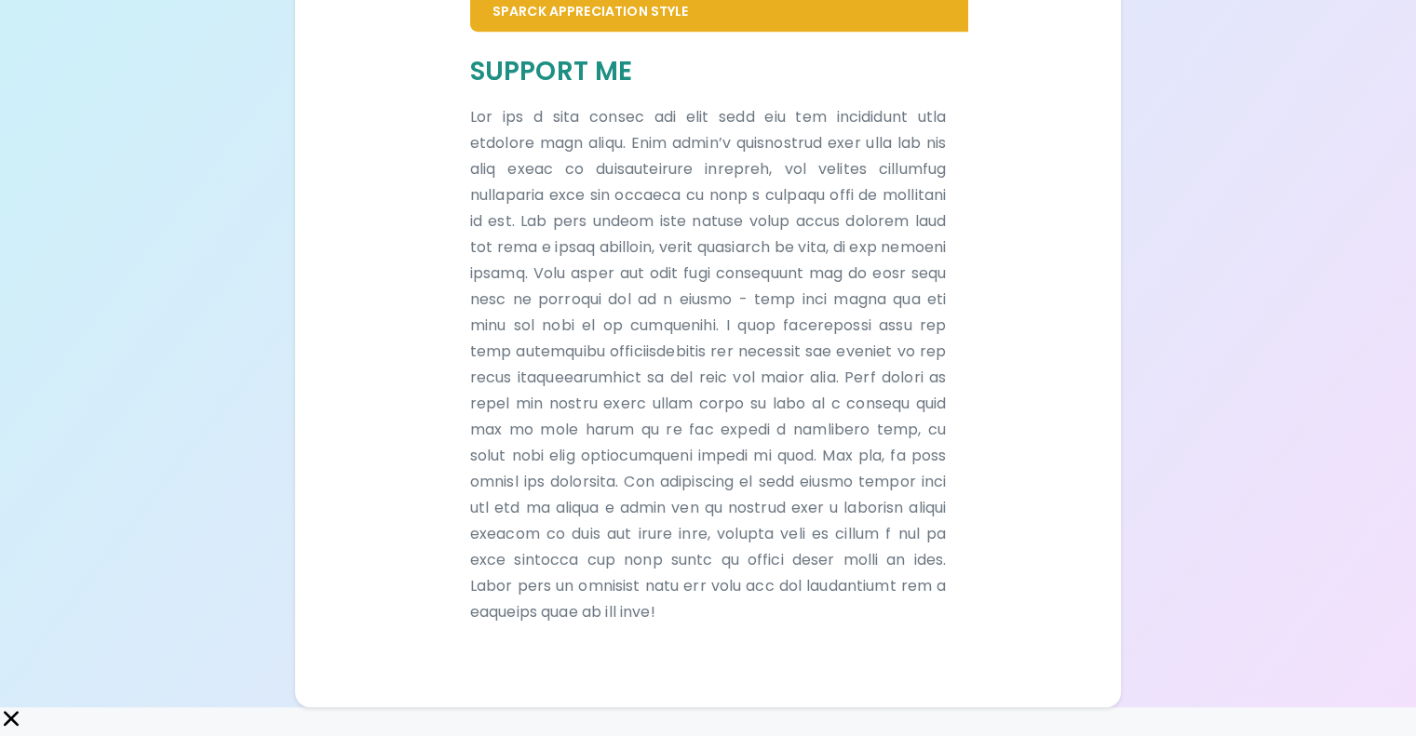
scroll to position [1316, 0]
